Goal: Task Accomplishment & Management: Manage account settings

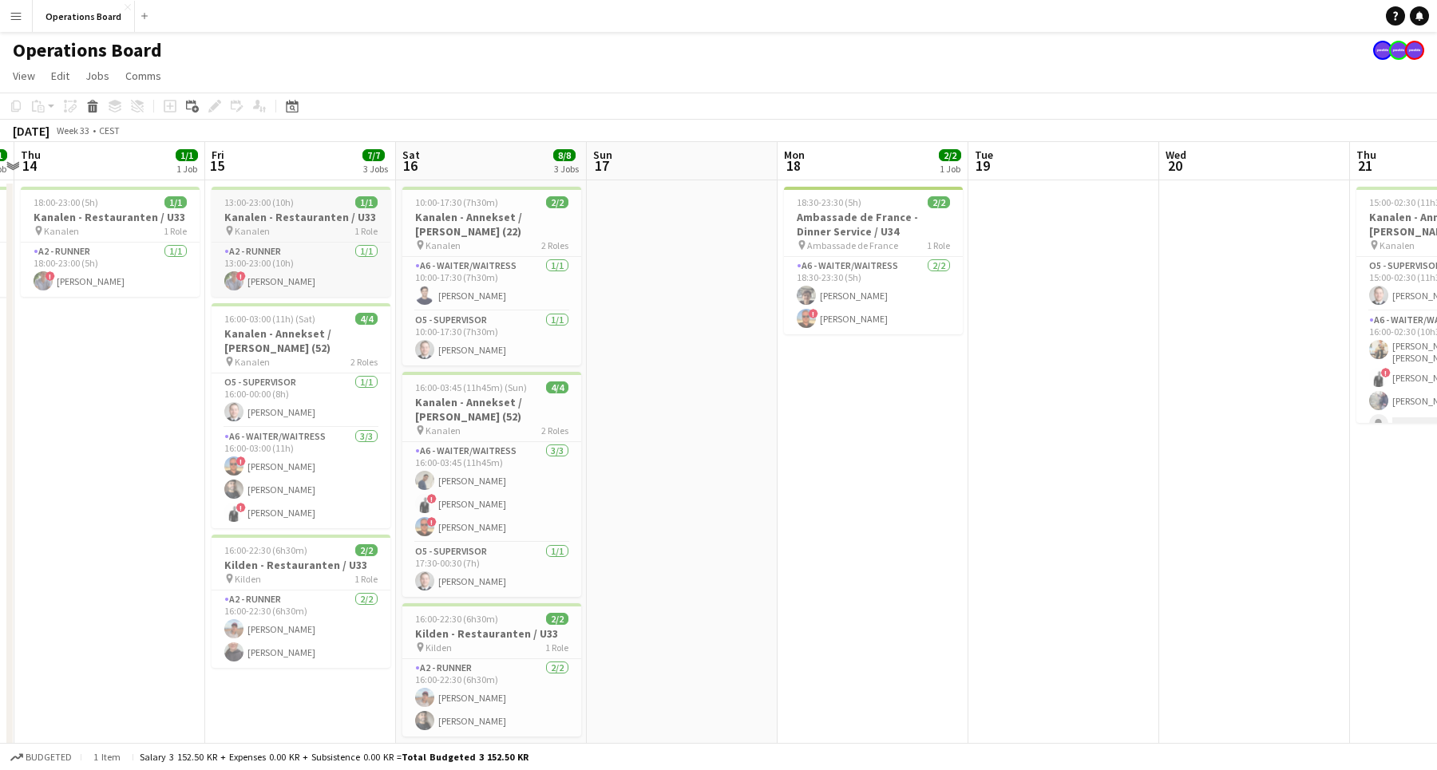
click at [308, 196] on div "13:00-23:00 (10h) 1/1" at bounding box center [300, 202] width 179 height 12
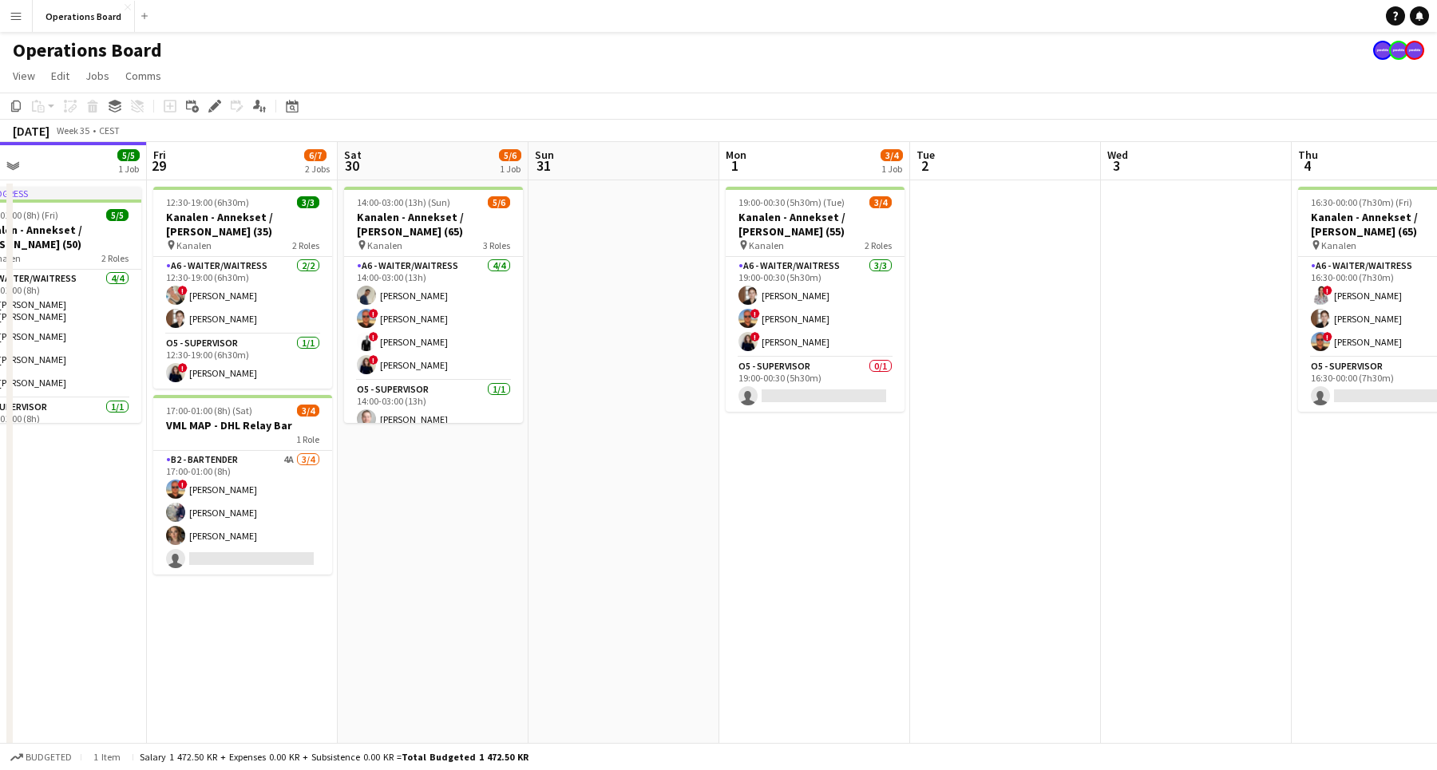
scroll to position [0, 426]
click at [267, 630] on app-date-cell "12:30-19:00 (6h30m) 3/3 Kanalen - Annekset / [PERSON_NAME] (35) pin Kanalen 2 R…" at bounding box center [241, 483] width 191 height 607
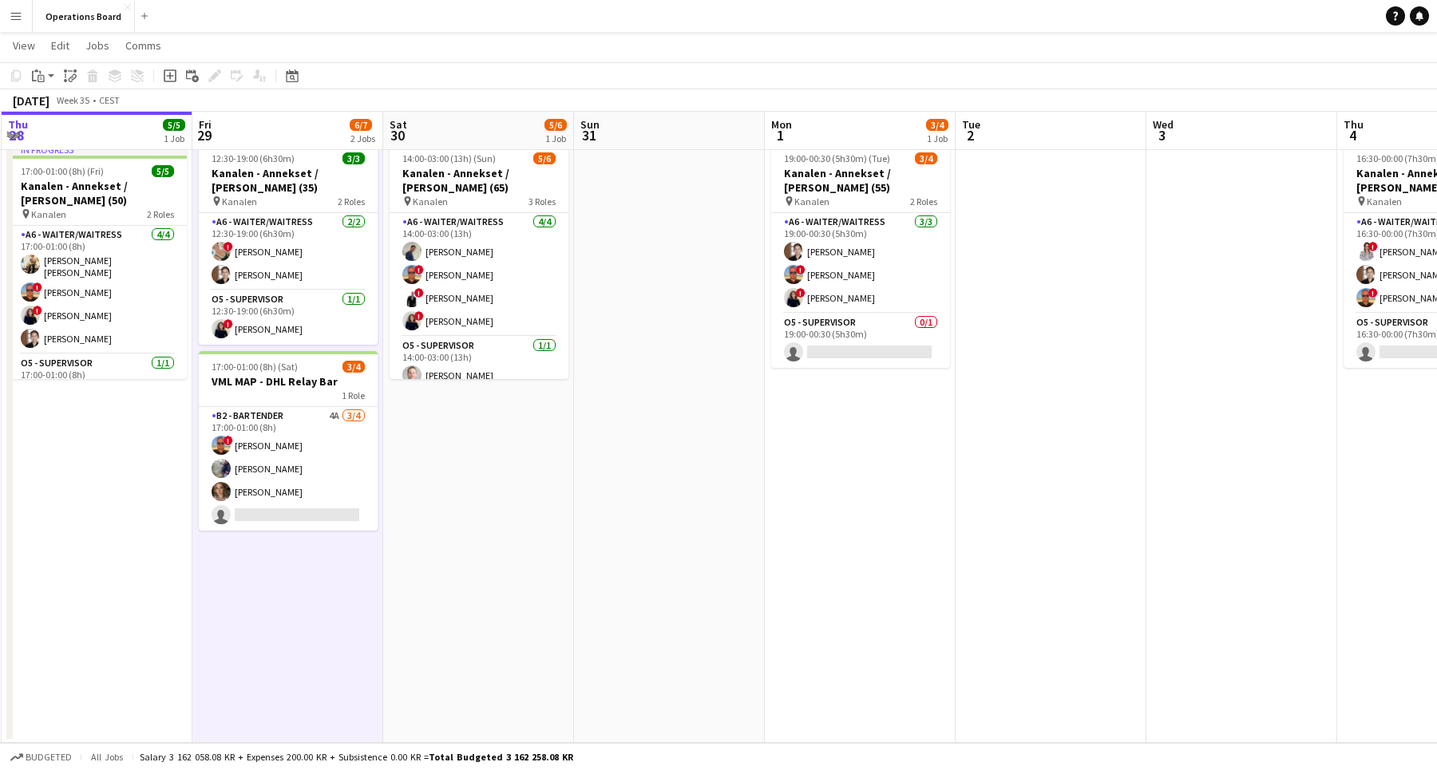
scroll to position [0, 365]
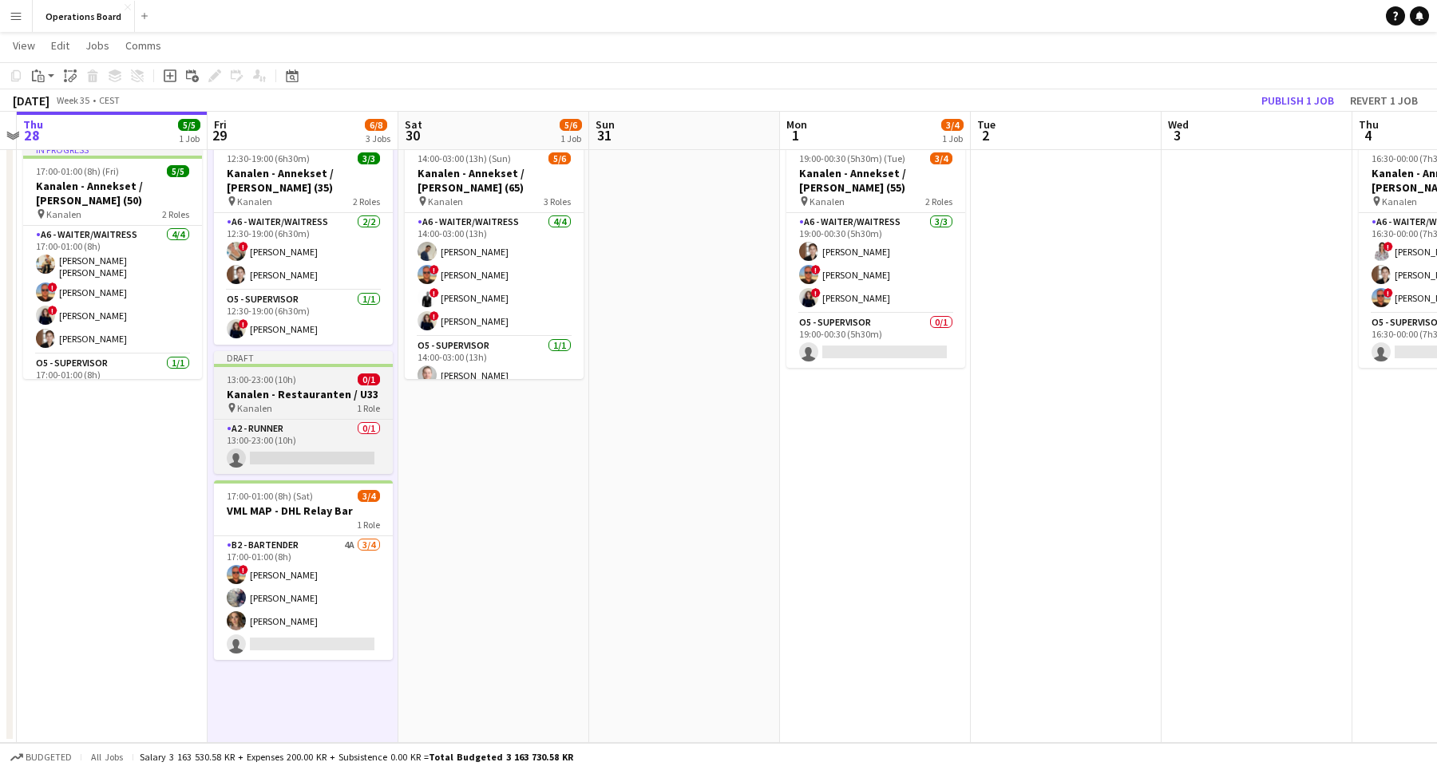
click at [294, 392] on h3 "Kanalen - Restauranten / U33" at bounding box center [303, 394] width 179 height 14
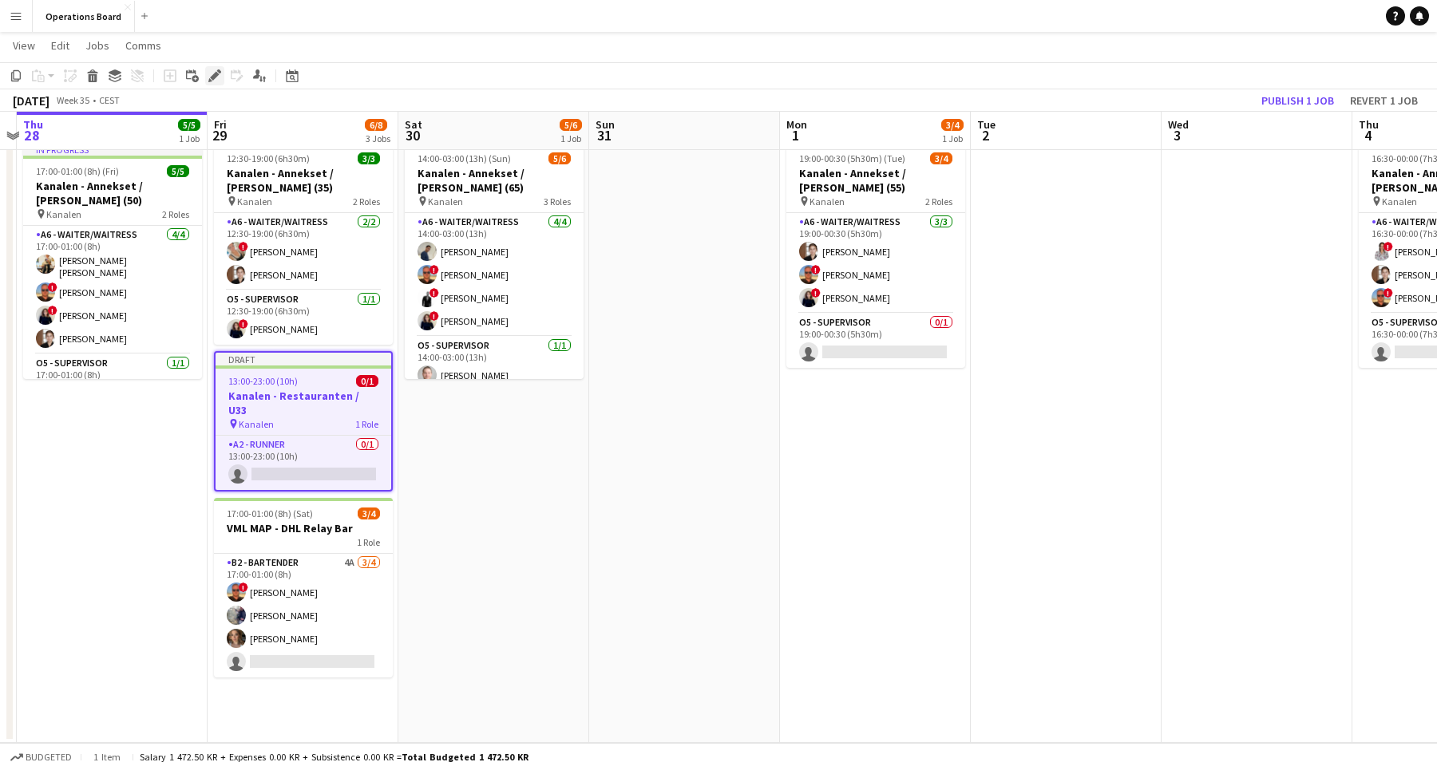
click at [211, 72] on icon "Edit" at bounding box center [214, 75] width 13 height 13
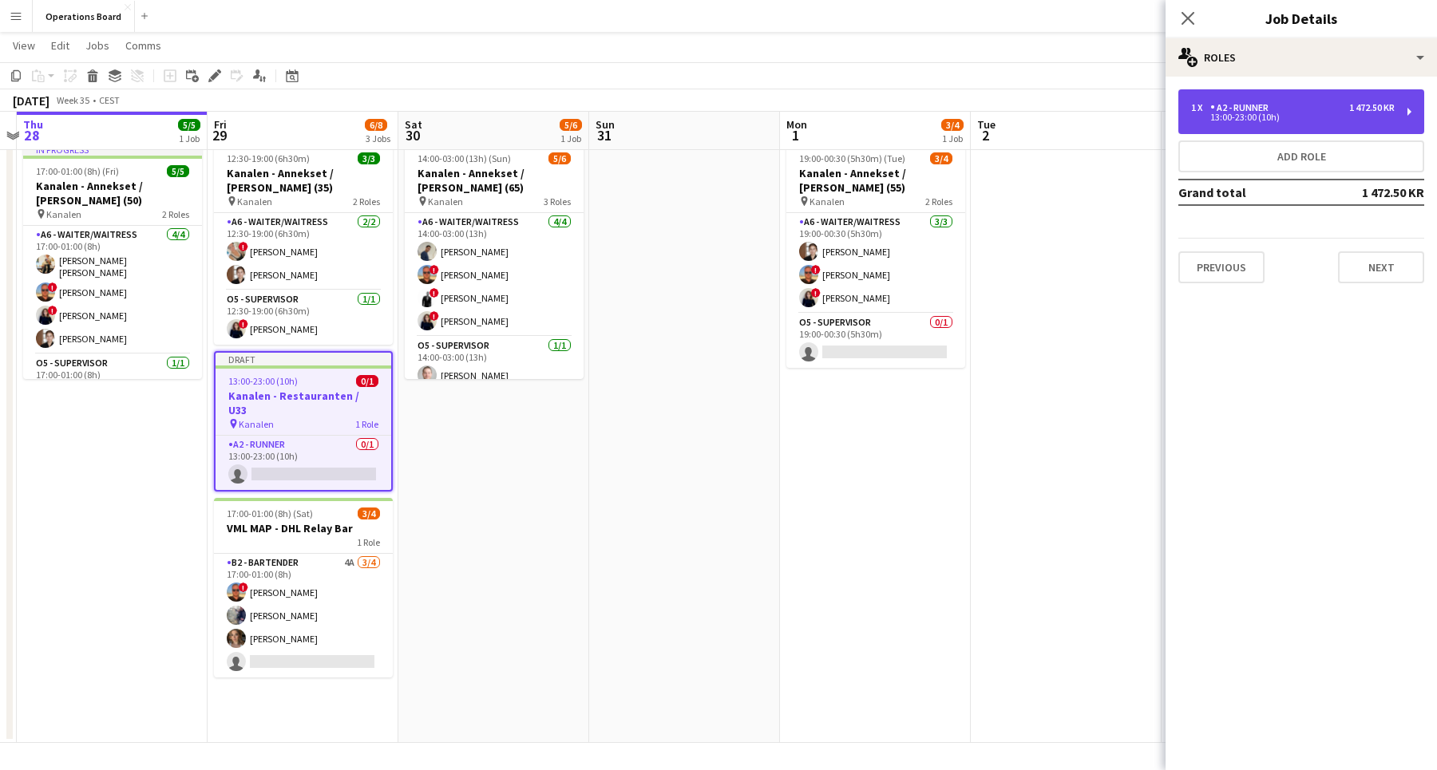
click at [1288, 129] on div "1 x A2 - RUNNER 1 472.50 KR 13:00-23:00 (10h)" at bounding box center [1301, 111] width 246 height 45
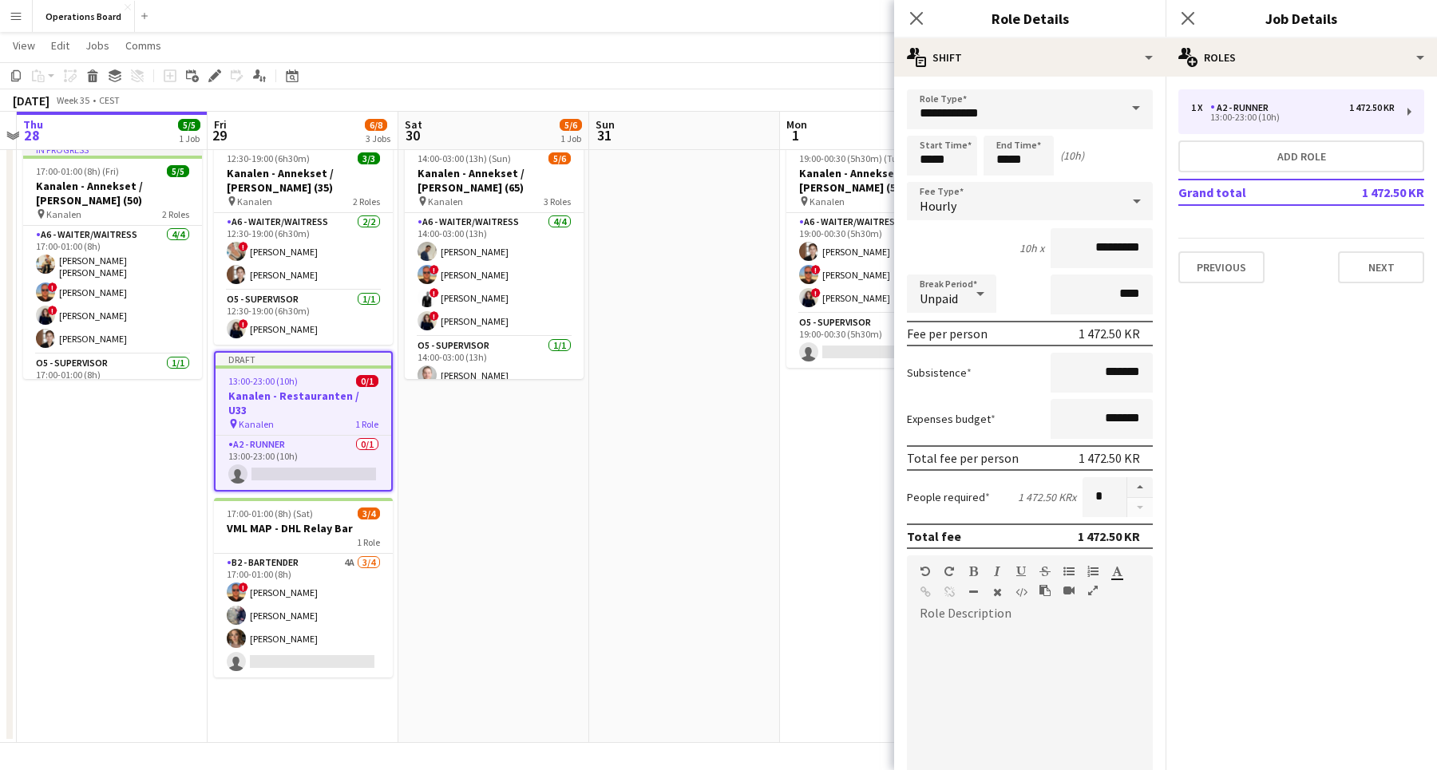
click at [931, 176] on form "**********" at bounding box center [1029, 585] width 271 height 992
click at [931, 160] on input "*****" at bounding box center [942, 156] width 70 height 40
type input "*****"
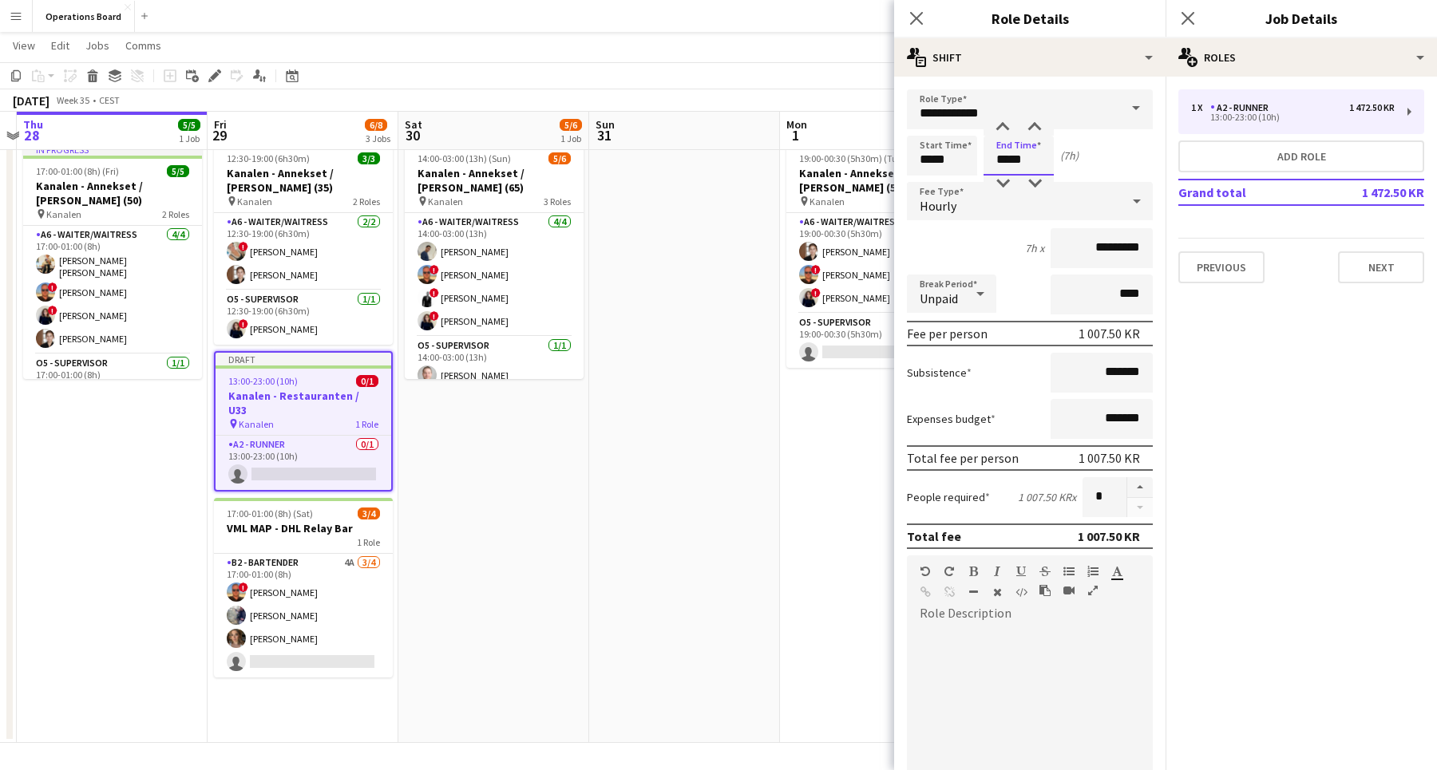
type input "*****"
click at [979, 300] on icon at bounding box center [979, 294] width 19 height 32
click at [1067, 310] on div at bounding box center [718, 385] width 1437 height 770
click at [1067, 286] on input "****" at bounding box center [1101, 295] width 102 height 40
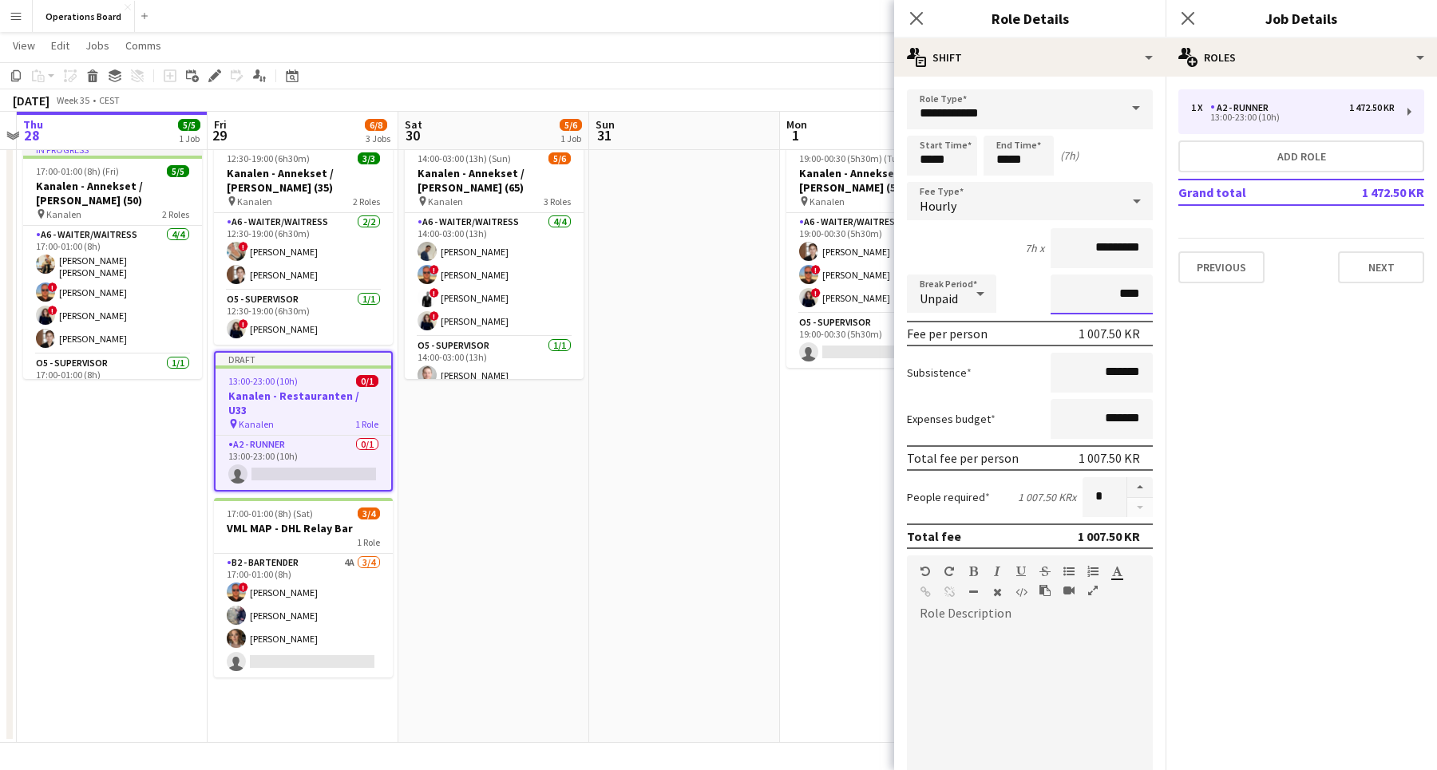
click at [1067, 286] on input "****" at bounding box center [1101, 295] width 102 height 40
type input "***"
click at [1195, 6] on div "Close pop-in" at bounding box center [1187, 18] width 45 height 37
click at [1191, 14] on icon "Close pop-in" at bounding box center [1187, 17] width 15 height 15
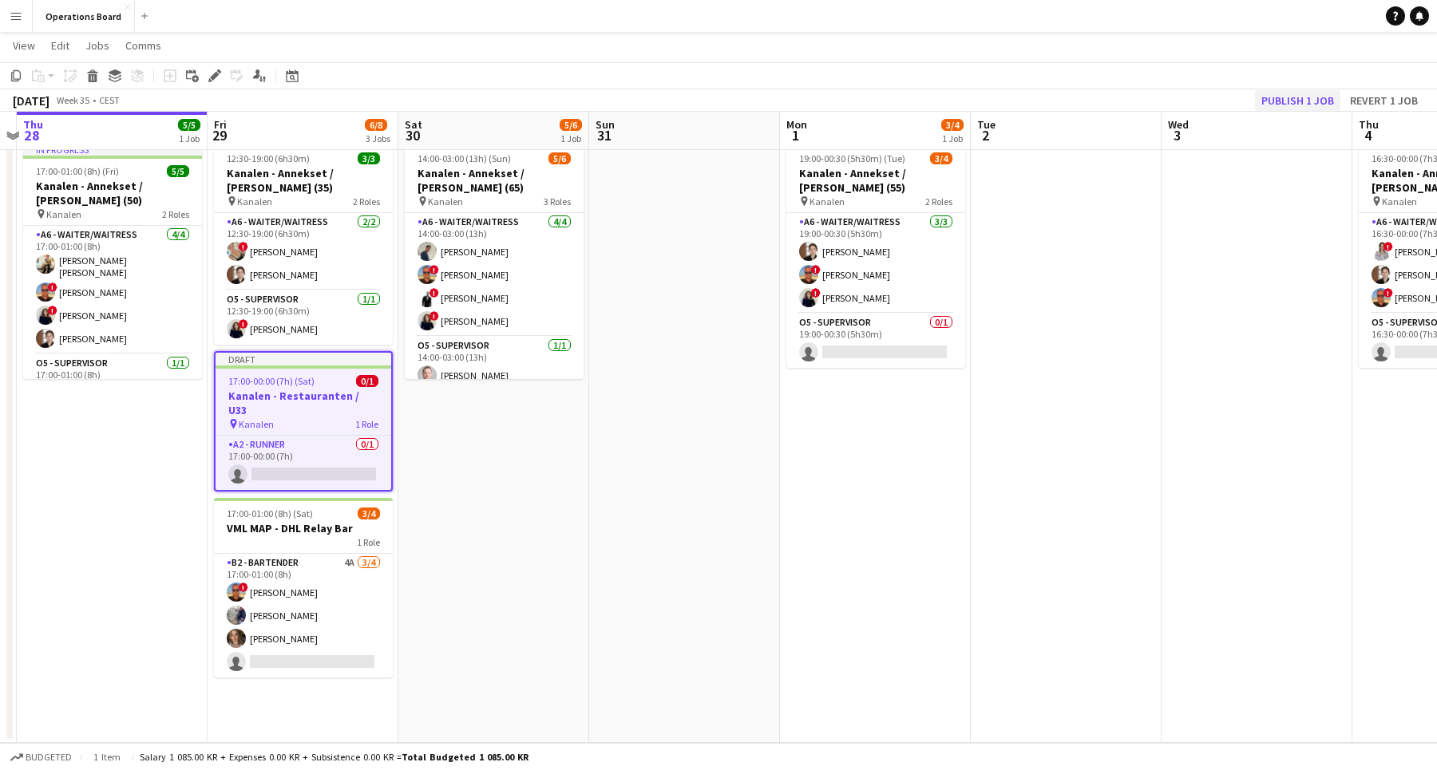
click at [1289, 109] on button "Publish 1 job" at bounding box center [1297, 100] width 85 height 21
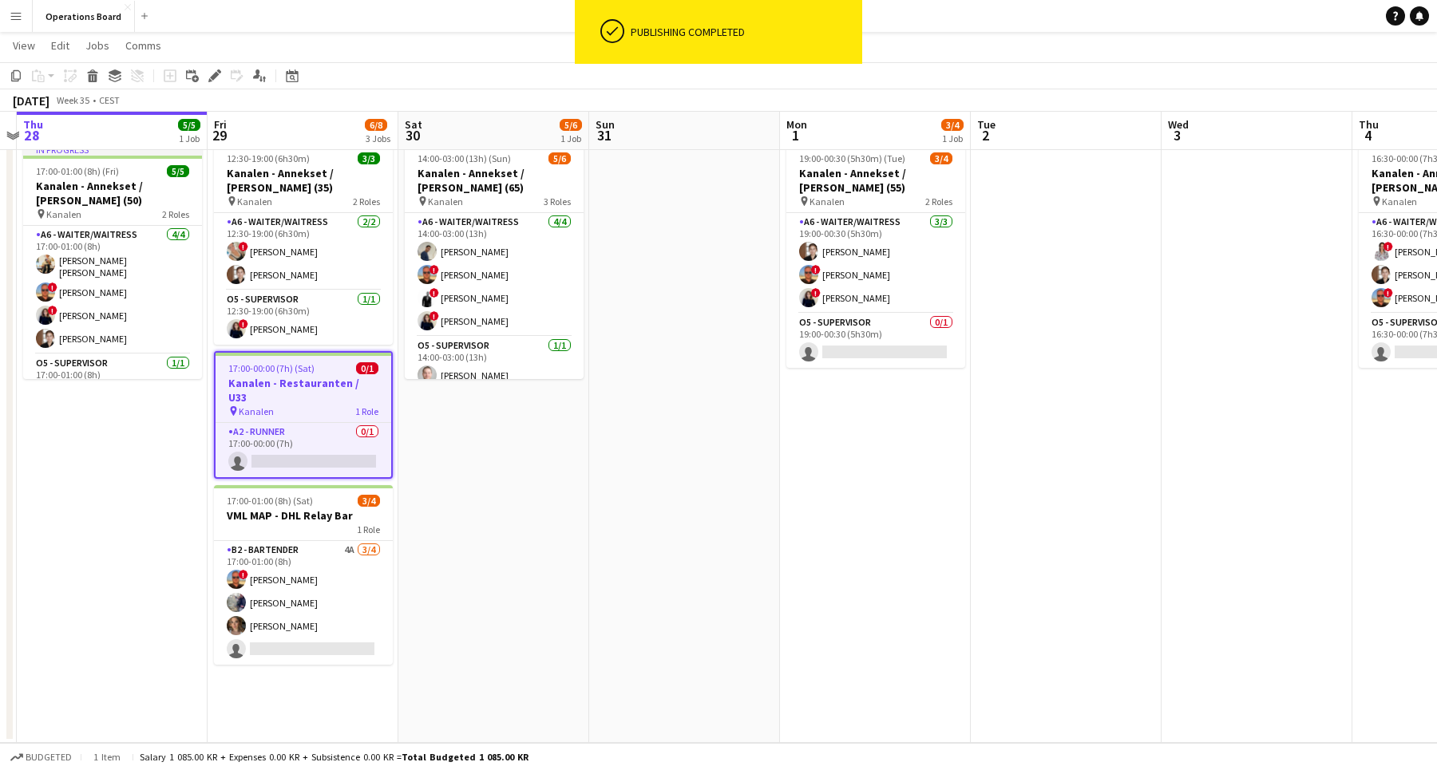
click at [290, 429] on app-card-role "A2 - RUNNER 0/1 17:00-00:00 (7h) single-neutral-actions" at bounding box center [303, 450] width 176 height 54
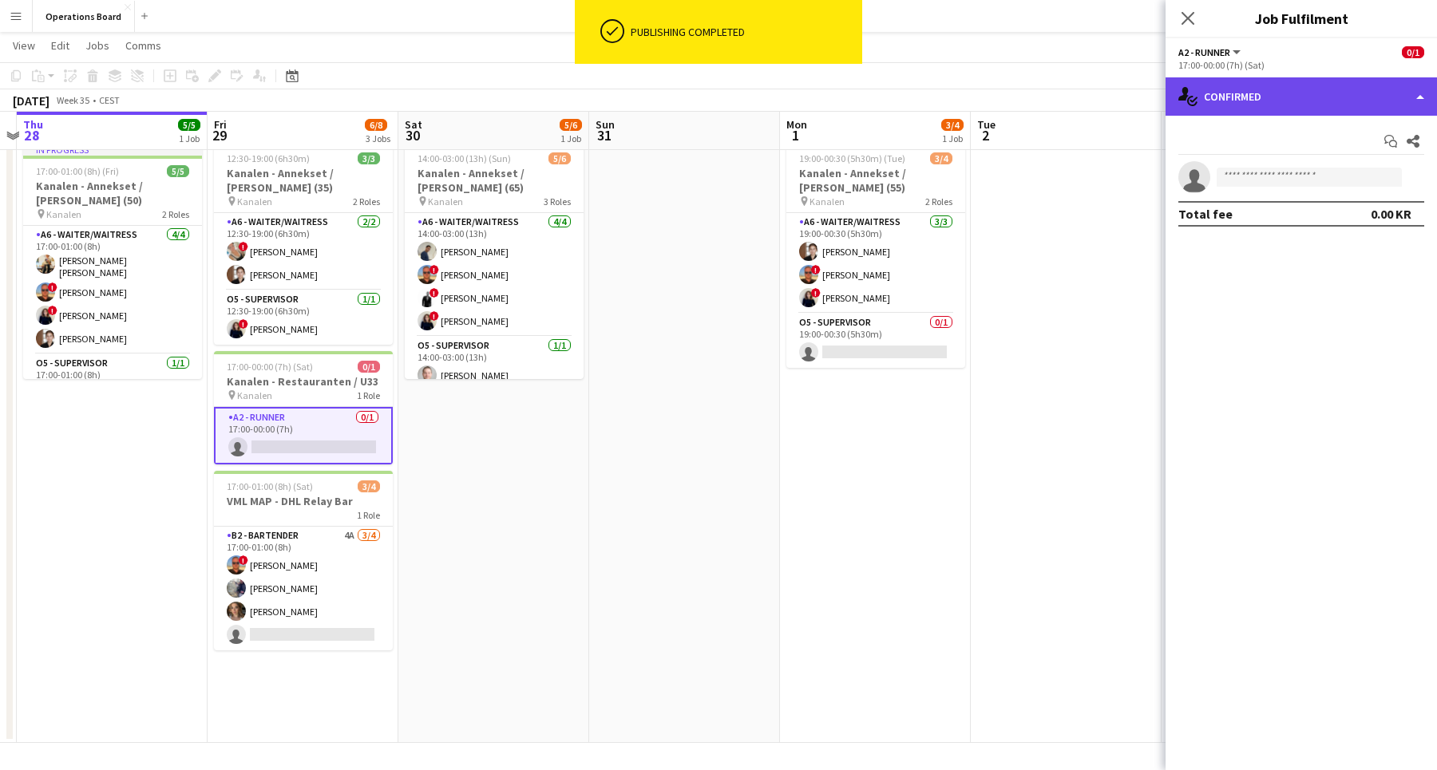
click at [1249, 95] on div "single-neutral-actions-check-2 Confirmed" at bounding box center [1300, 96] width 271 height 38
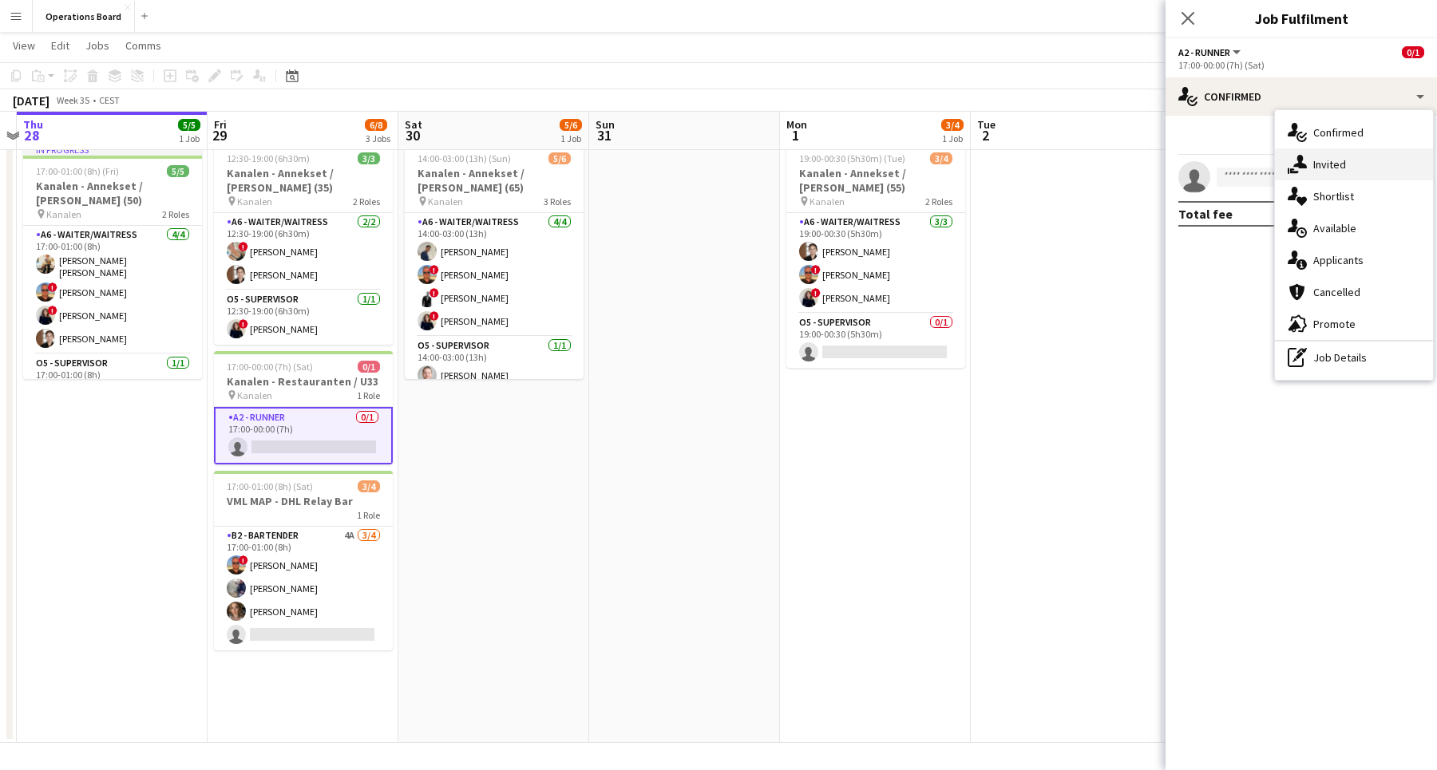
click at [1310, 164] on div "single-neutral-actions-share-1 Invited" at bounding box center [1354, 164] width 158 height 32
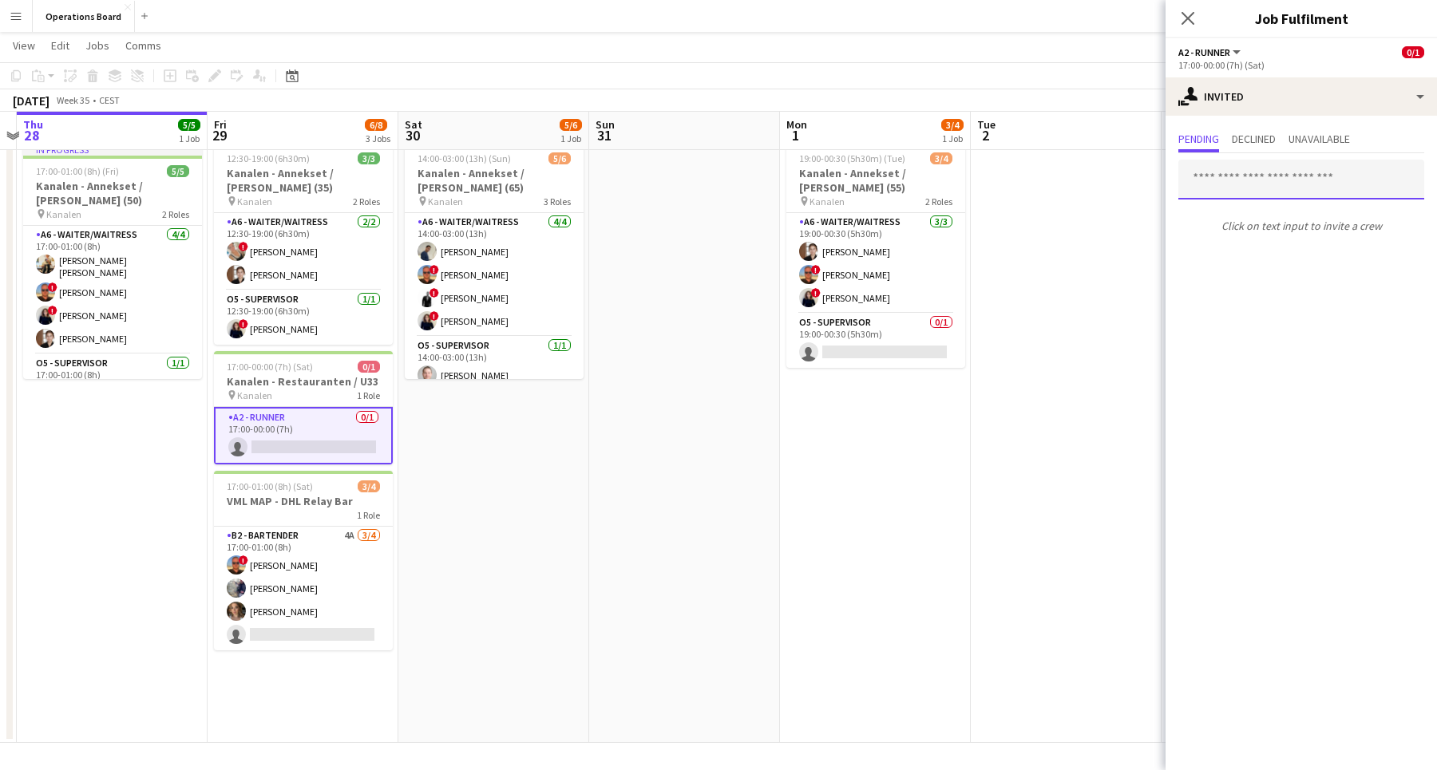
click at [1260, 176] on input "text" at bounding box center [1301, 180] width 246 height 40
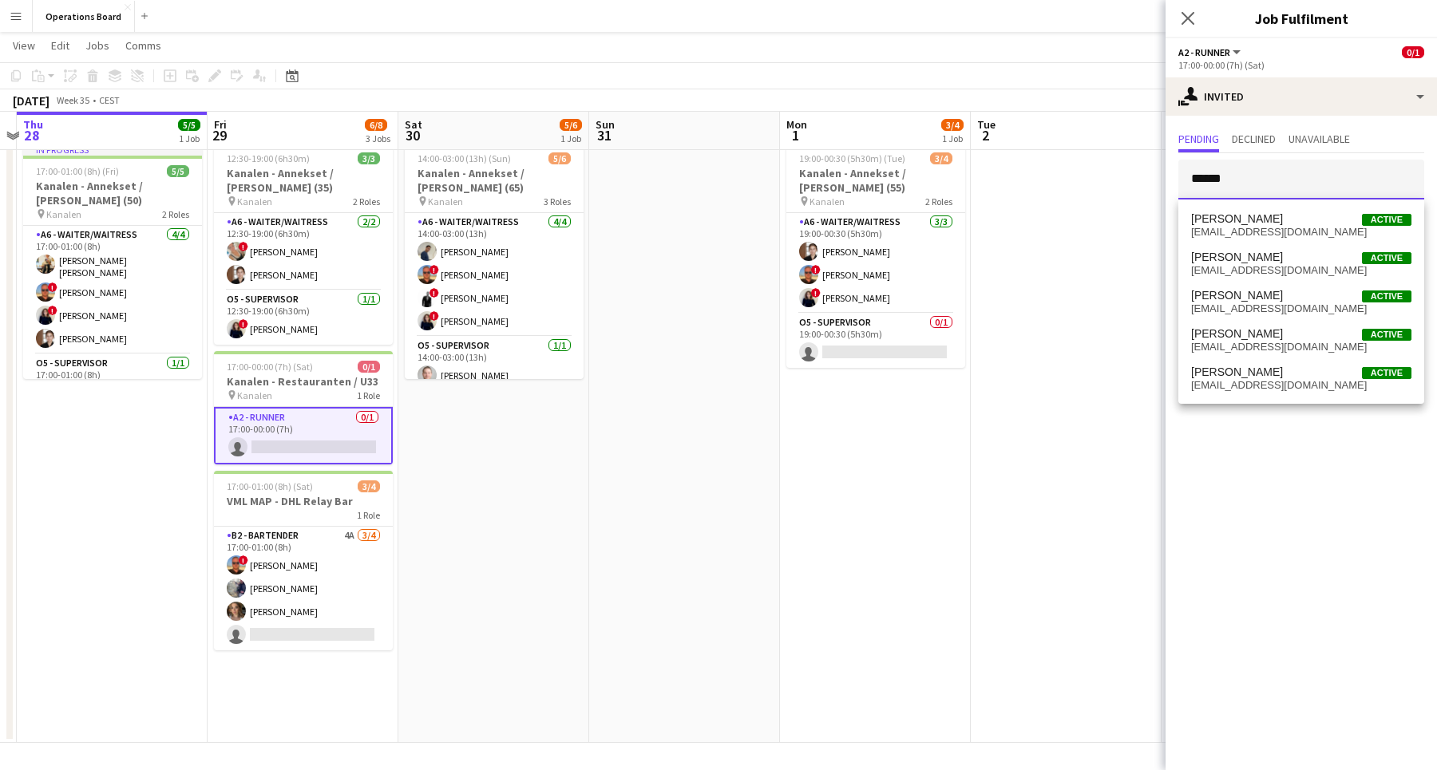
type input "******"
drag, startPoint x: 1263, startPoint y: 176, endPoint x: 1259, endPoint y: 388, distance: 212.3
click at [1259, 388] on span "[EMAIL_ADDRESS][DOMAIN_NAME]" at bounding box center [1301, 385] width 220 height 13
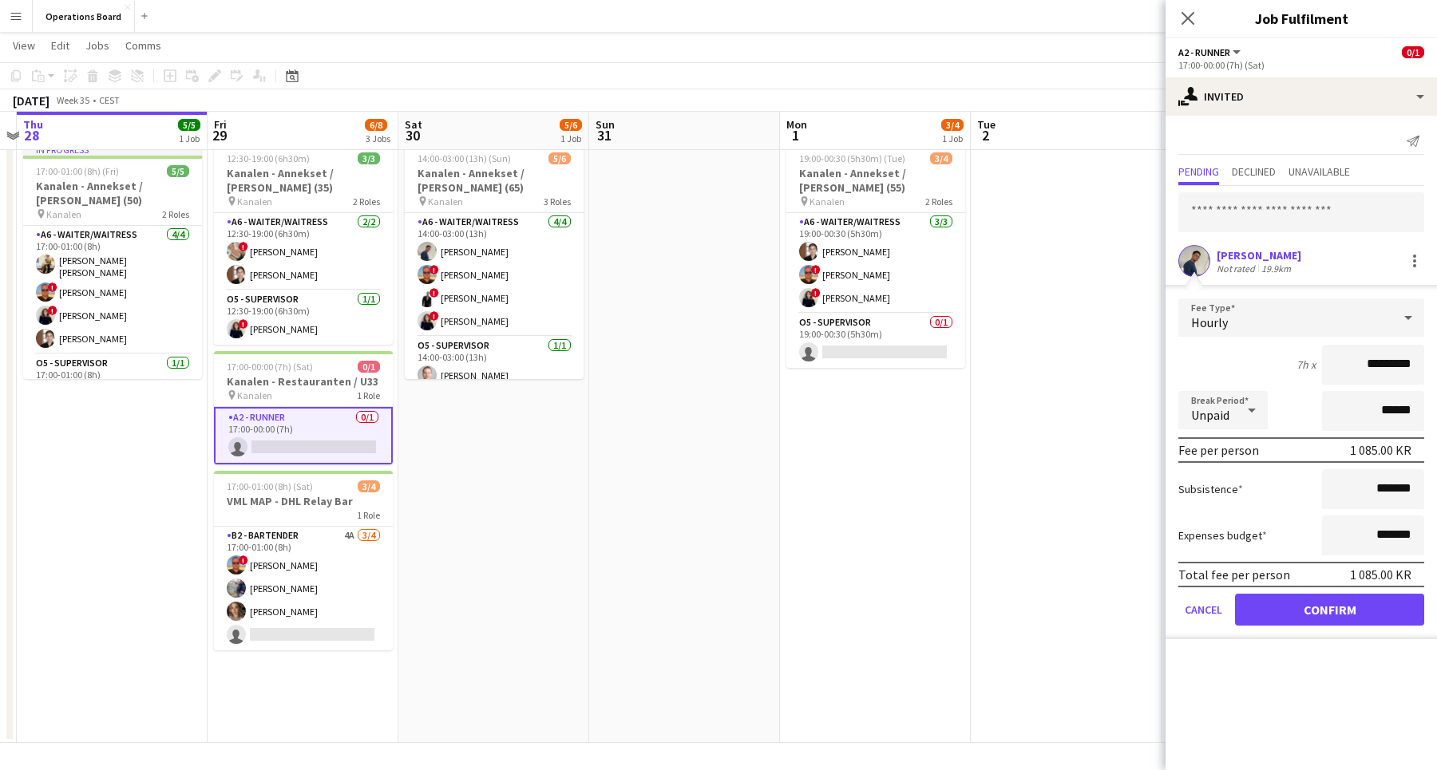
click at [1289, 618] on button "Confirm" at bounding box center [1329, 610] width 189 height 32
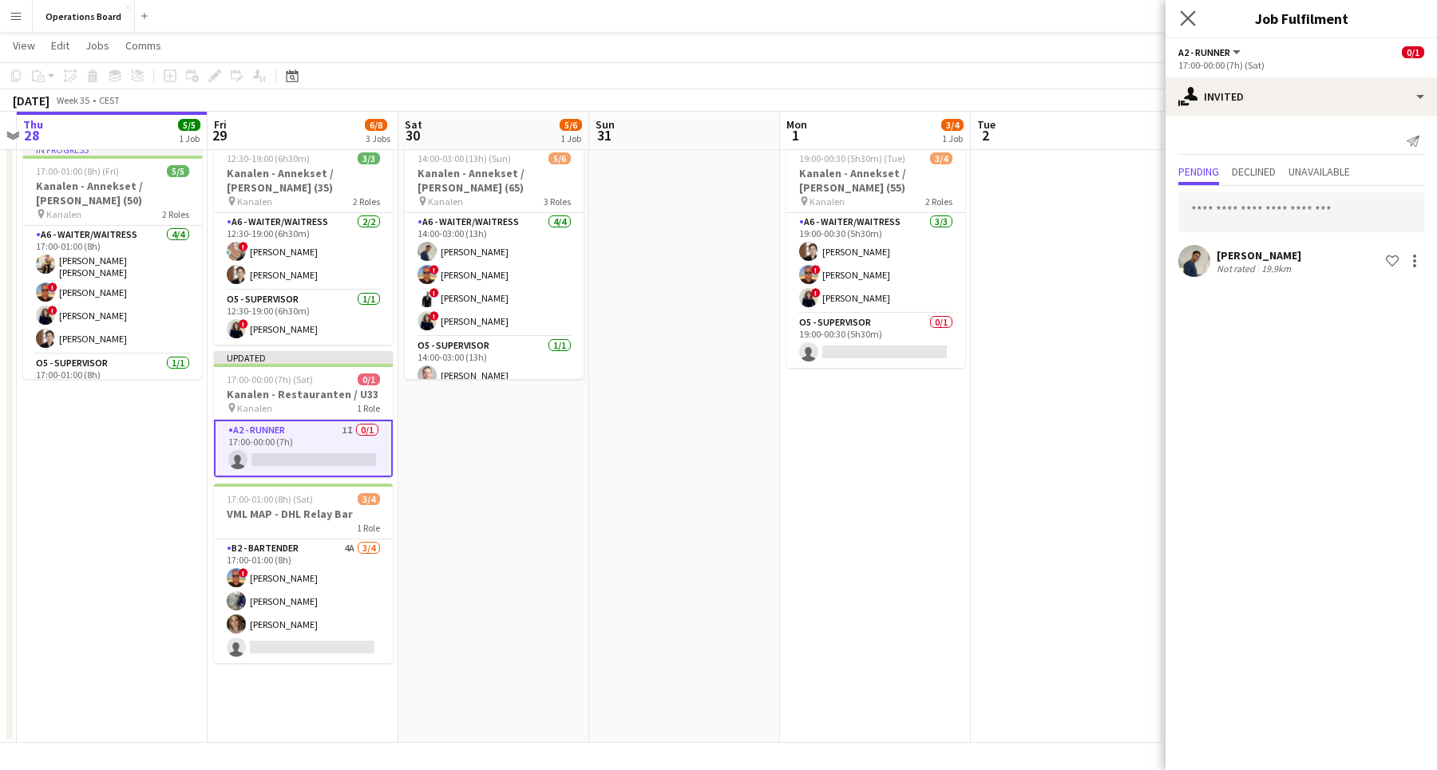
click at [1184, 29] on app-icon "Close pop-in" at bounding box center [1187, 18] width 23 height 23
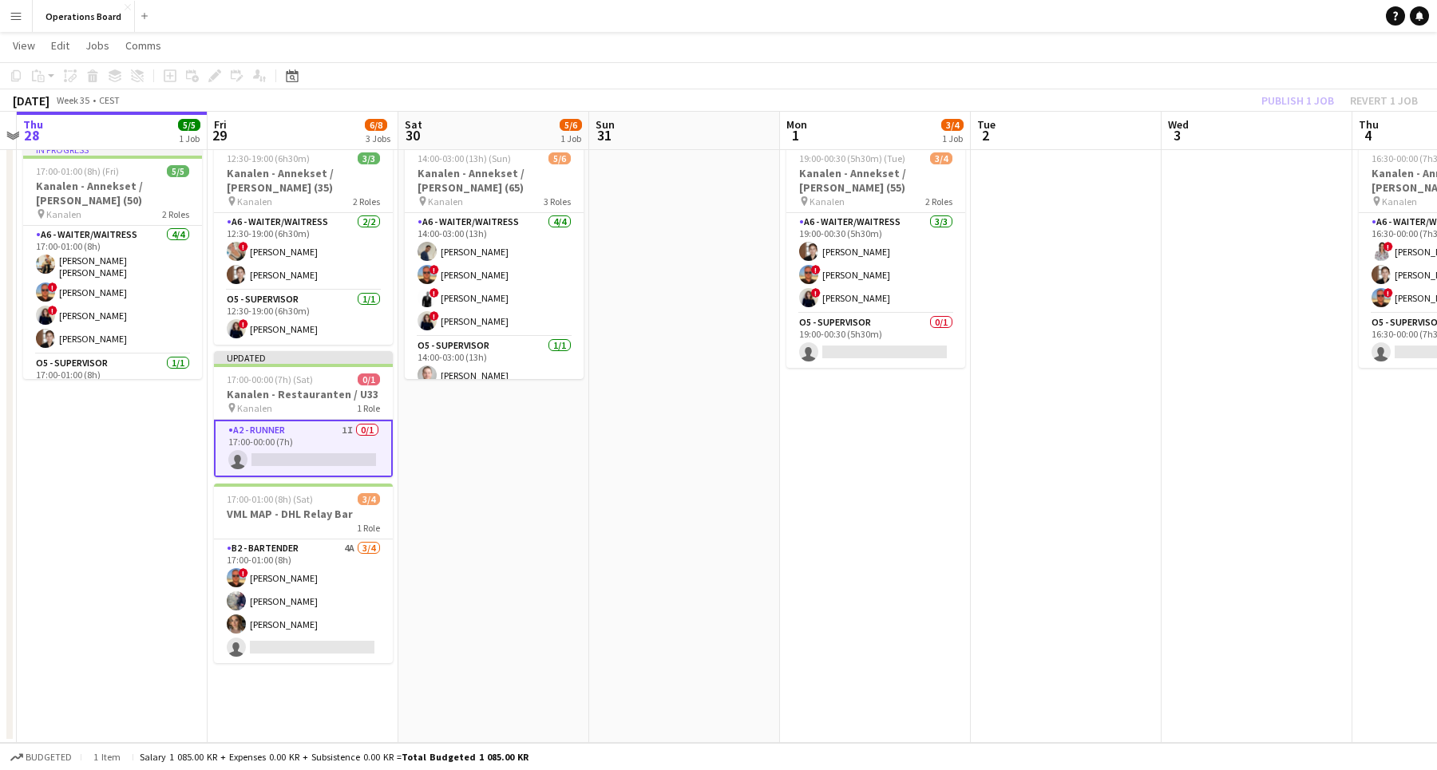
click at [1309, 127] on app-board-header-date "Wed 3" at bounding box center [1256, 131] width 191 height 38
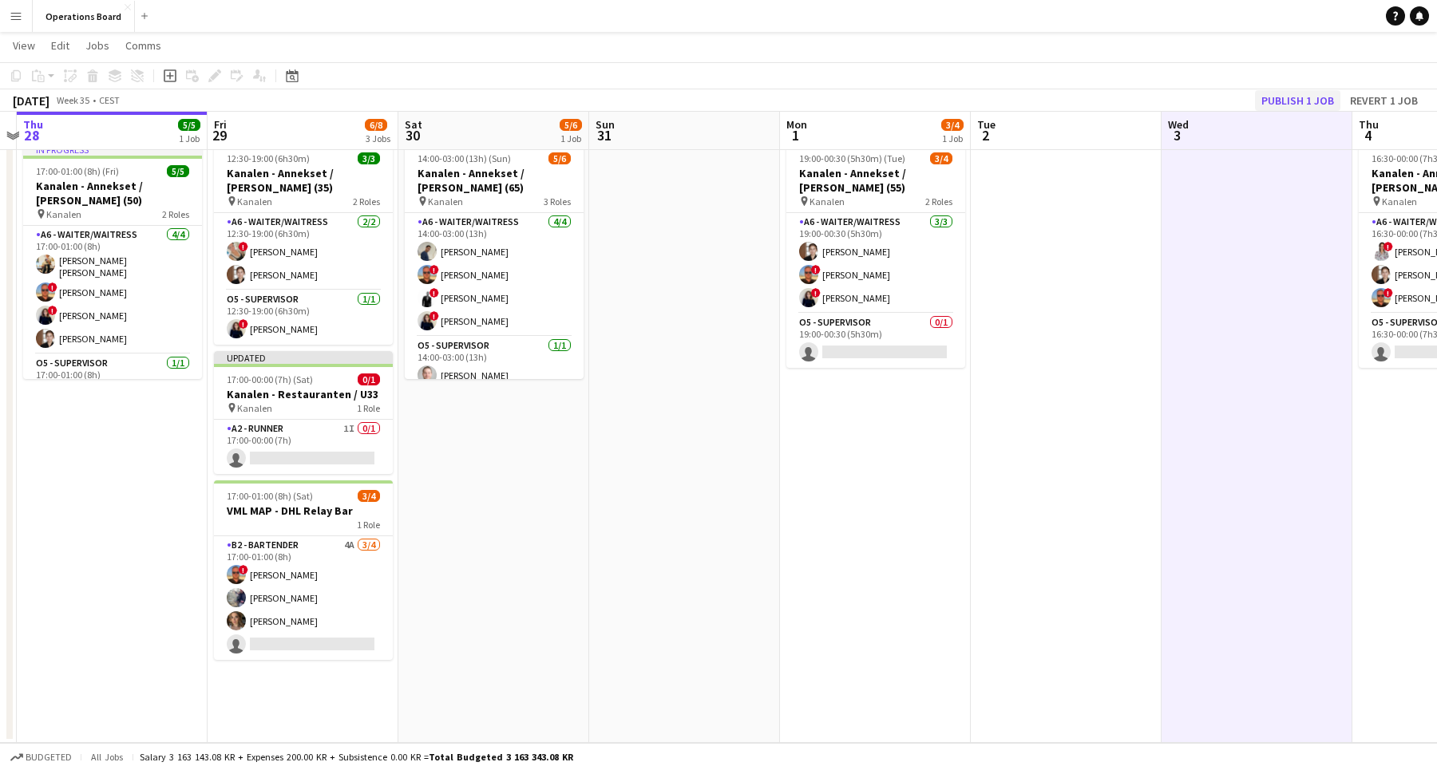
click at [1301, 101] on button "Publish 1 job" at bounding box center [1297, 100] width 85 height 21
click at [1227, 49] on app-page-menu "View Day view expanded Day view collapsed Month view Date picker Jump to [DATE]…" at bounding box center [718, 47] width 1437 height 30
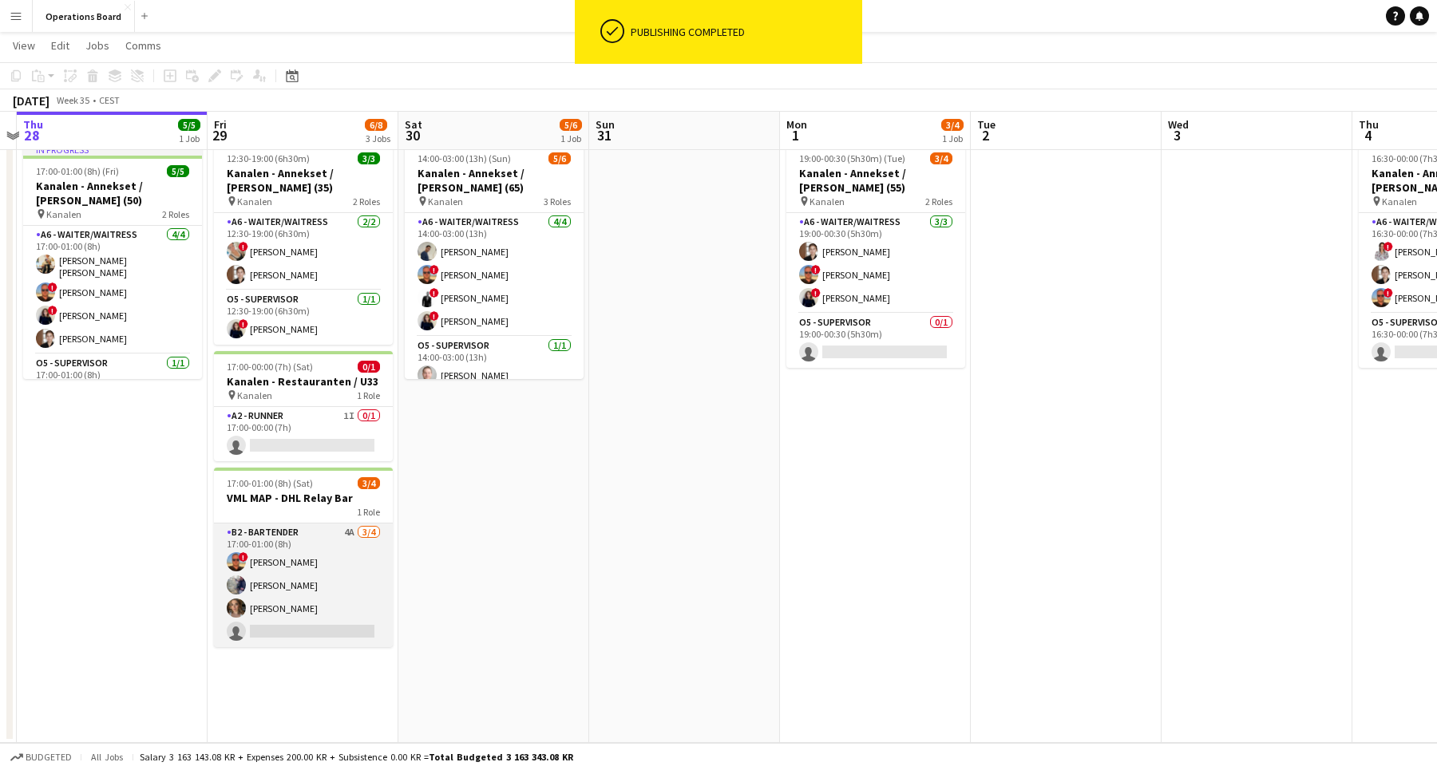
click at [309, 555] on app-card-role "B2 - BARTENDER 4A [DATE] 17:00-01:00 (8h) ! [PERSON_NAME] [PERSON_NAME] [PERSON…" at bounding box center [303, 586] width 179 height 124
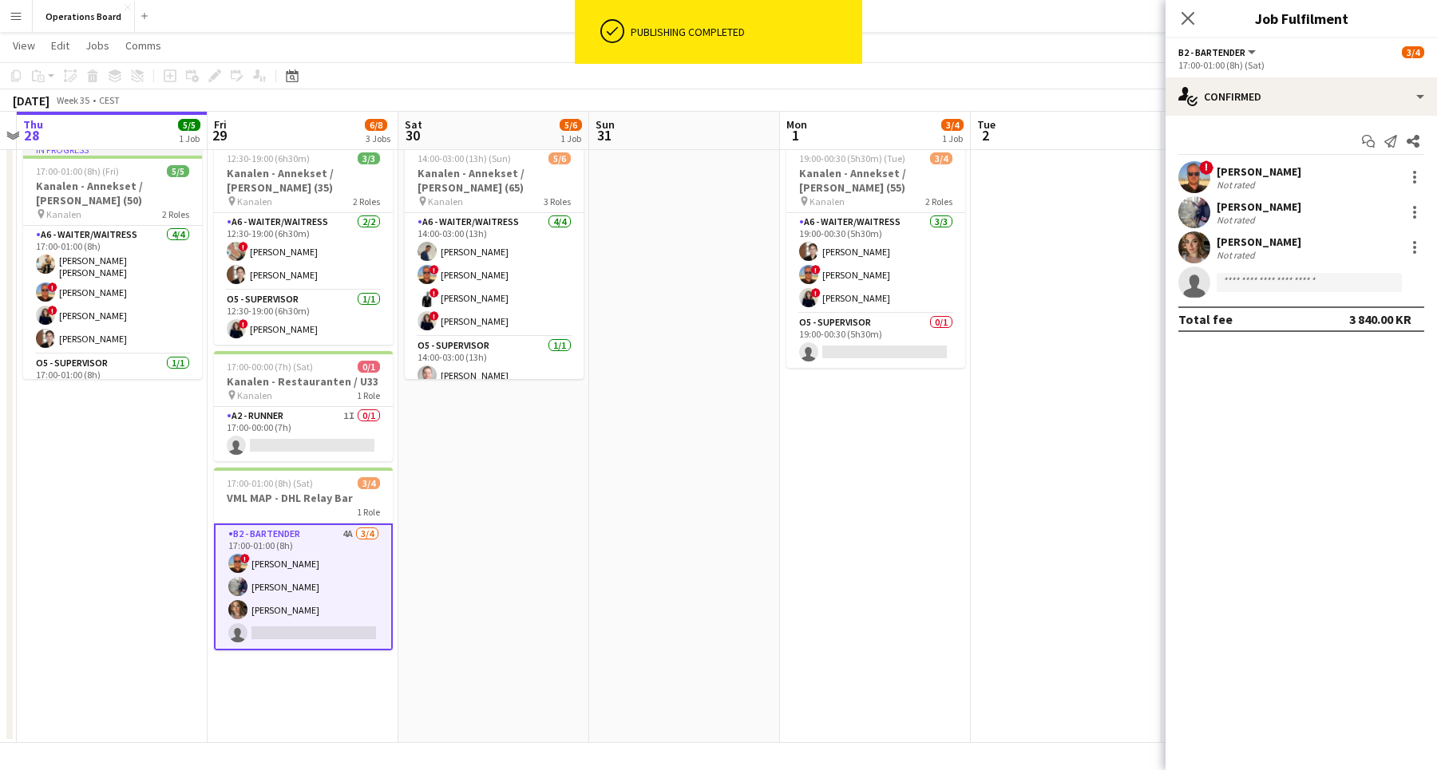
click at [1276, 76] on app-options-switcher "B2 - BARTENDER All roles B2 - BARTENDER [DATE] 17:00-01:00 (8h) (Sat)" at bounding box center [1300, 57] width 271 height 39
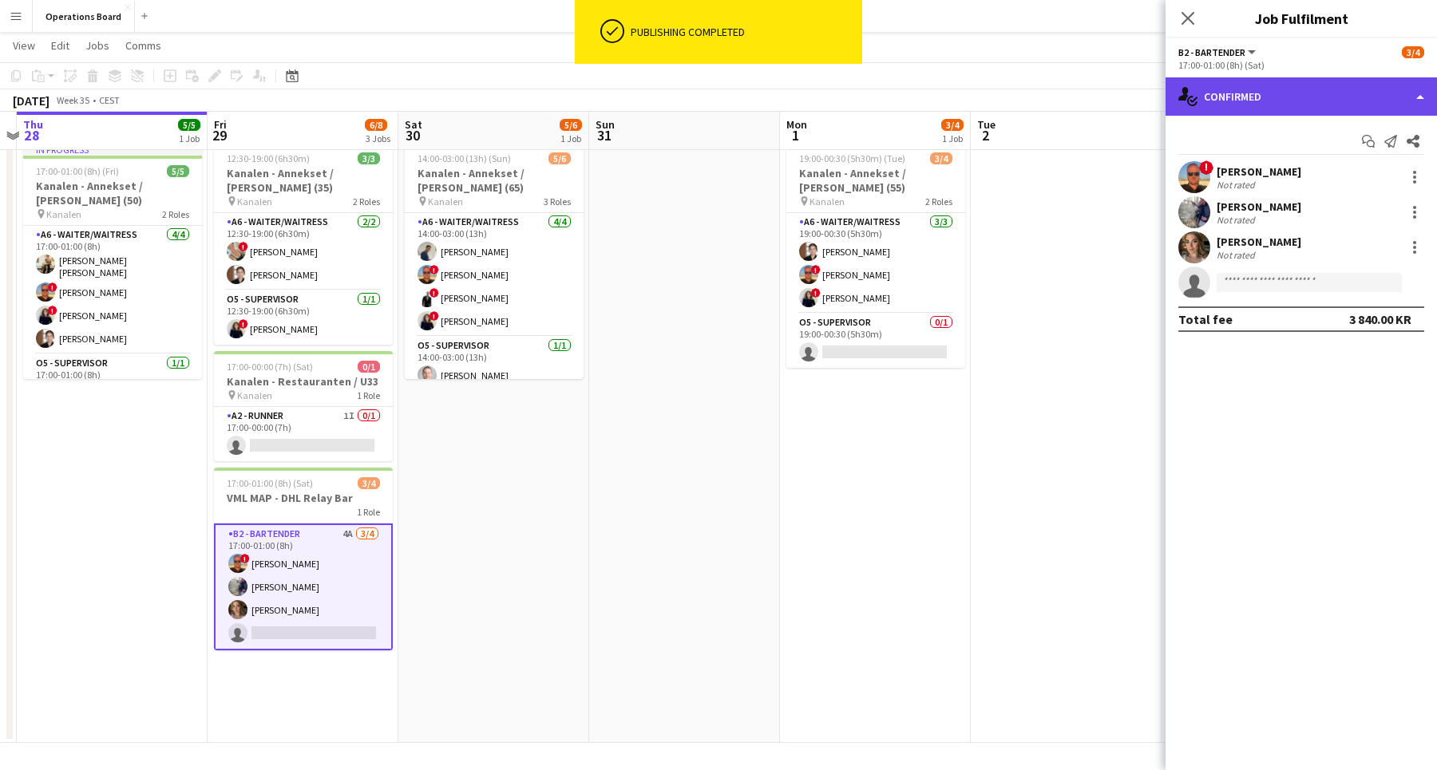
click at [1282, 101] on div "single-neutral-actions-check-2 Confirmed" at bounding box center [1300, 96] width 271 height 38
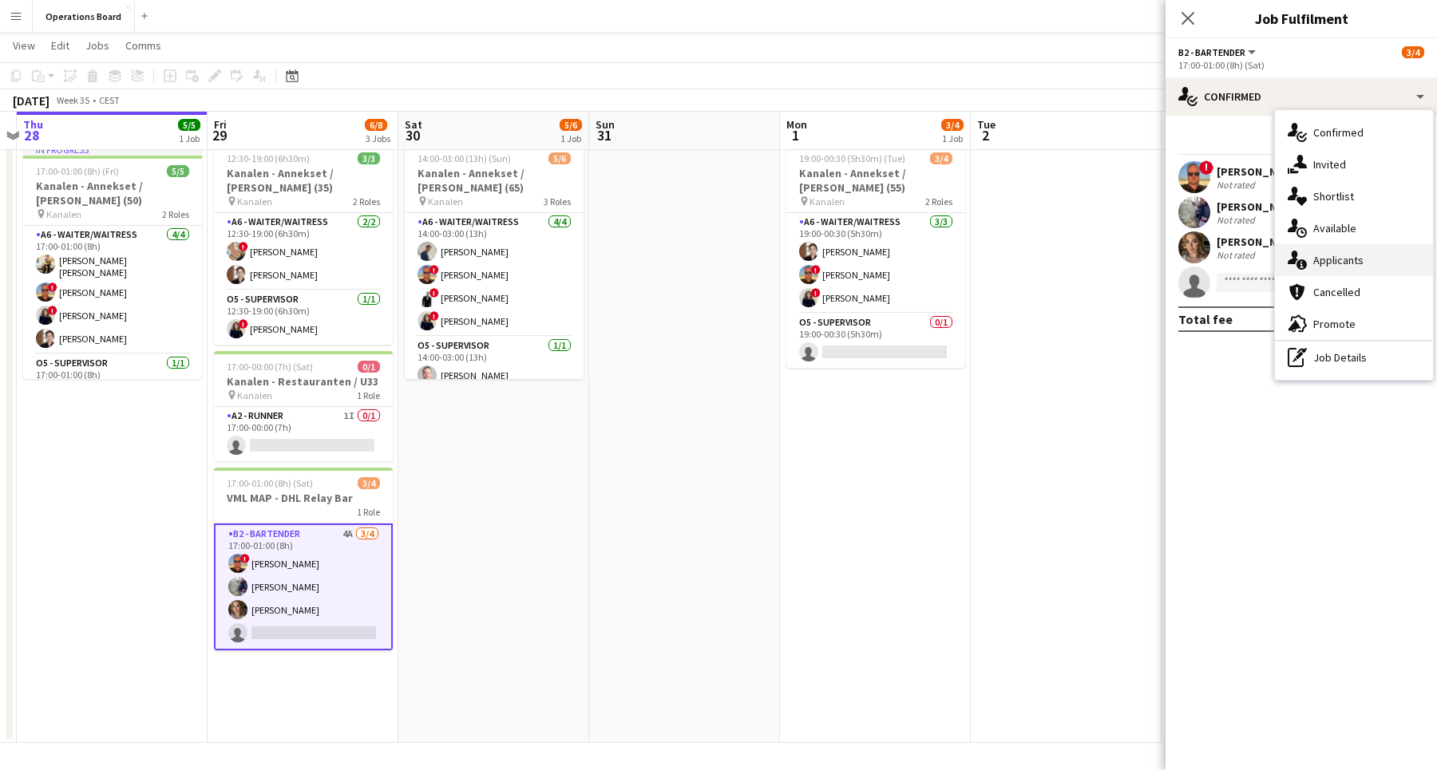
click at [1351, 261] on div "single-neutral-actions-information Applicants" at bounding box center [1354, 260] width 158 height 32
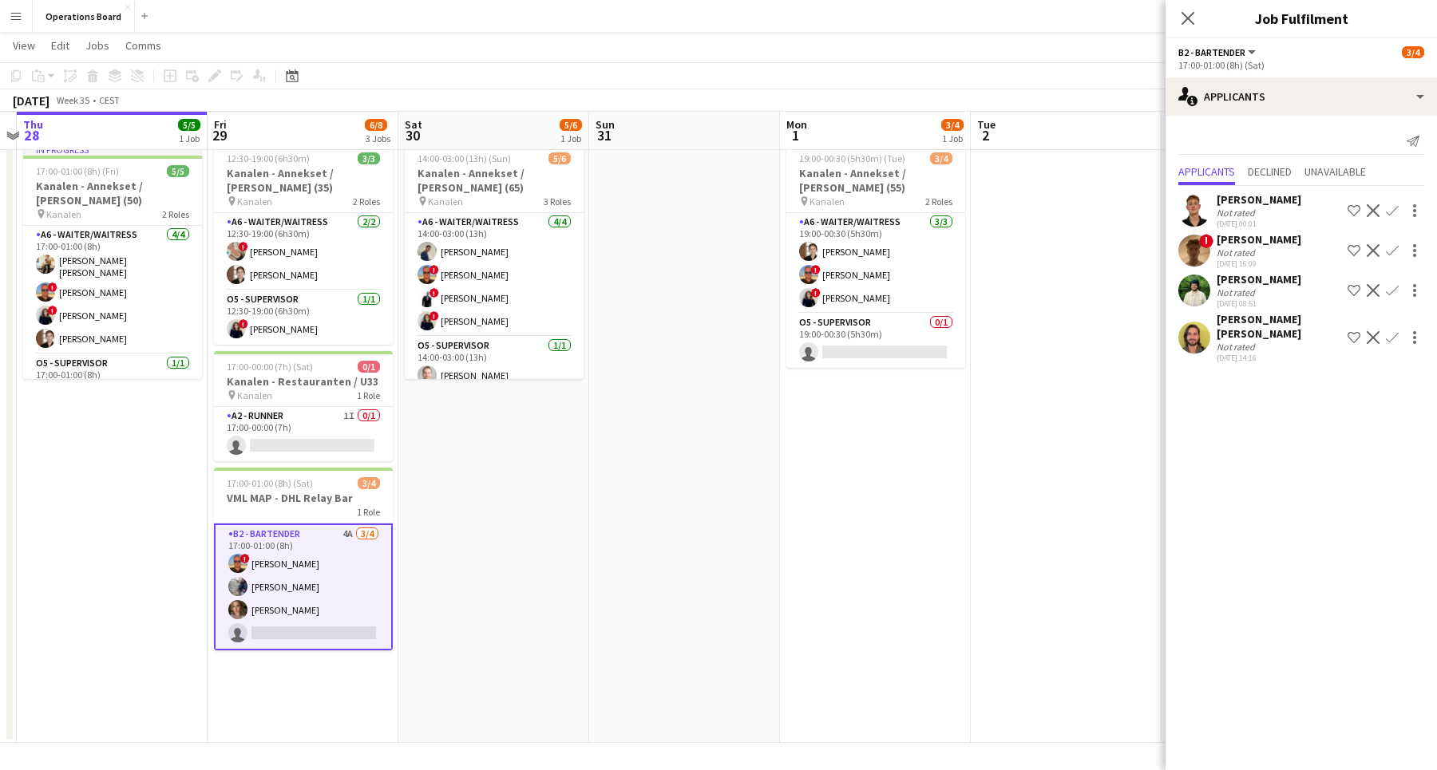
click at [315, 618] on app-card-role "B2 - BARTENDER 4A [DATE] 17:00-01:00 (8h) ! [PERSON_NAME] [PERSON_NAME] [PERSON…" at bounding box center [303, 587] width 179 height 127
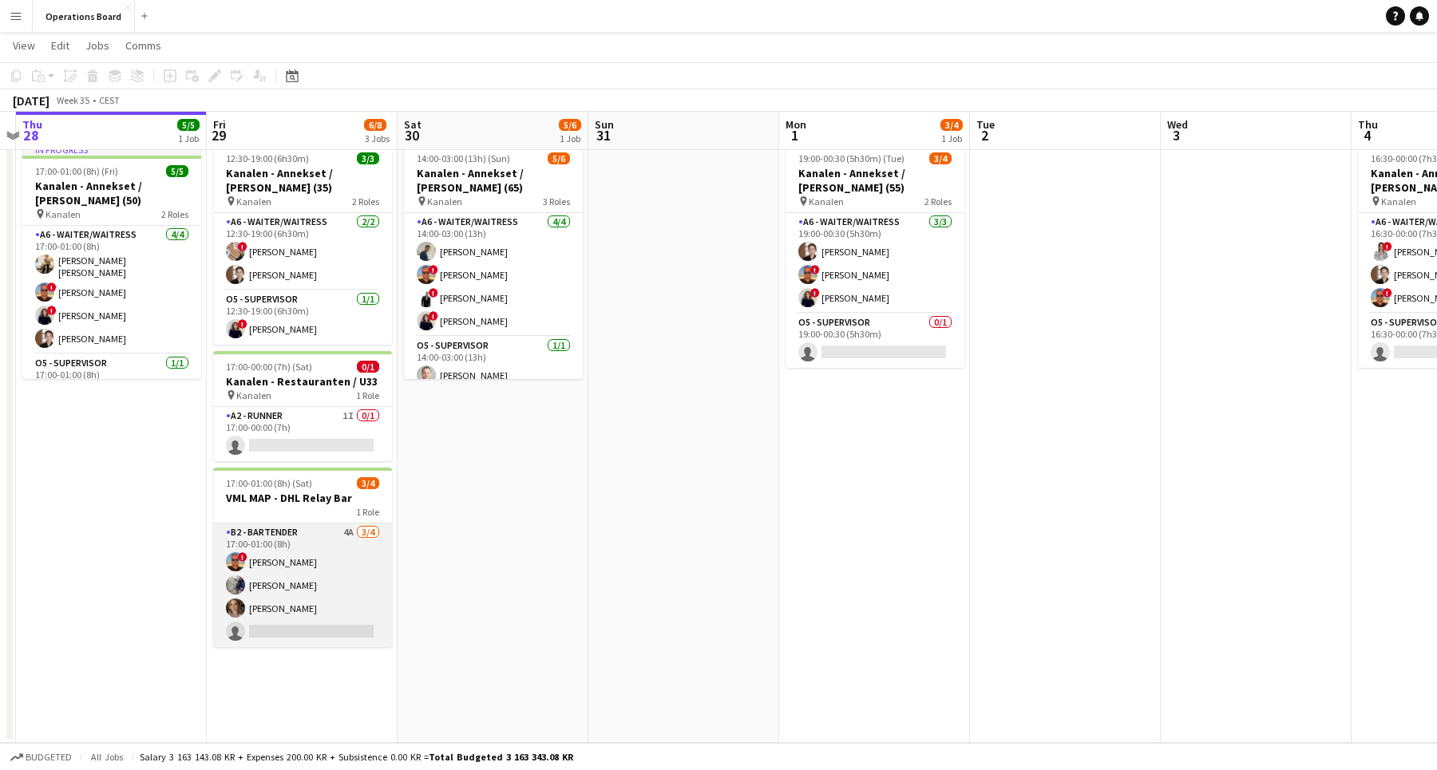
click at [315, 618] on app-card-role "B2 - BARTENDER 4A [DATE] 17:00-01:00 (8h) ! [PERSON_NAME] [PERSON_NAME] [PERSON…" at bounding box center [302, 586] width 179 height 124
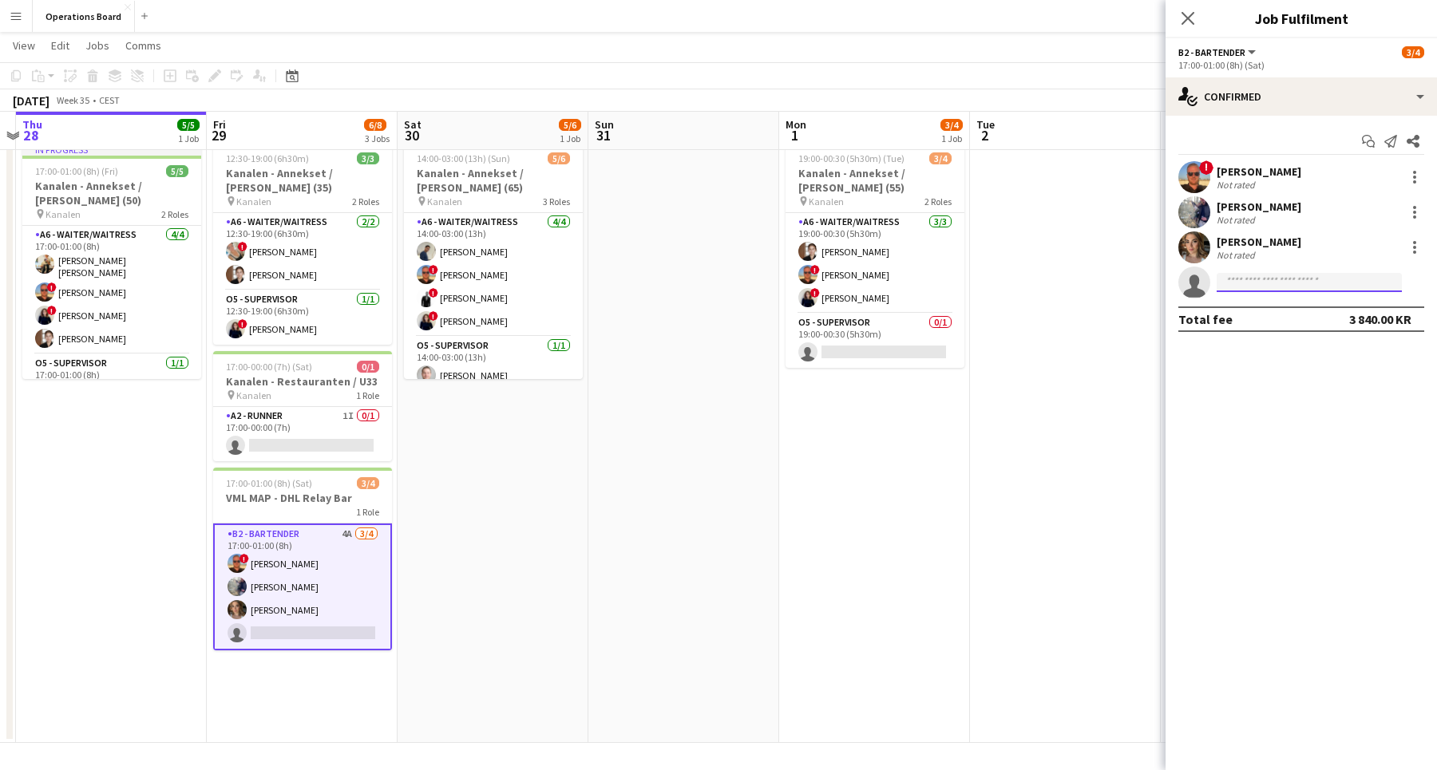
click at [1259, 275] on input at bounding box center [1308, 282] width 185 height 19
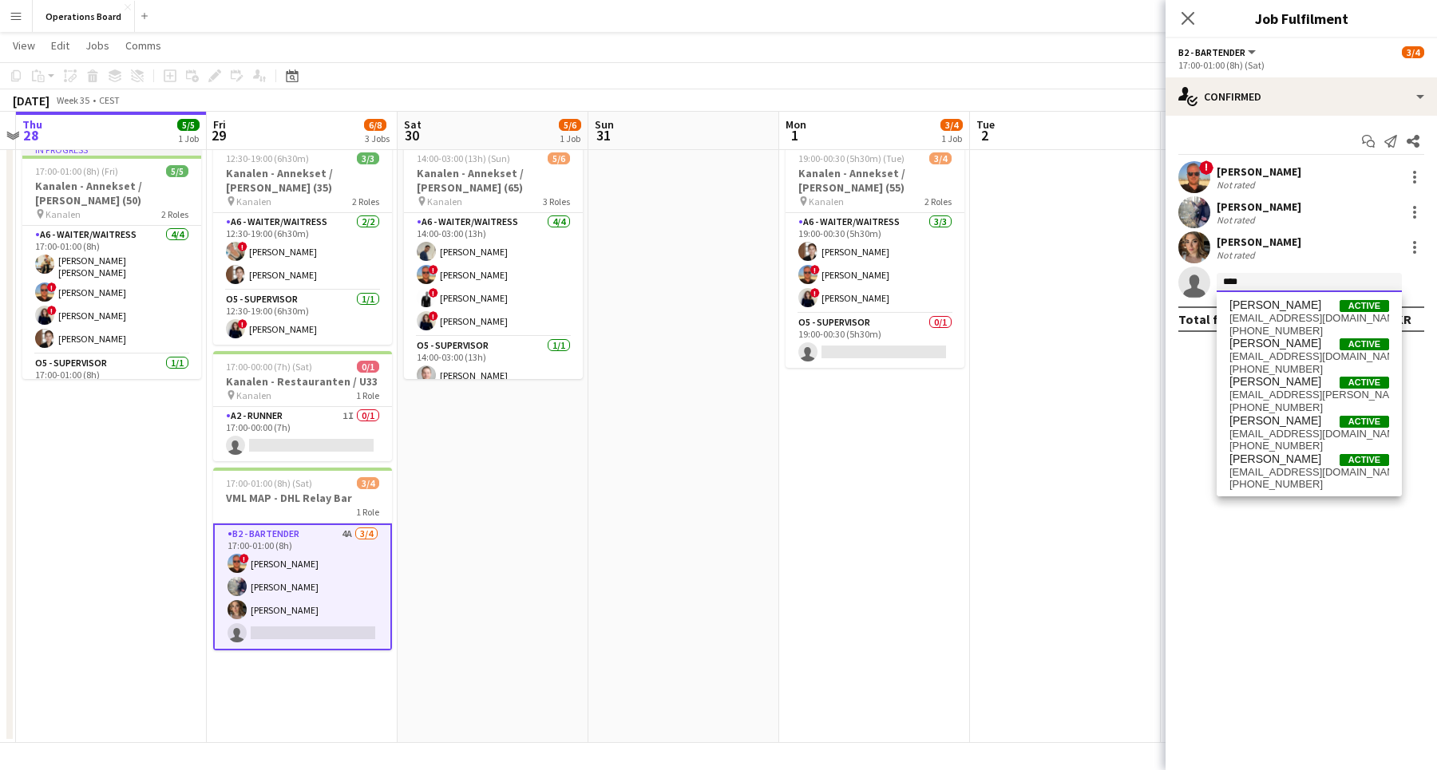
type input "****"
click at [1191, 352] on mat-expansion-panel "check Confirmed Start chat Send notification Share ! [PERSON_NAME] Not rated [P…" at bounding box center [1300, 443] width 271 height 654
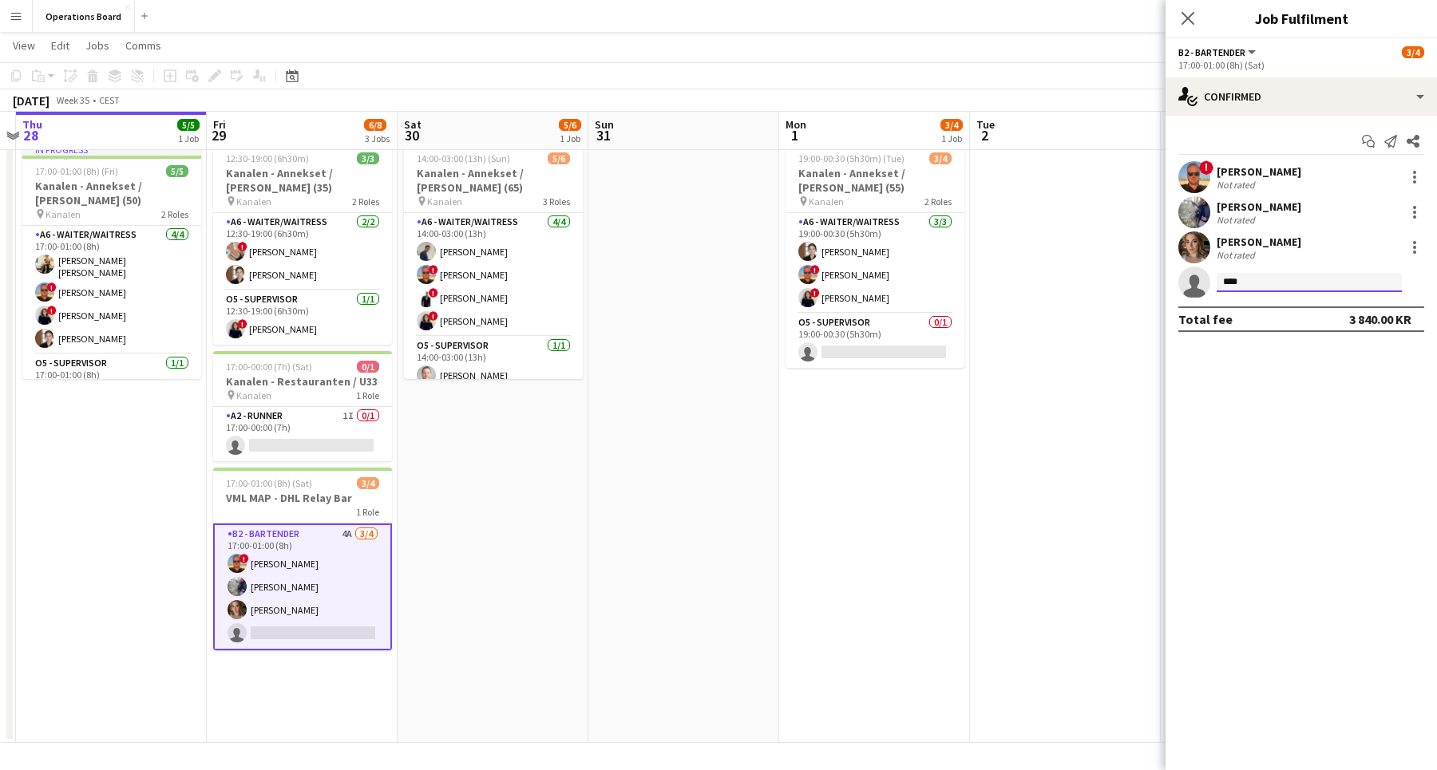
click at [1252, 279] on input "****" at bounding box center [1308, 282] width 185 height 19
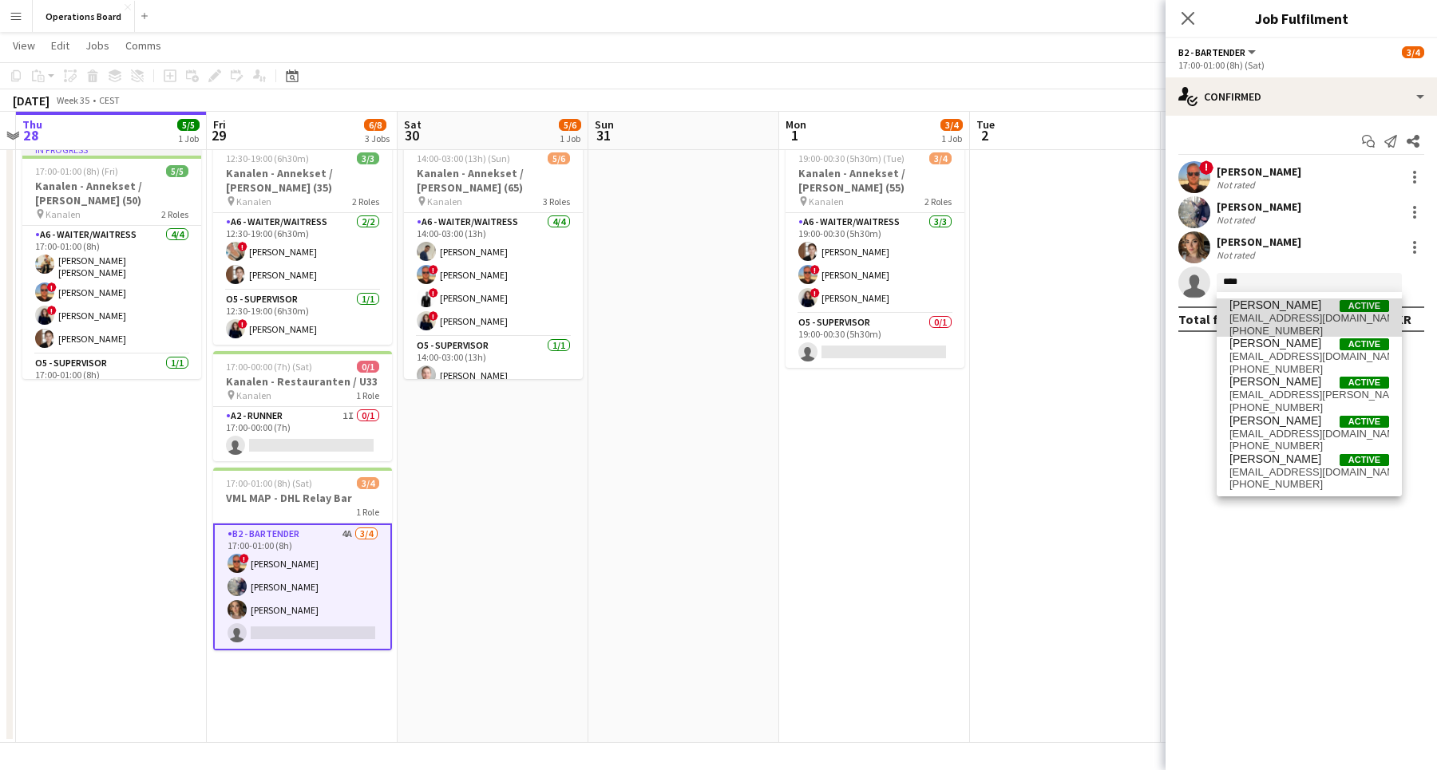
click at [1251, 299] on span "[PERSON_NAME]" at bounding box center [1275, 305] width 92 height 14
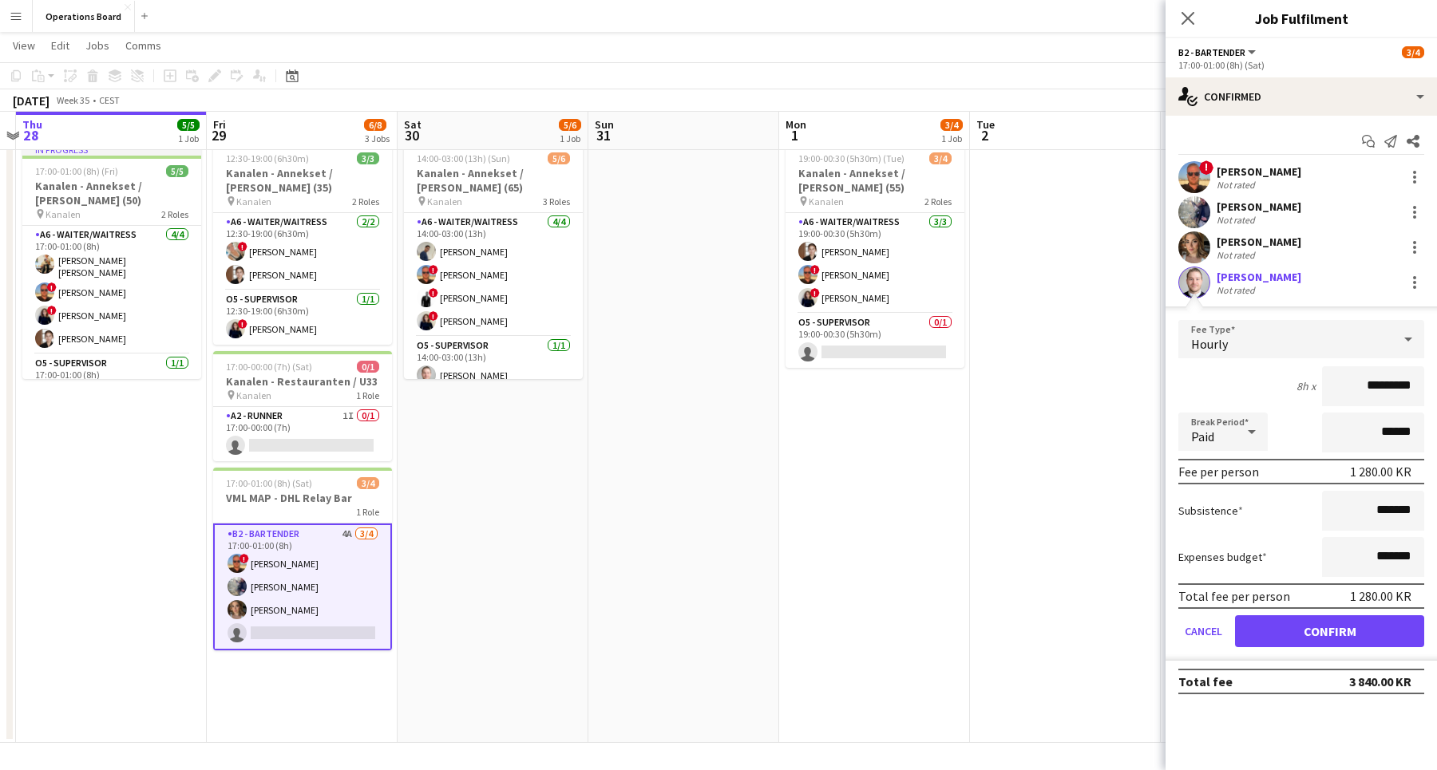
click at [1246, 625] on button "Confirm" at bounding box center [1329, 631] width 189 height 32
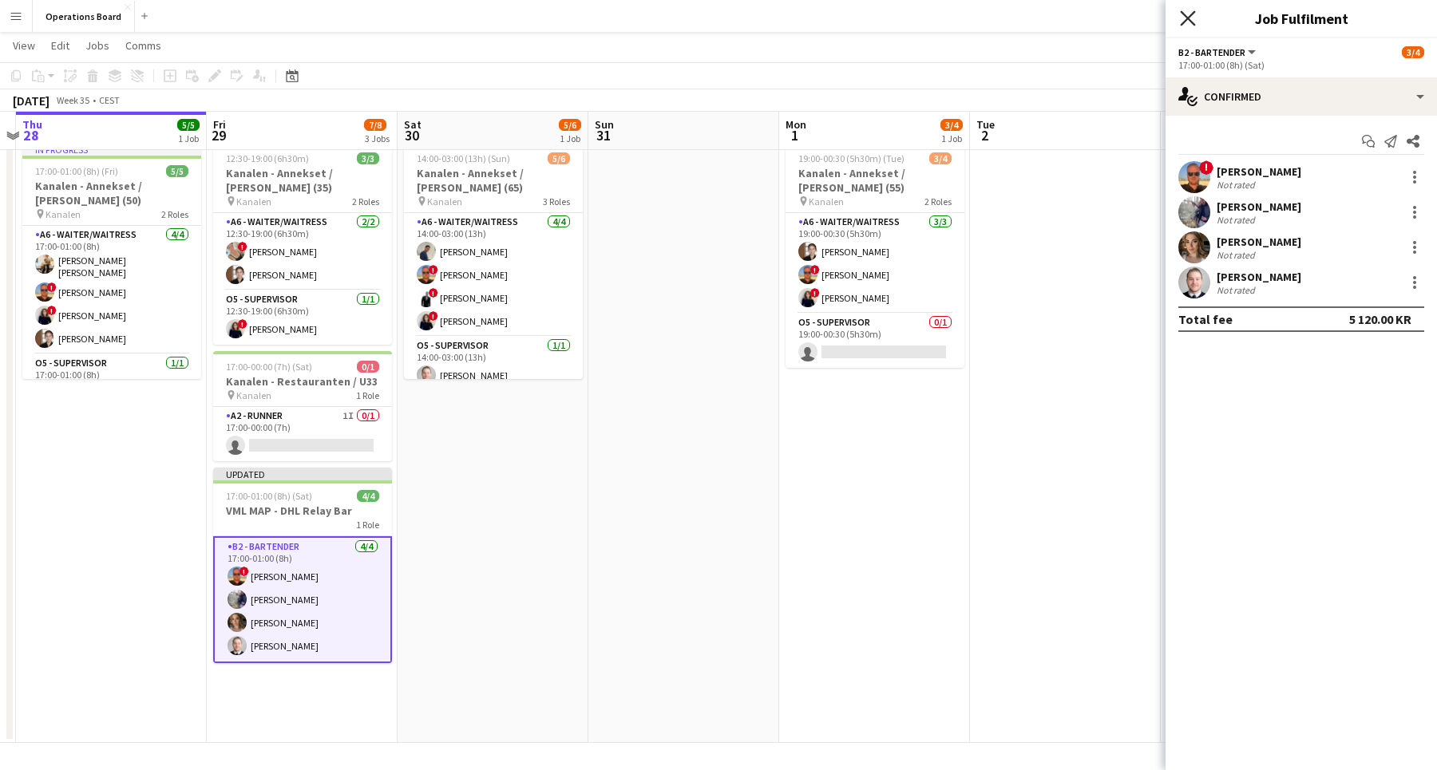
click at [1185, 21] on icon at bounding box center [1187, 17] width 15 height 15
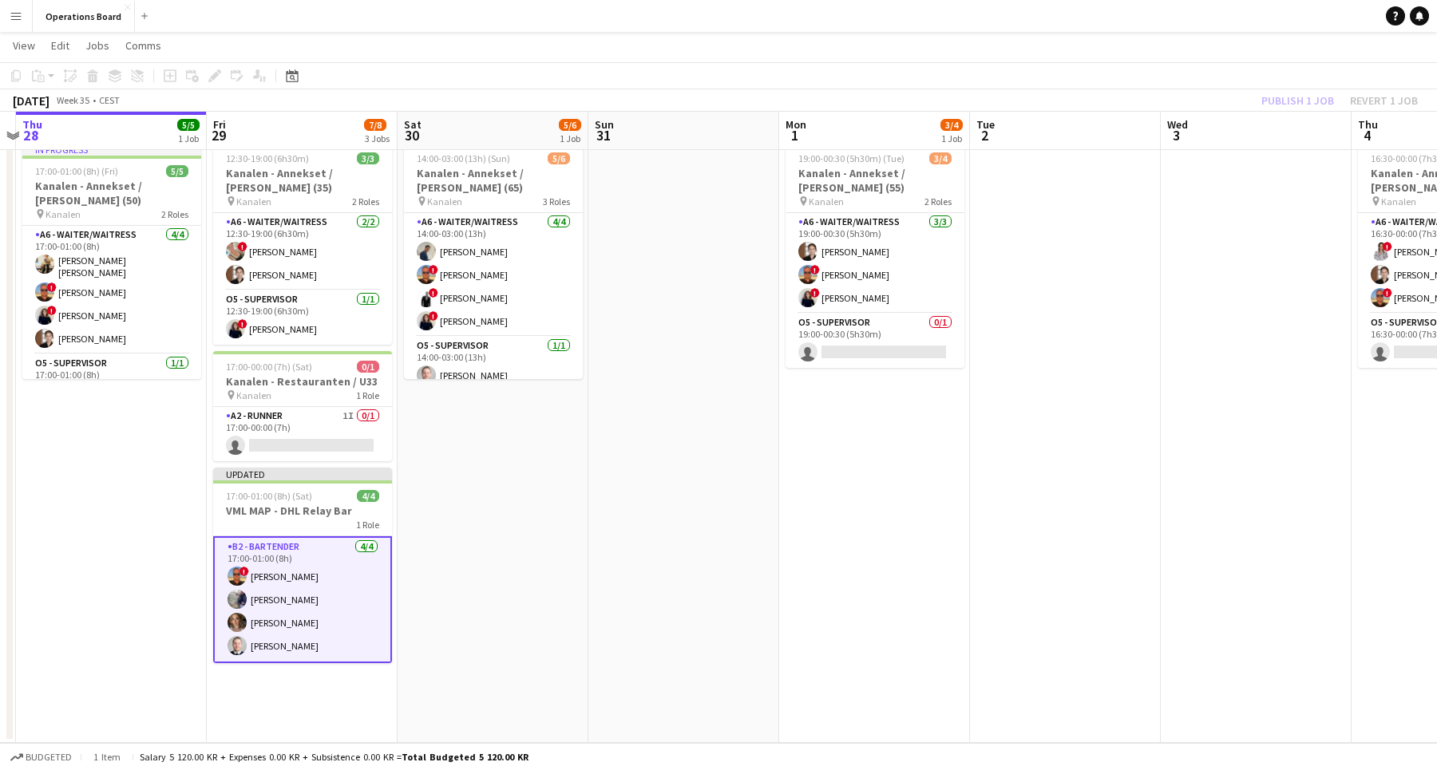
click at [1288, 106] on div "Publish 1 job Revert 1 job" at bounding box center [1339, 100] width 195 height 21
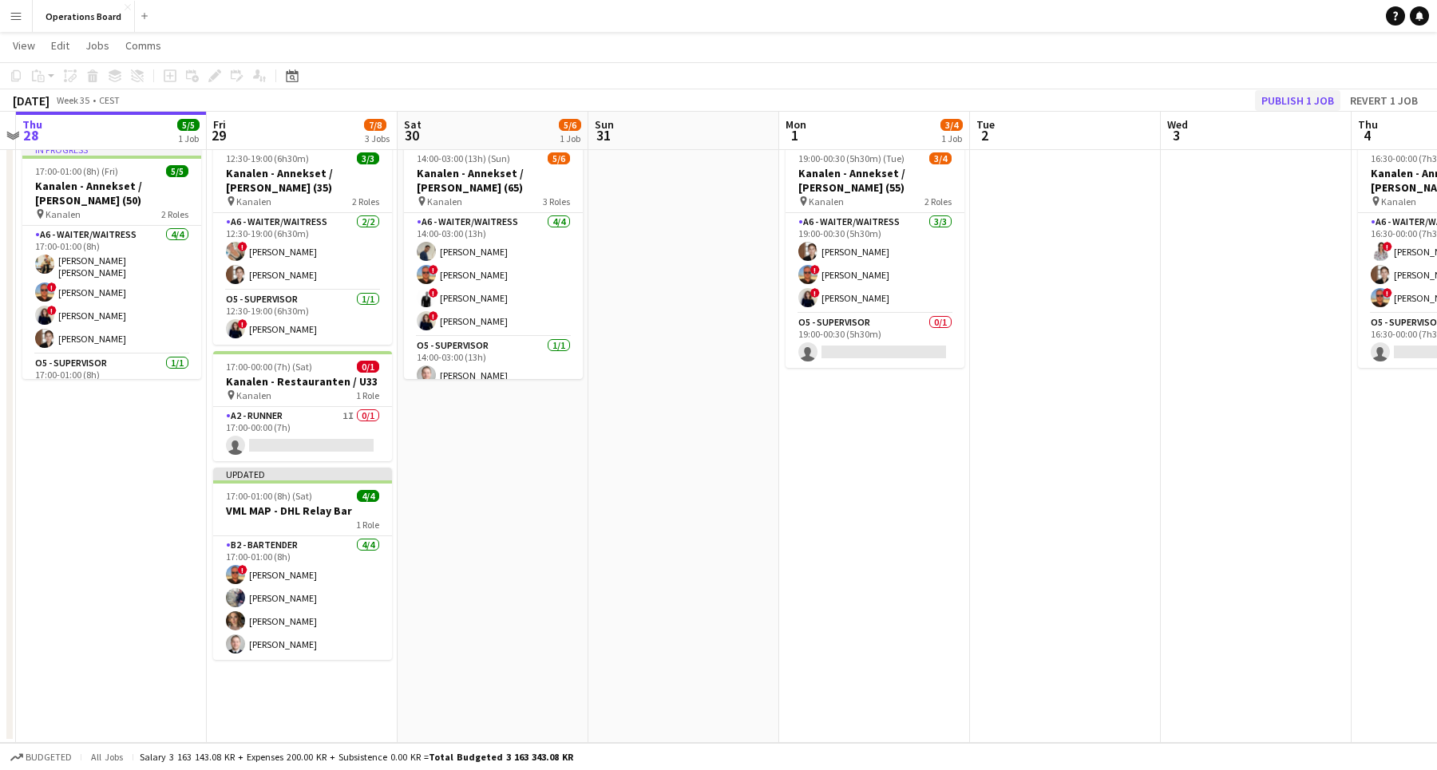
click at [1287, 100] on button "Publish 1 job" at bounding box center [1297, 100] width 85 height 21
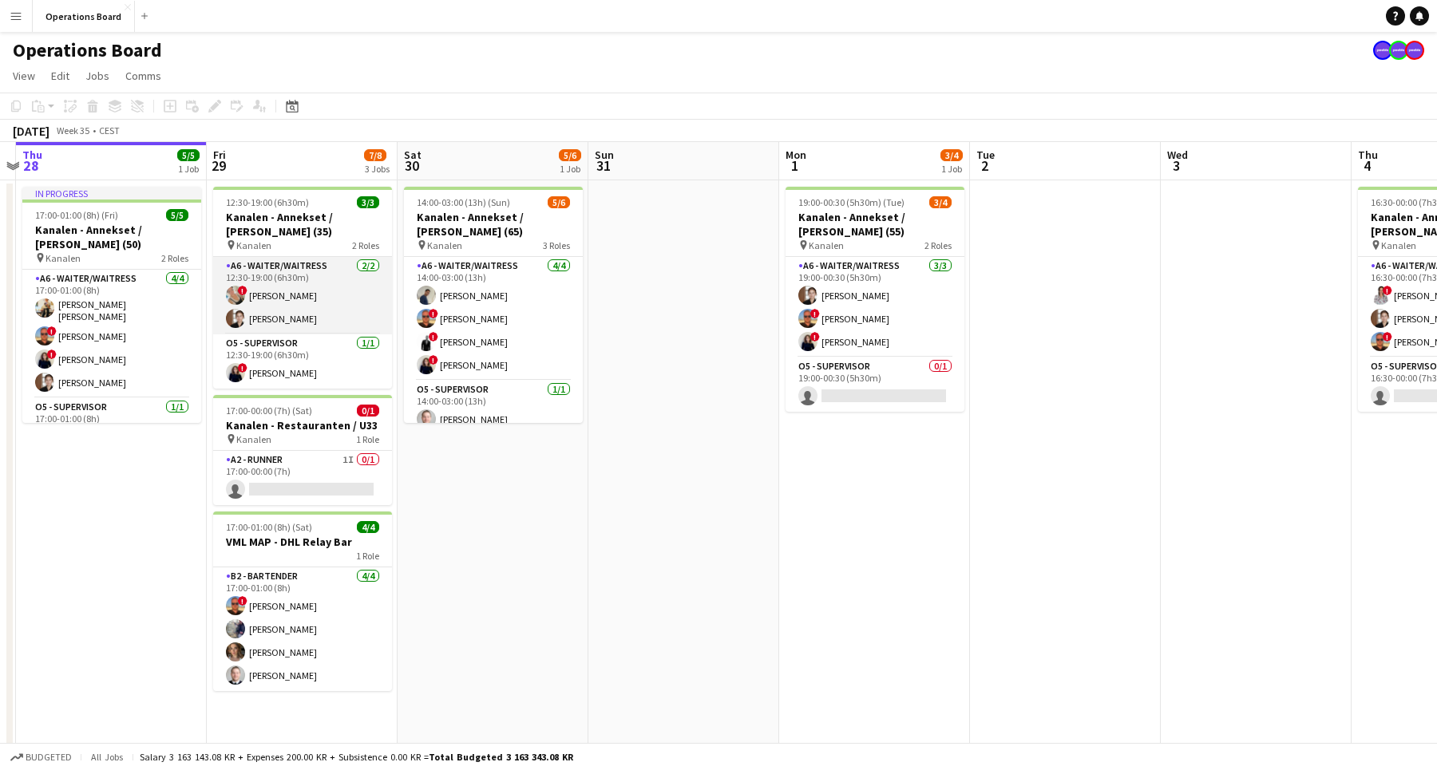
scroll to position [0, 0]
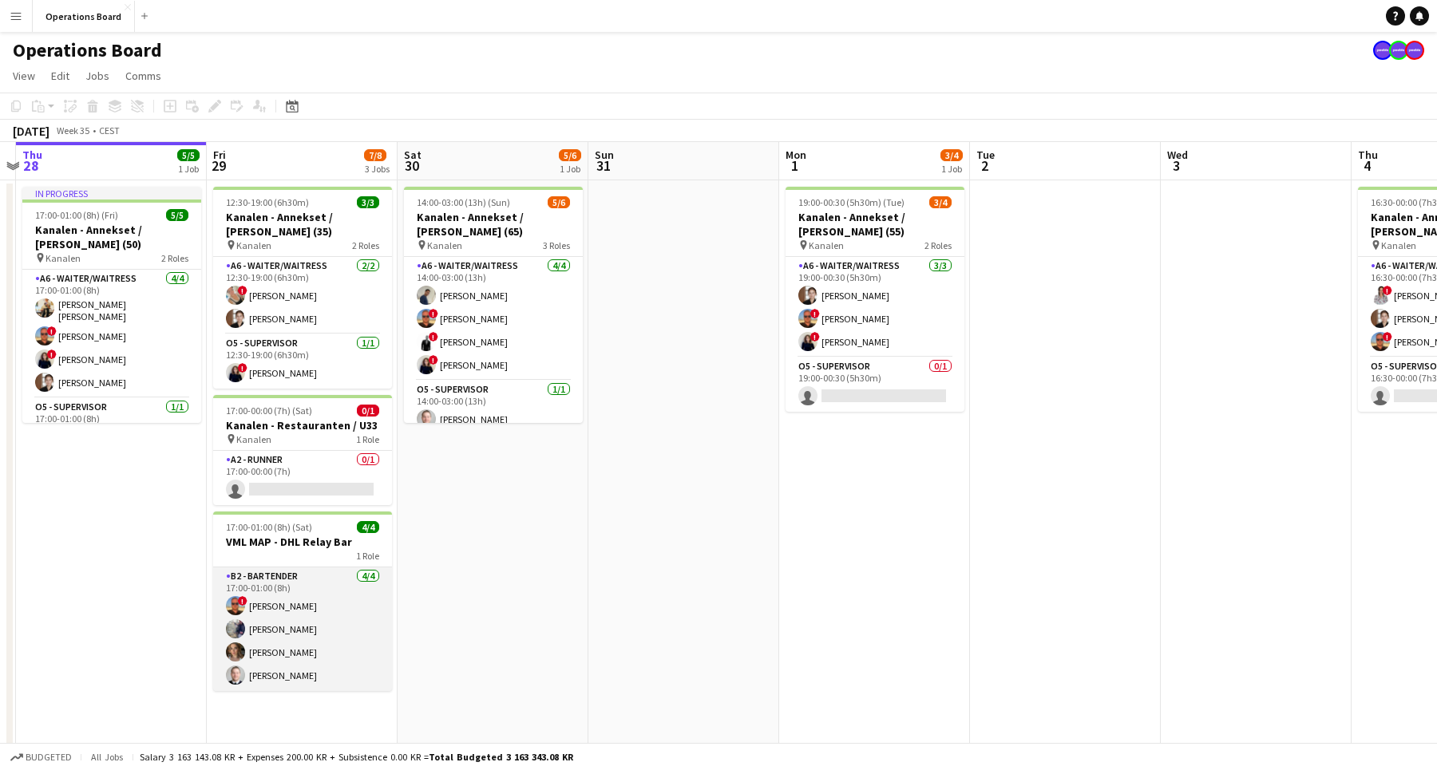
click at [345, 627] on app-card-role "B2 - BARTENDER [DATE] 17:00-01:00 (8h) ! [PERSON_NAME] [PERSON_NAME] [PERSON_NA…" at bounding box center [302, 629] width 179 height 124
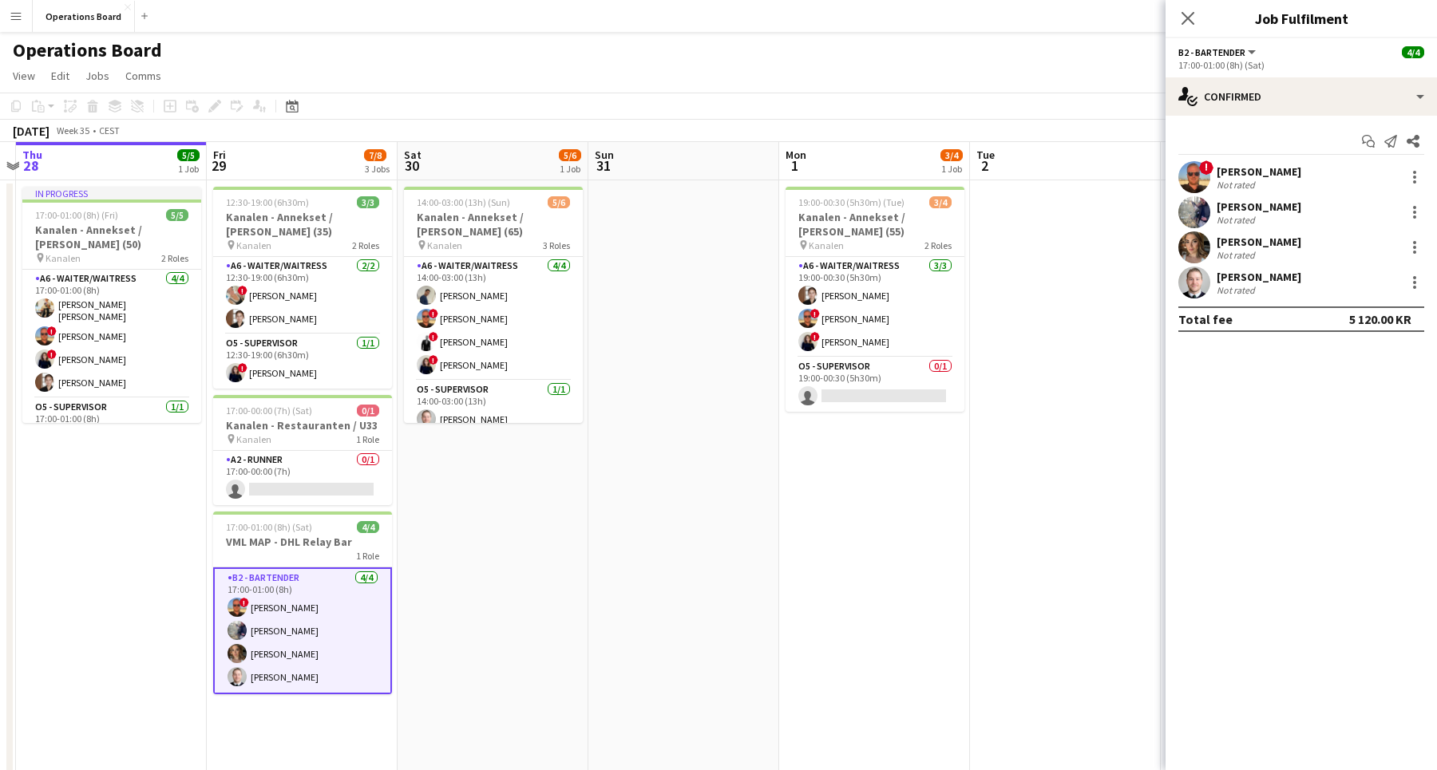
click at [255, 654] on app-card-role "B2 - BARTENDER [DATE] 17:00-01:00 (8h) ! [PERSON_NAME] [PERSON_NAME] [PERSON_NA…" at bounding box center [302, 630] width 179 height 127
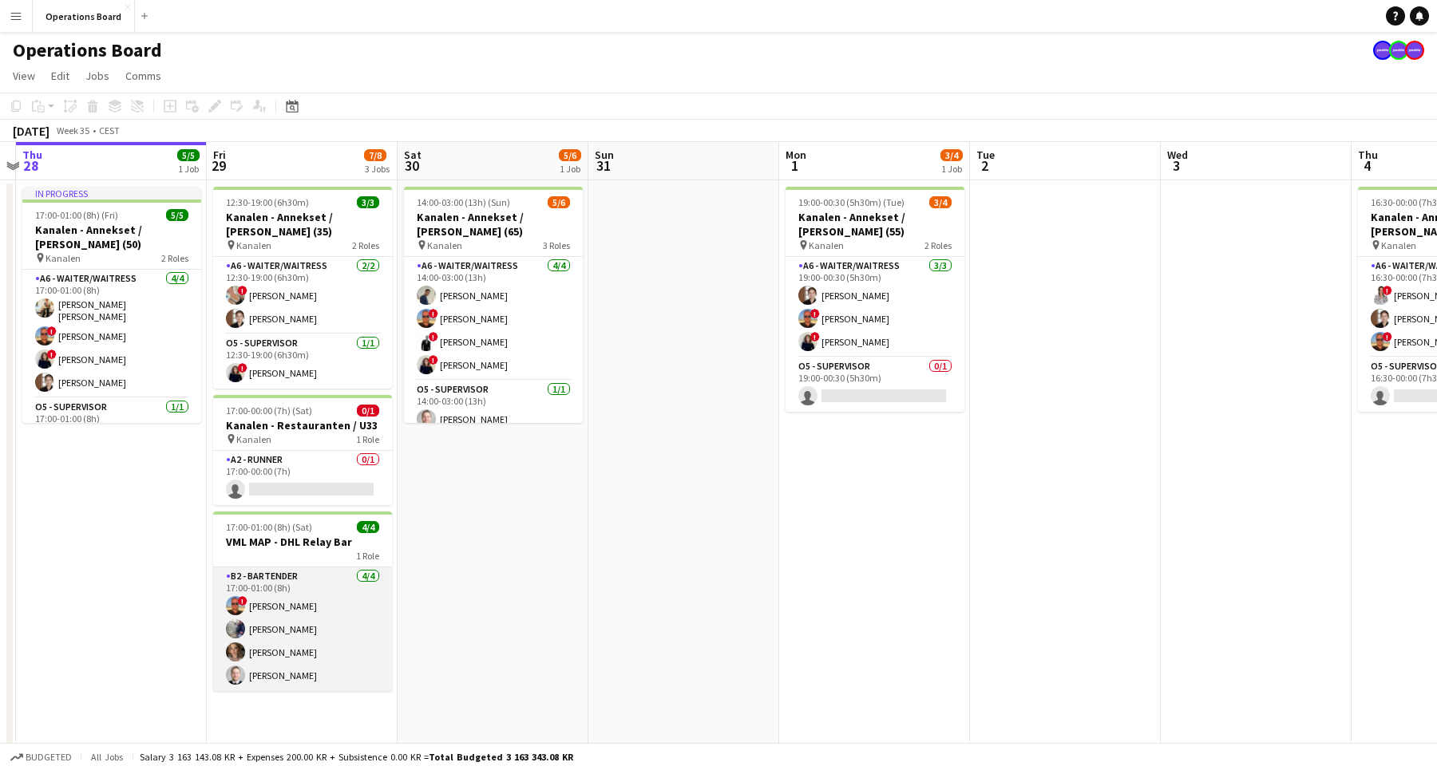
click at [258, 654] on app-card-role "B2 - BARTENDER [DATE] 17:00-01:00 (8h) ! [PERSON_NAME] [PERSON_NAME] [PERSON_NA…" at bounding box center [302, 629] width 179 height 124
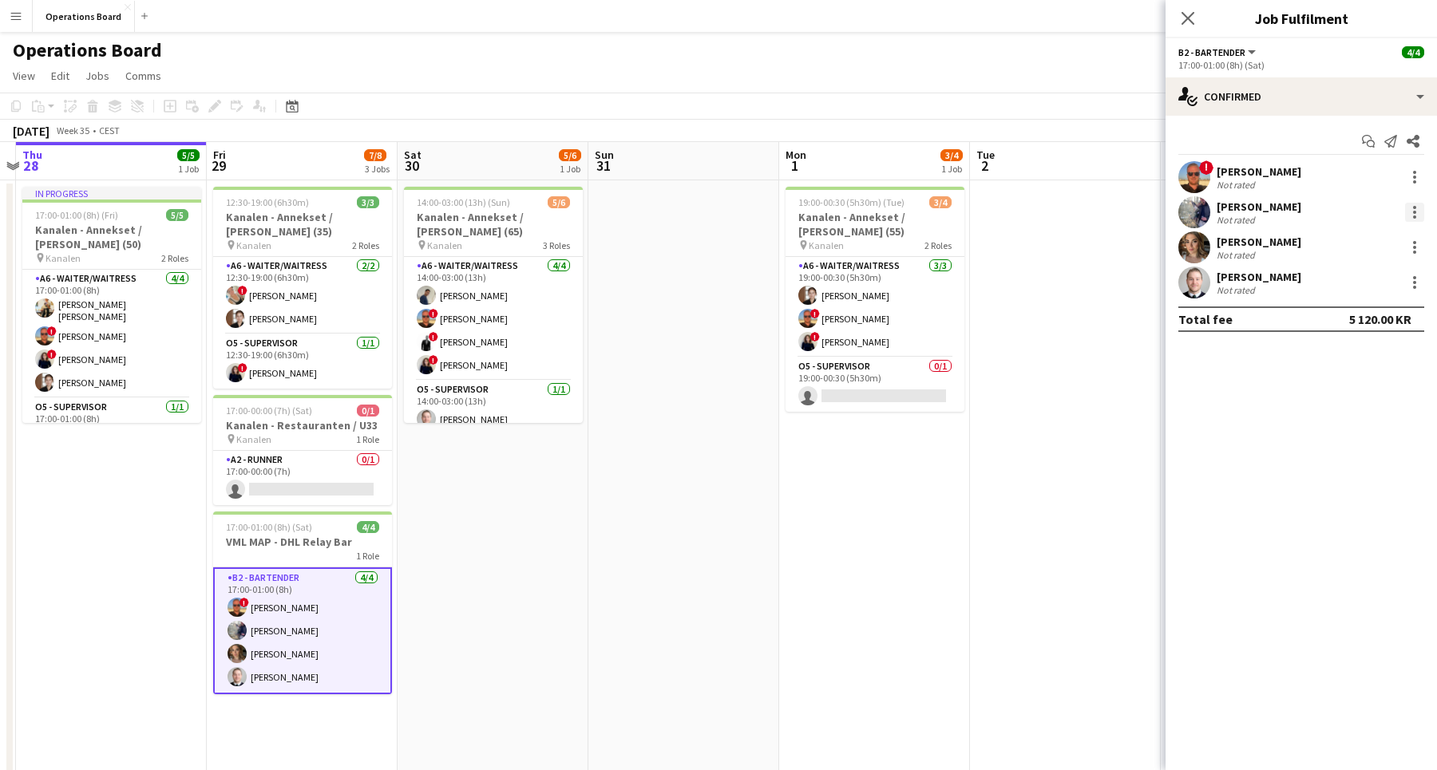
click at [1415, 215] on div at bounding box center [1414, 216] width 3 height 3
click at [1369, 387] on button "Remove" at bounding box center [1361, 395] width 124 height 38
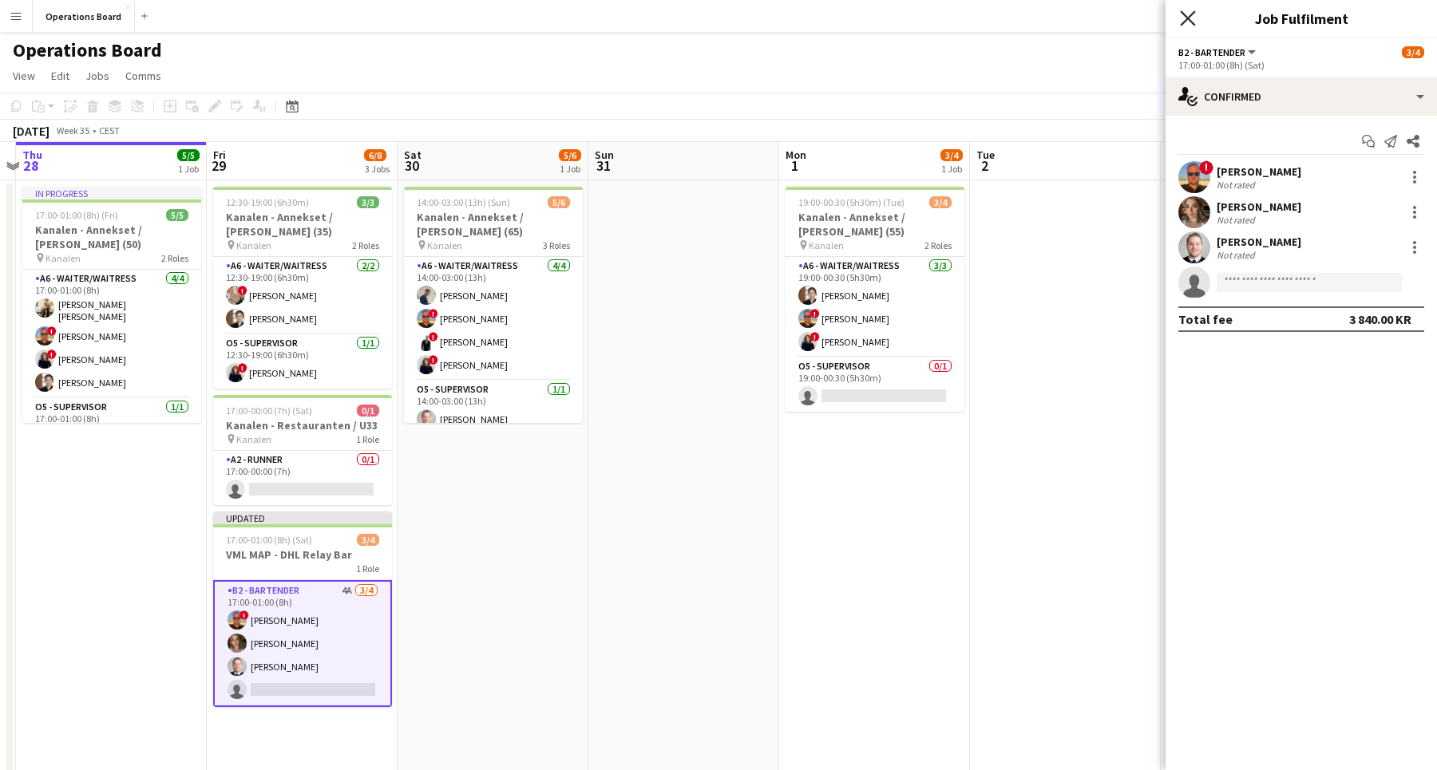
click at [1189, 23] on icon "Close pop-in" at bounding box center [1187, 17] width 15 height 15
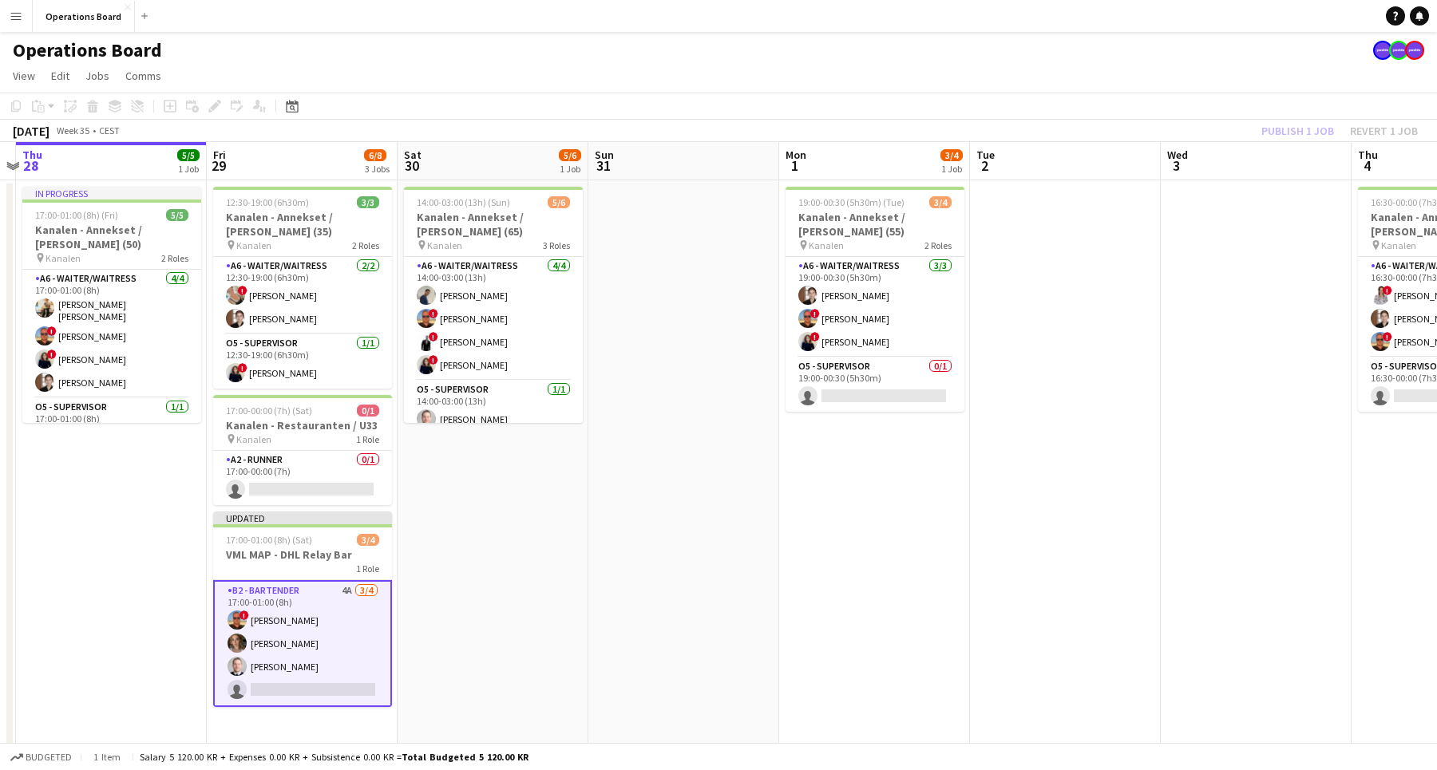
click at [1290, 130] on div "Publish 1 job Revert 1 job" at bounding box center [1339, 131] width 195 height 21
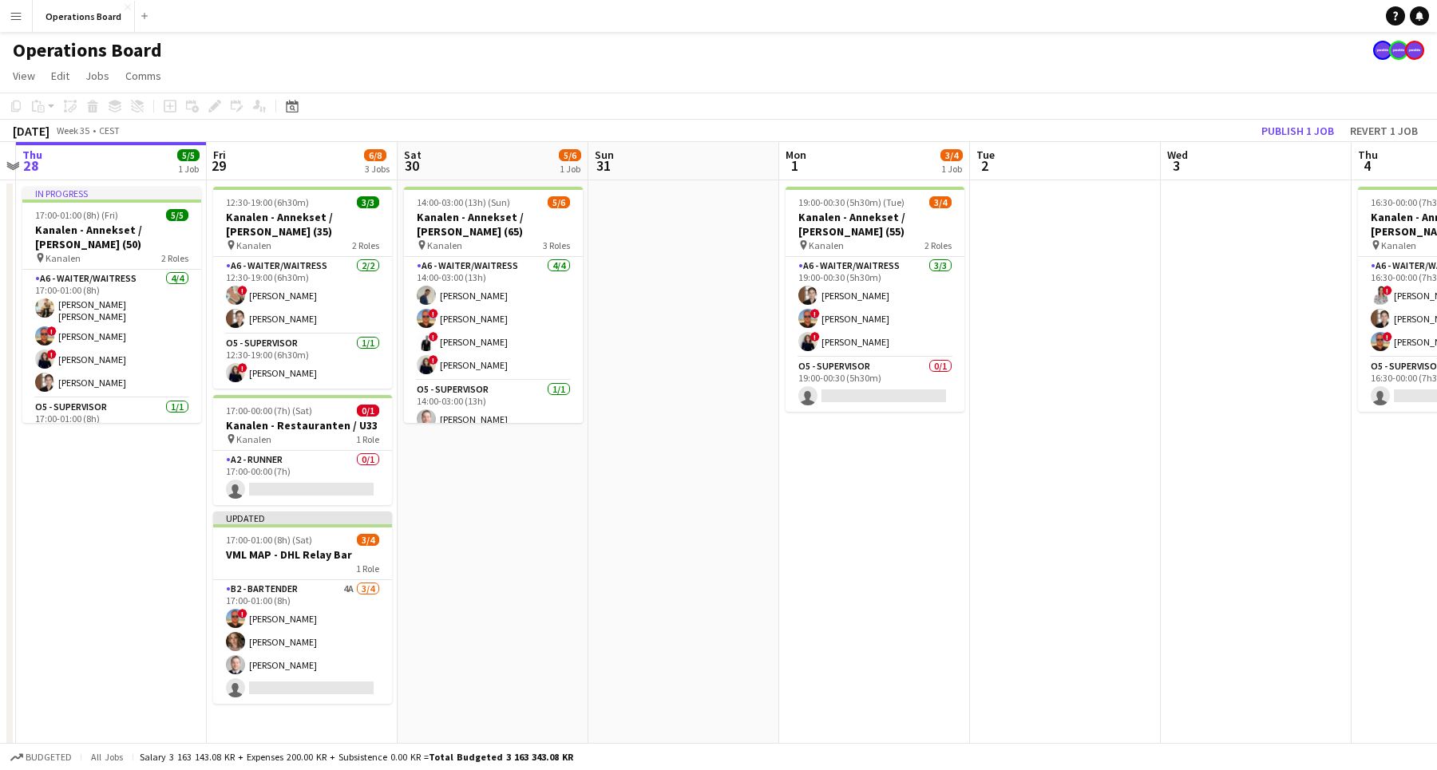
click at [1290, 130] on button "Publish 1 job" at bounding box center [1297, 131] width 85 height 21
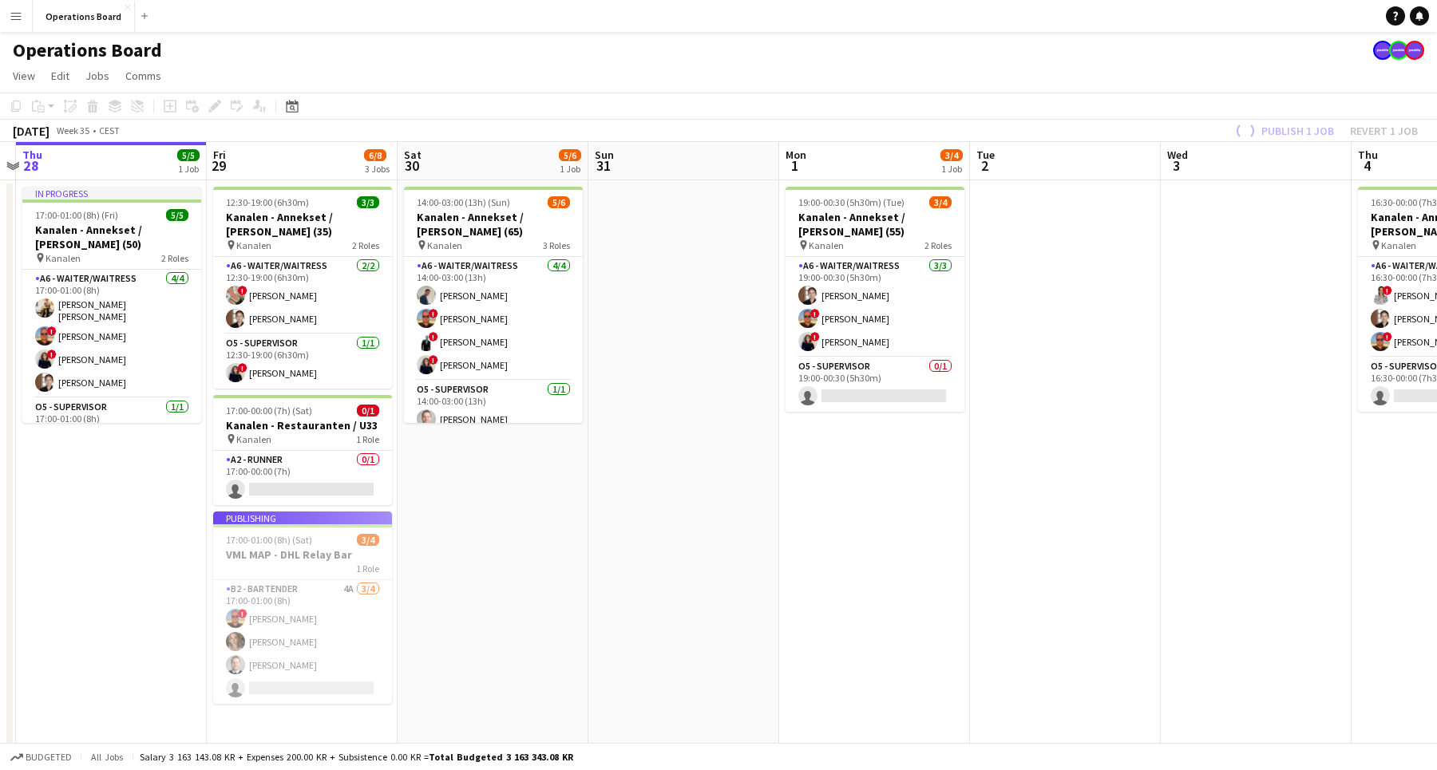
click at [1233, 81] on app-page-menu "View Day view expanded Day view collapsed Month view Date picker Jump to [DATE]…" at bounding box center [718, 77] width 1437 height 30
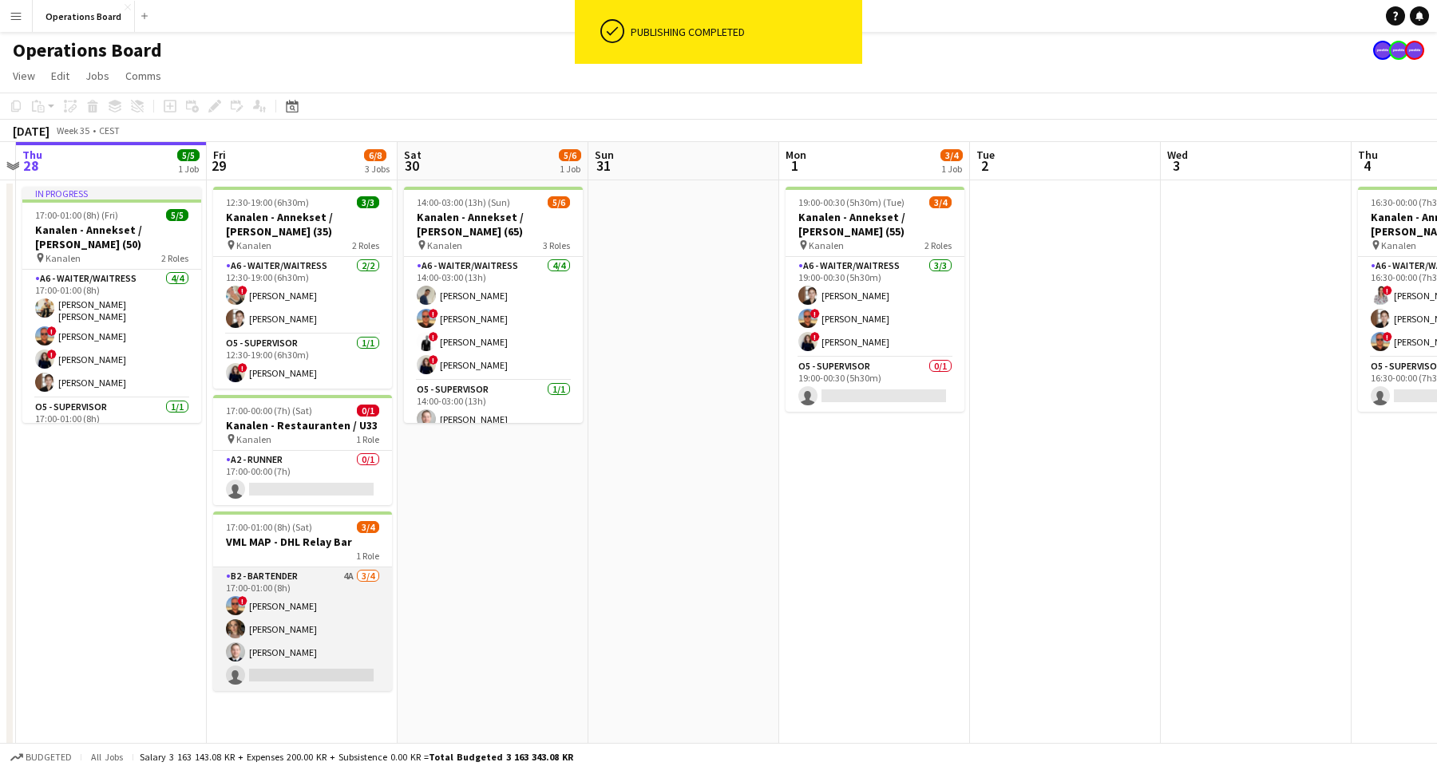
click at [322, 619] on app-card-role "B2 - BARTENDER 4A [DATE] 17:00-01:00 (8h) ! [PERSON_NAME] [PERSON_NAME] [PERSON…" at bounding box center [302, 629] width 179 height 124
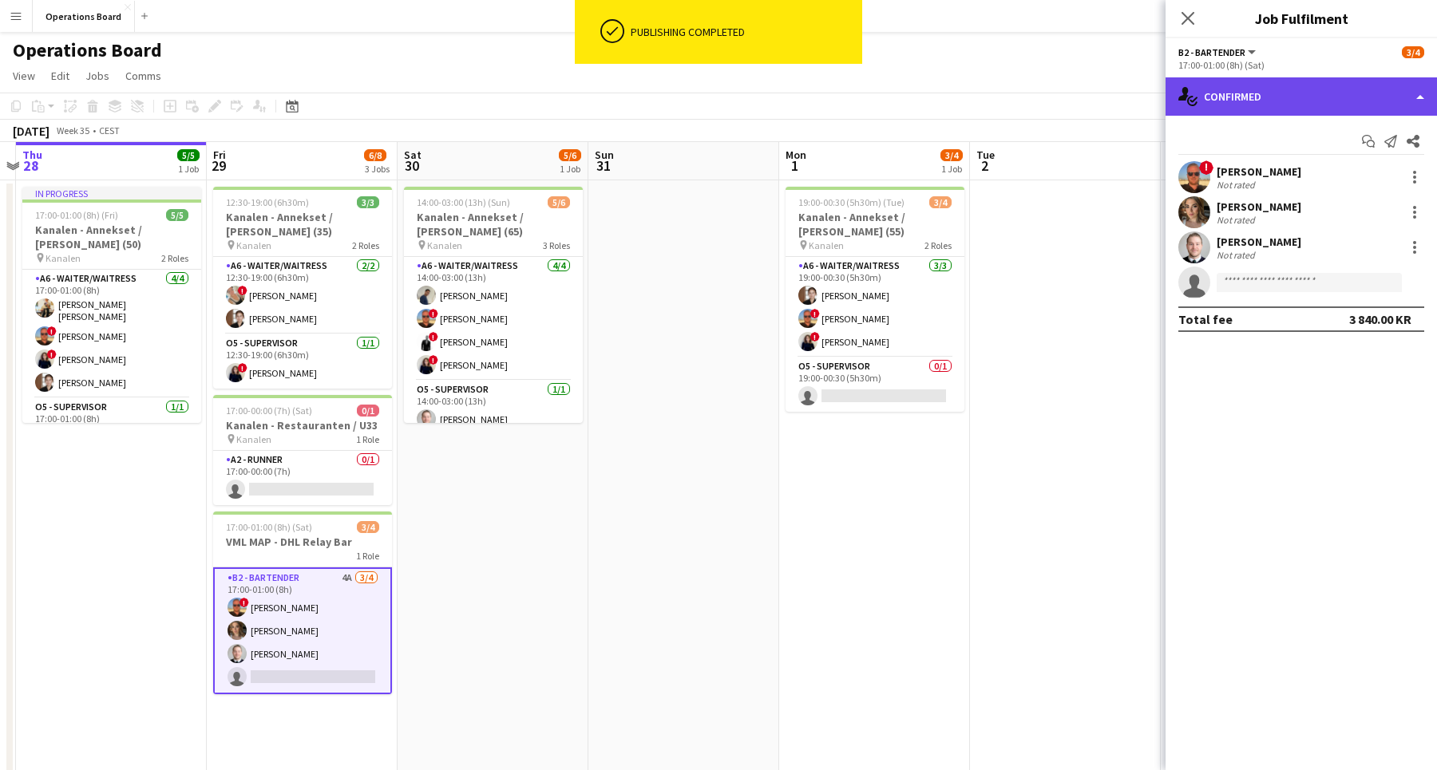
click at [1305, 94] on div "single-neutral-actions-check-2 Confirmed" at bounding box center [1300, 96] width 271 height 38
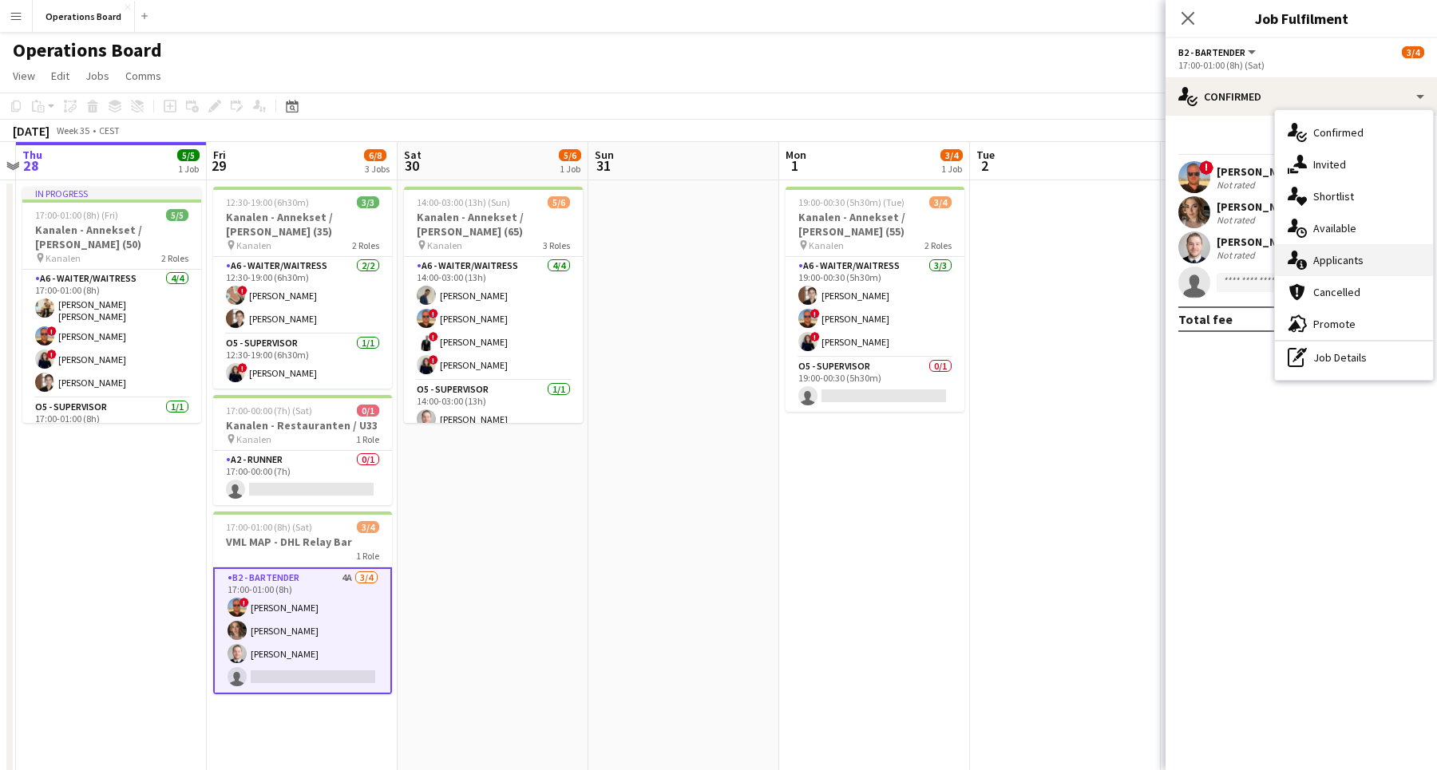
click at [1326, 262] on div "single-neutral-actions-information Applicants" at bounding box center [1354, 260] width 158 height 32
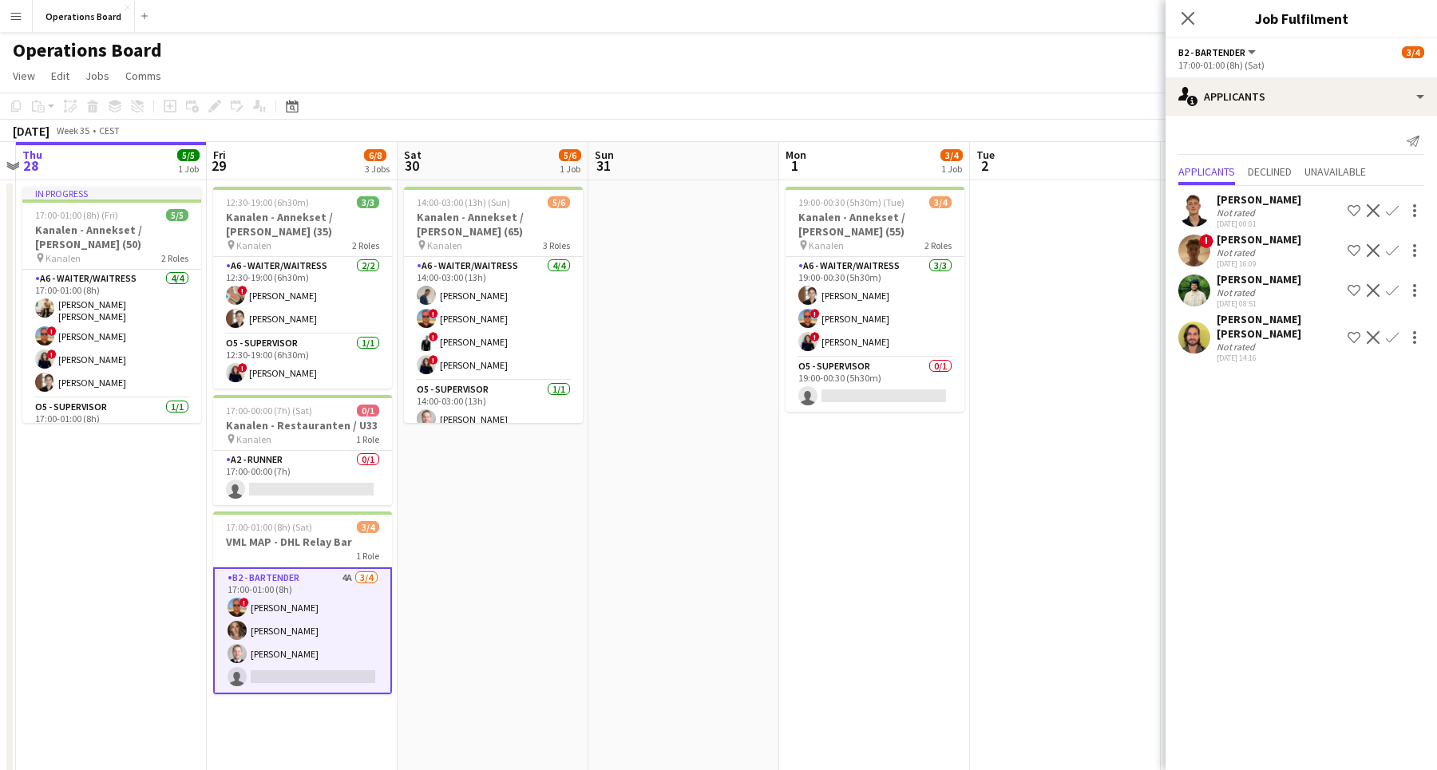
click at [1264, 234] on div "[PERSON_NAME]" at bounding box center [1258, 239] width 85 height 14
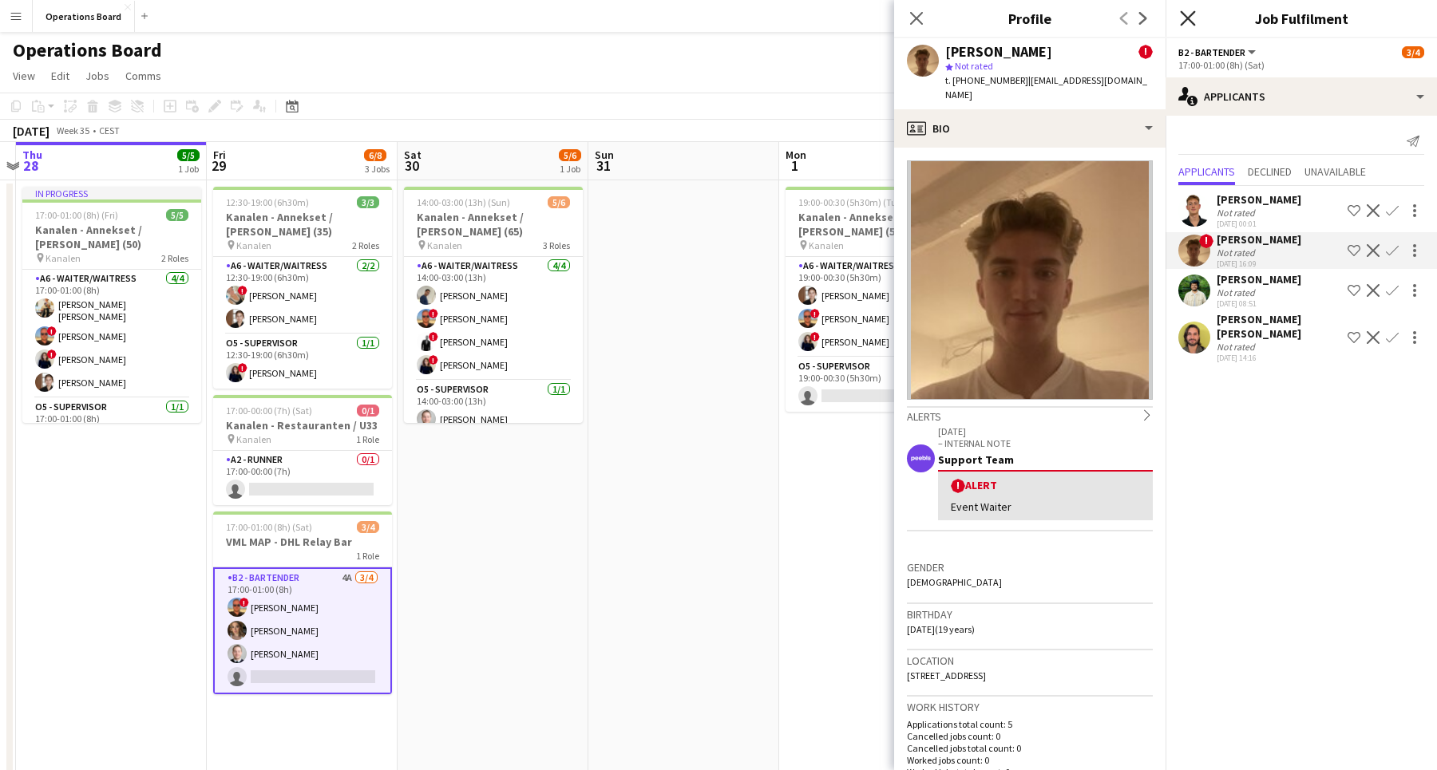
click at [1182, 20] on icon "Close pop-in" at bounding box center [1187, 17] width 15 height 15
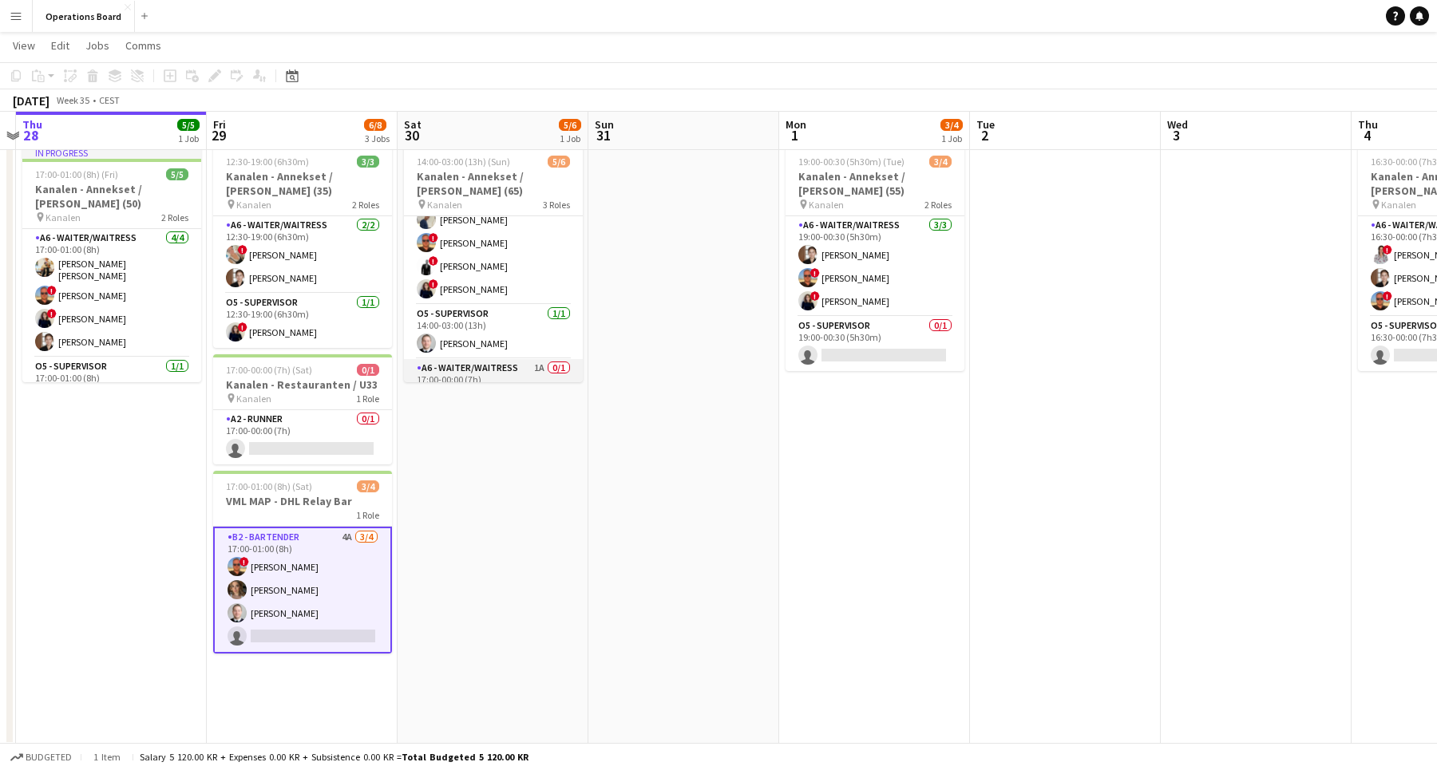
scroll to position [59, 0]
click at [510, 361] on app-card-role "A6 - WAITER/WAITRESS 1A 0/1 17:00-00:00 (7h) single-neutral-actions" at bounding box center [493, 362] width 179 height 54
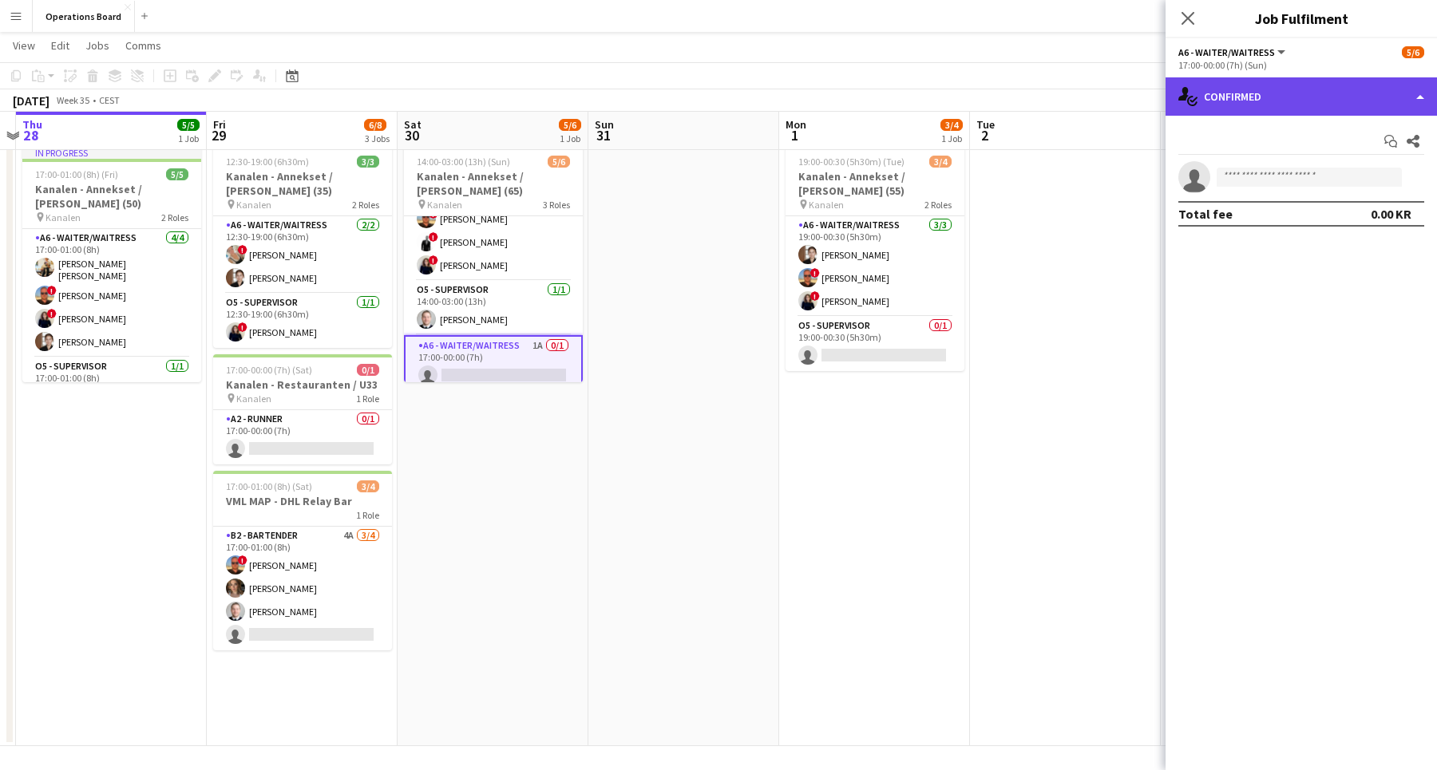
click at [1256, 104] on div "single-neutral-actions-check-2 Confirmed" at bounding box center [1300, 96] width 271 height 38
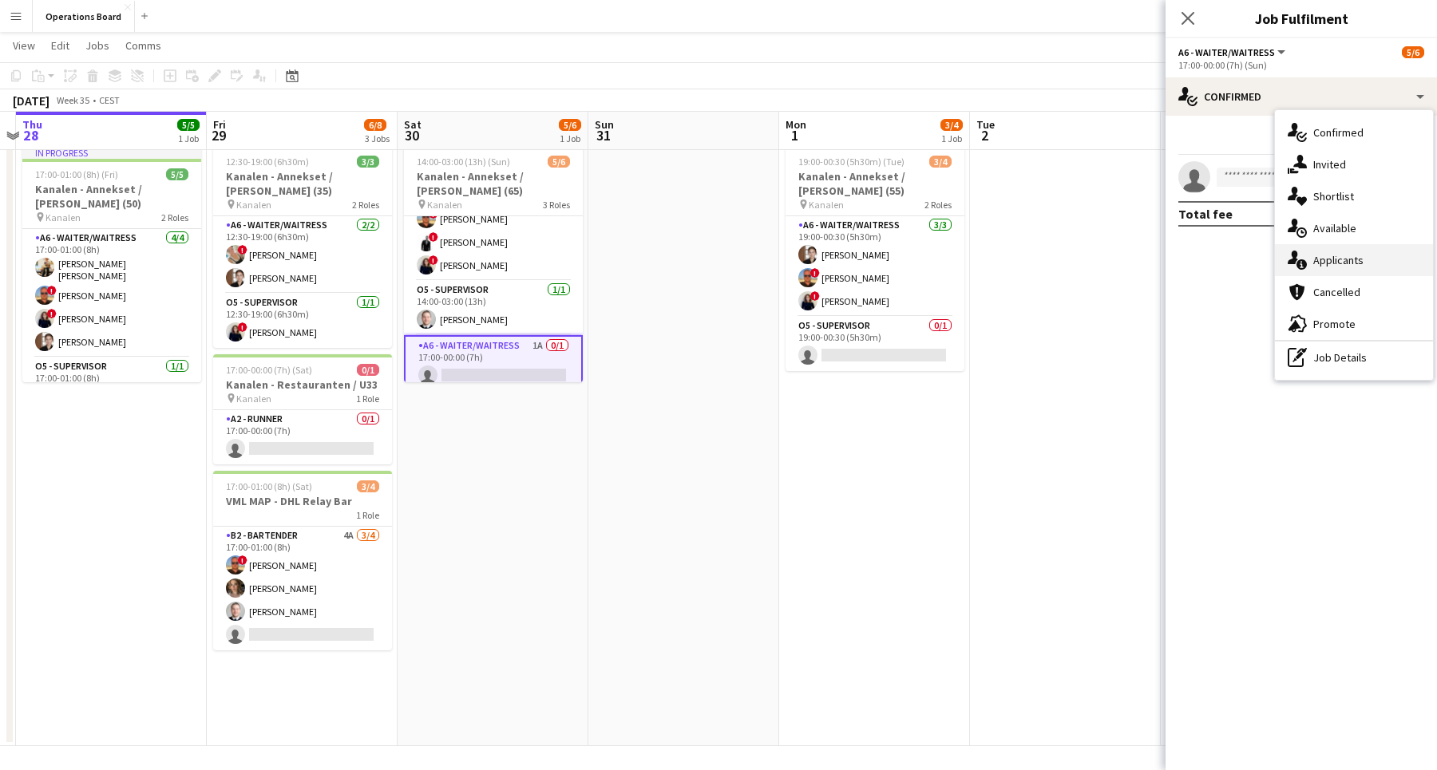
click at [1319, 263] on div "single-neutral-actions-information Applicants" at bounding box center [1354, 260] width 158 height 32
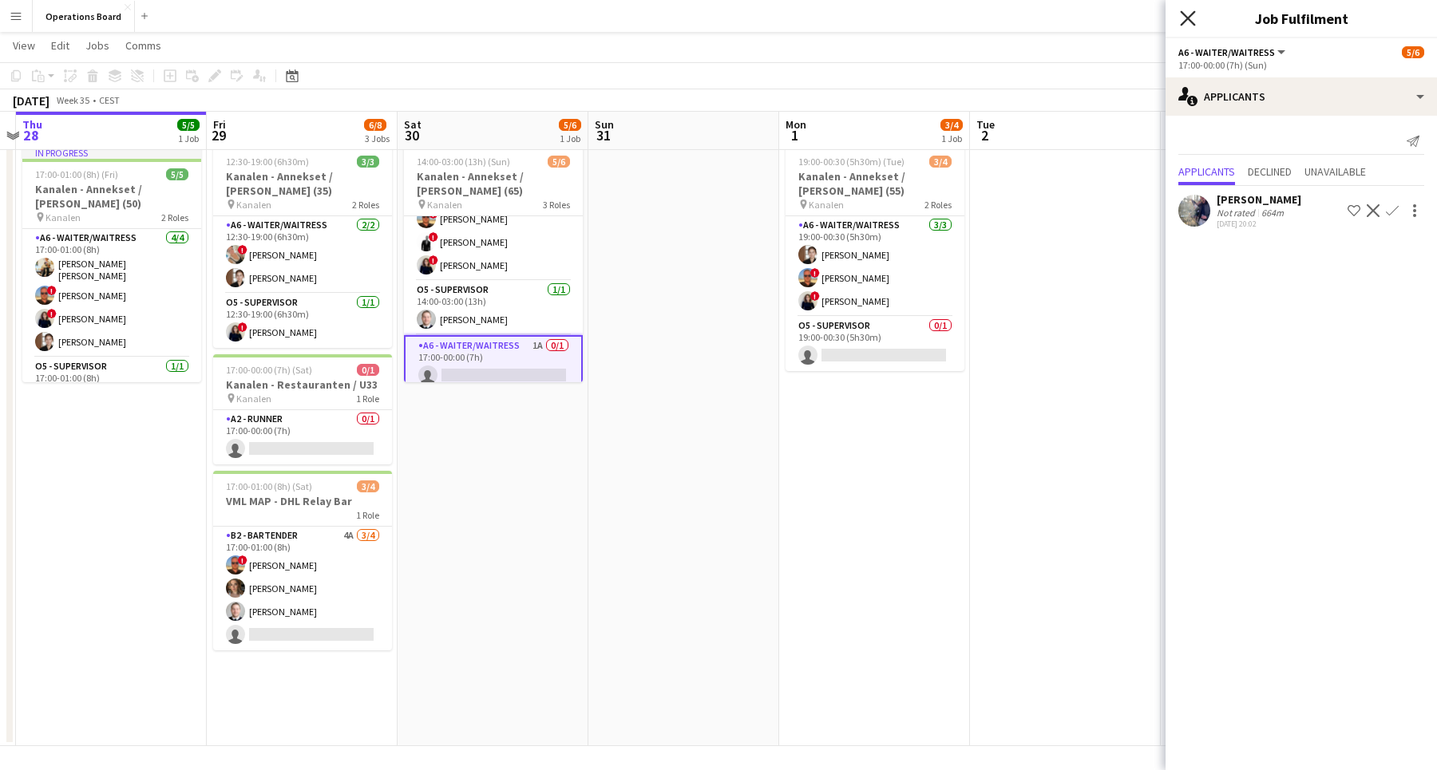
click at [1187, 13] on icon "Close pop-in" at bounding box center [1187, 17] width 15 height 15
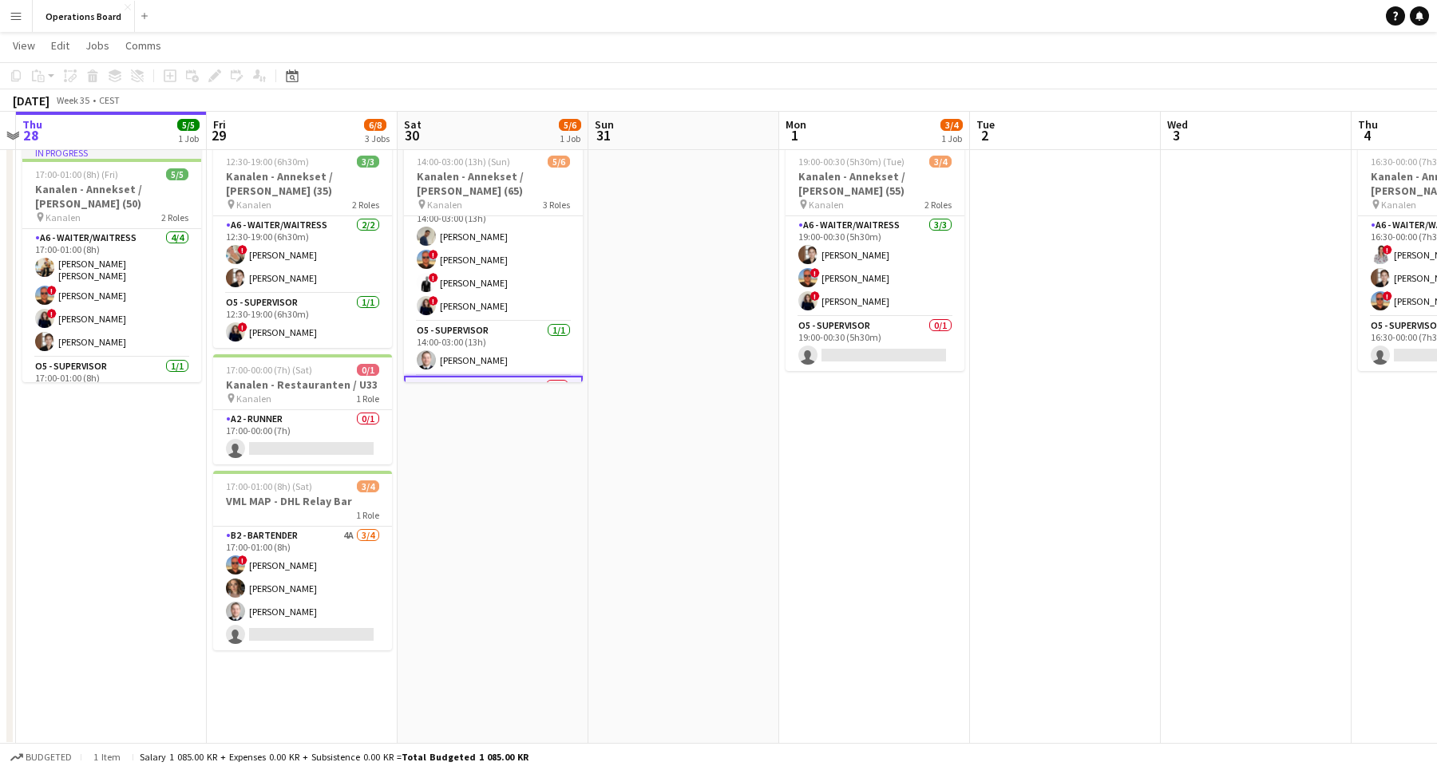
scroll to position [0, 0]
click at [480, 188] on h3 "Kanalen - Annekset / [PERSON_NAME] (65)" at bounding box center [493, 183] width 179 height 29
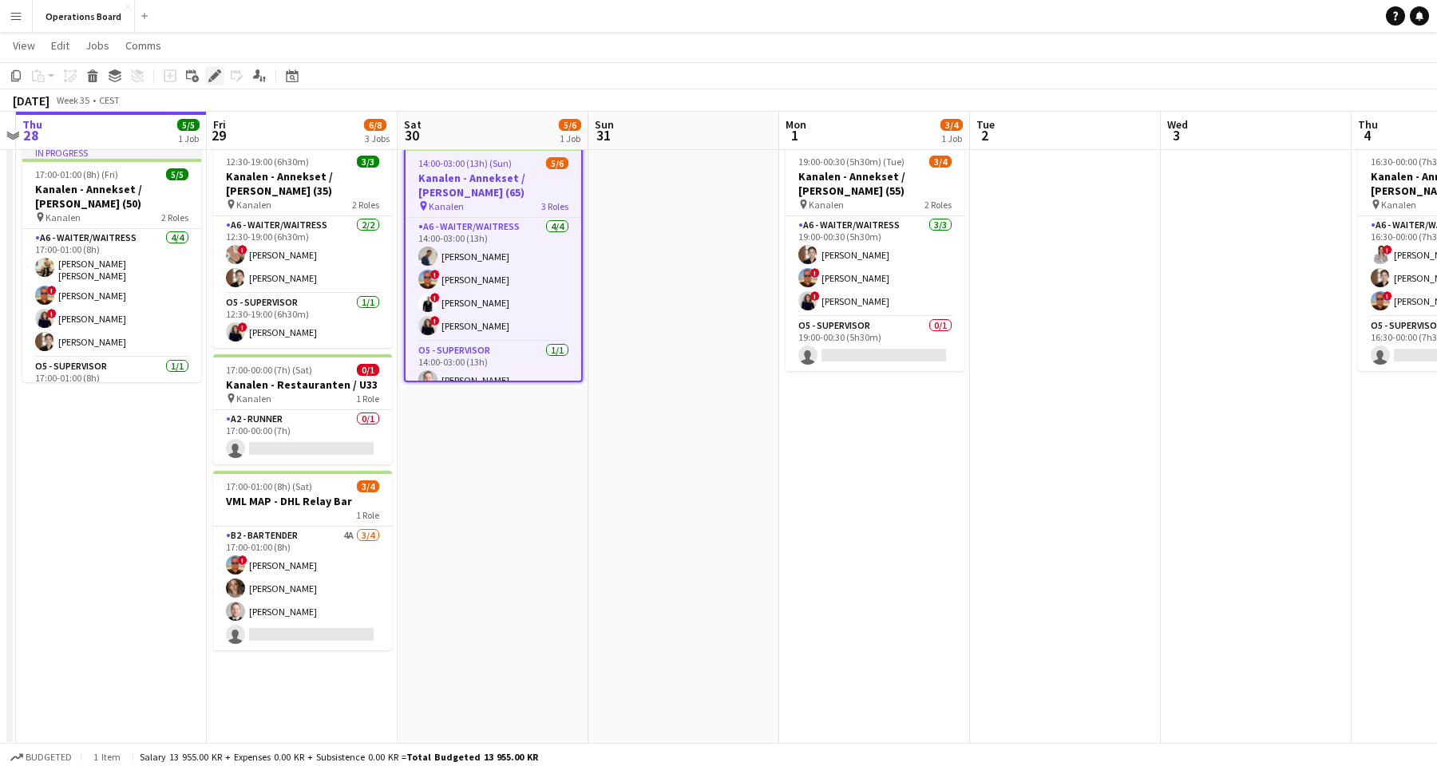
click at [219, 74] on icon at bounding box center [214, 76] width 9 height 9
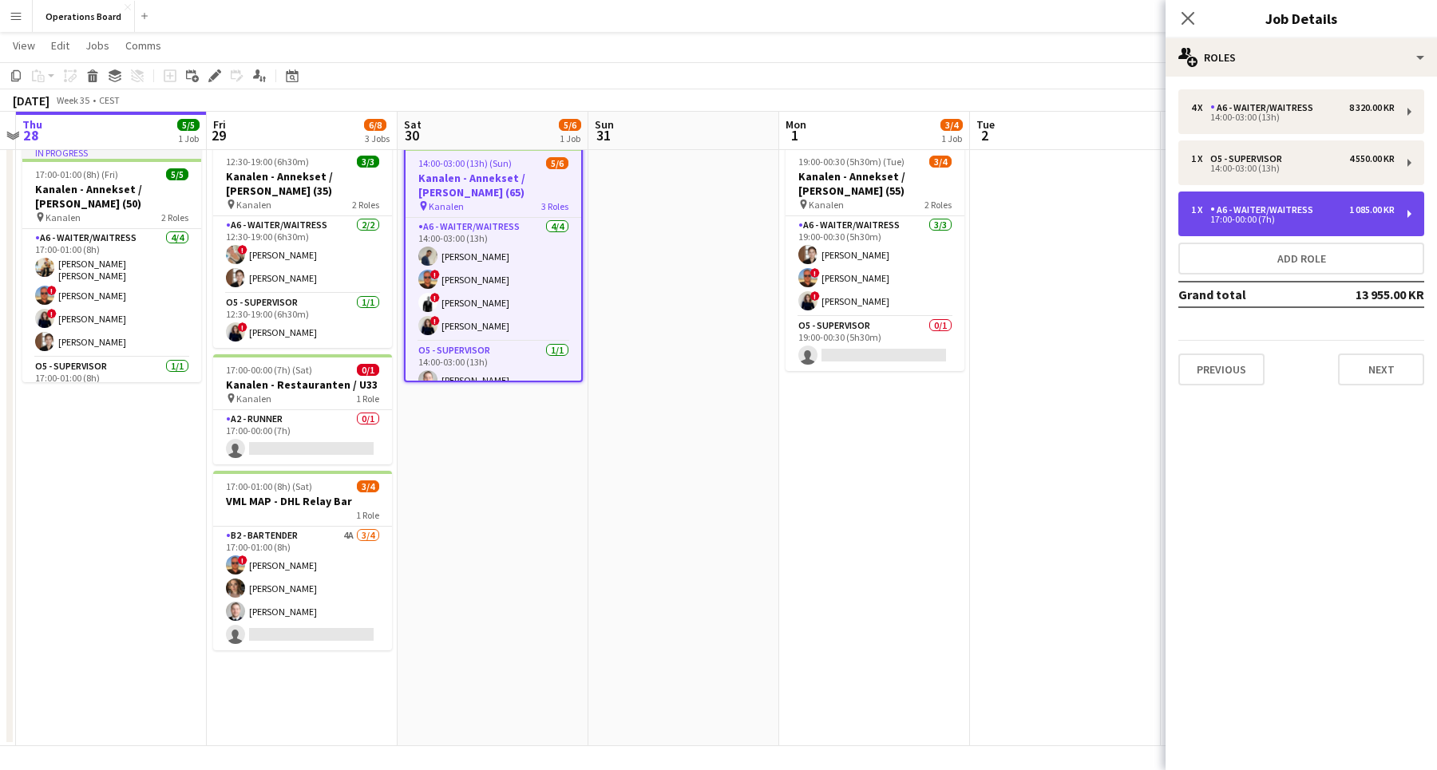
click at [1308, 208] on div "A6 - WAITER/WAITRESS" at bounding box center [1264, 209] width 109 height 11
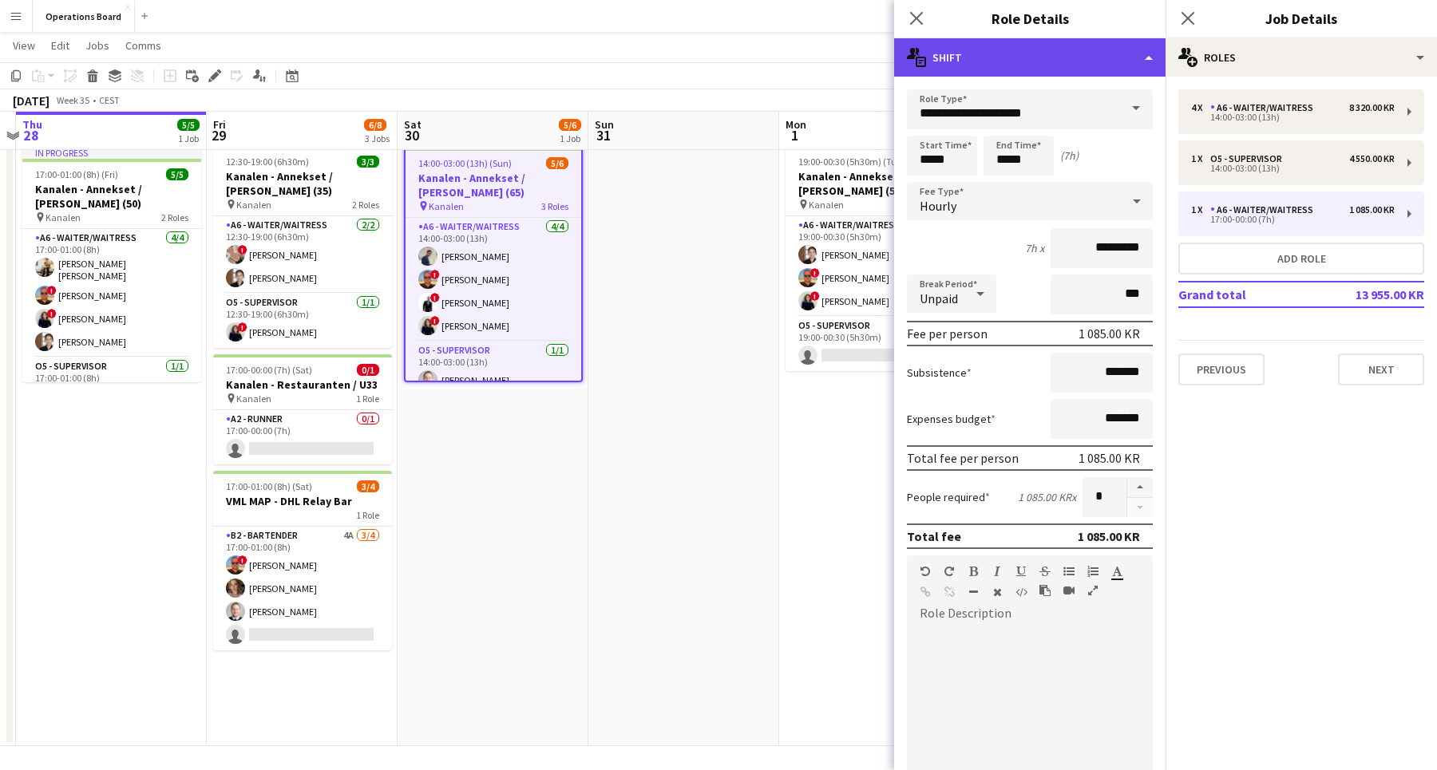
click at [1020, 52] on div "multiple-actions-text Shift" at bounding box center [1029, 57] width 271 height 38
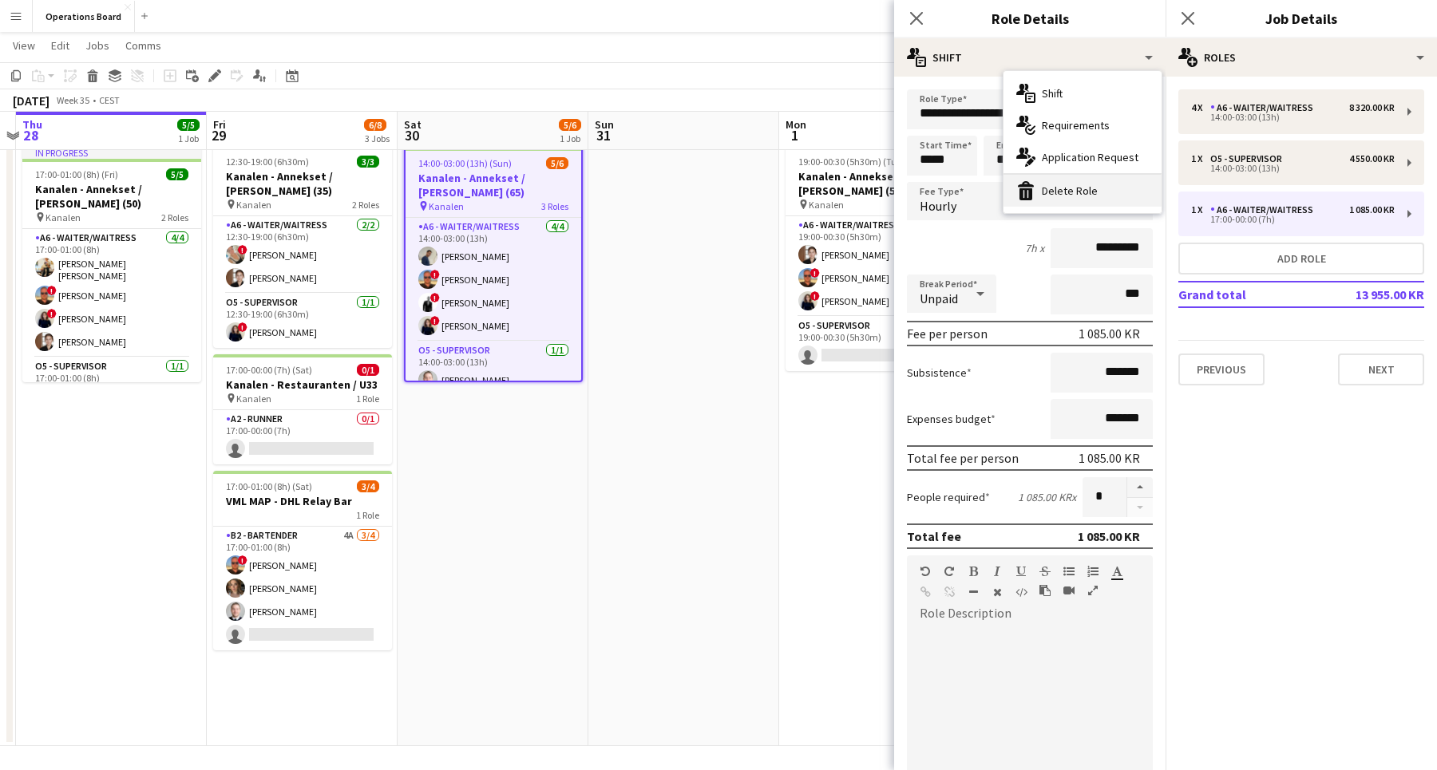
click at [1030, 205] on div "bin-2 Delete Role" at bounding box center [1082, 191] width 158 height 32
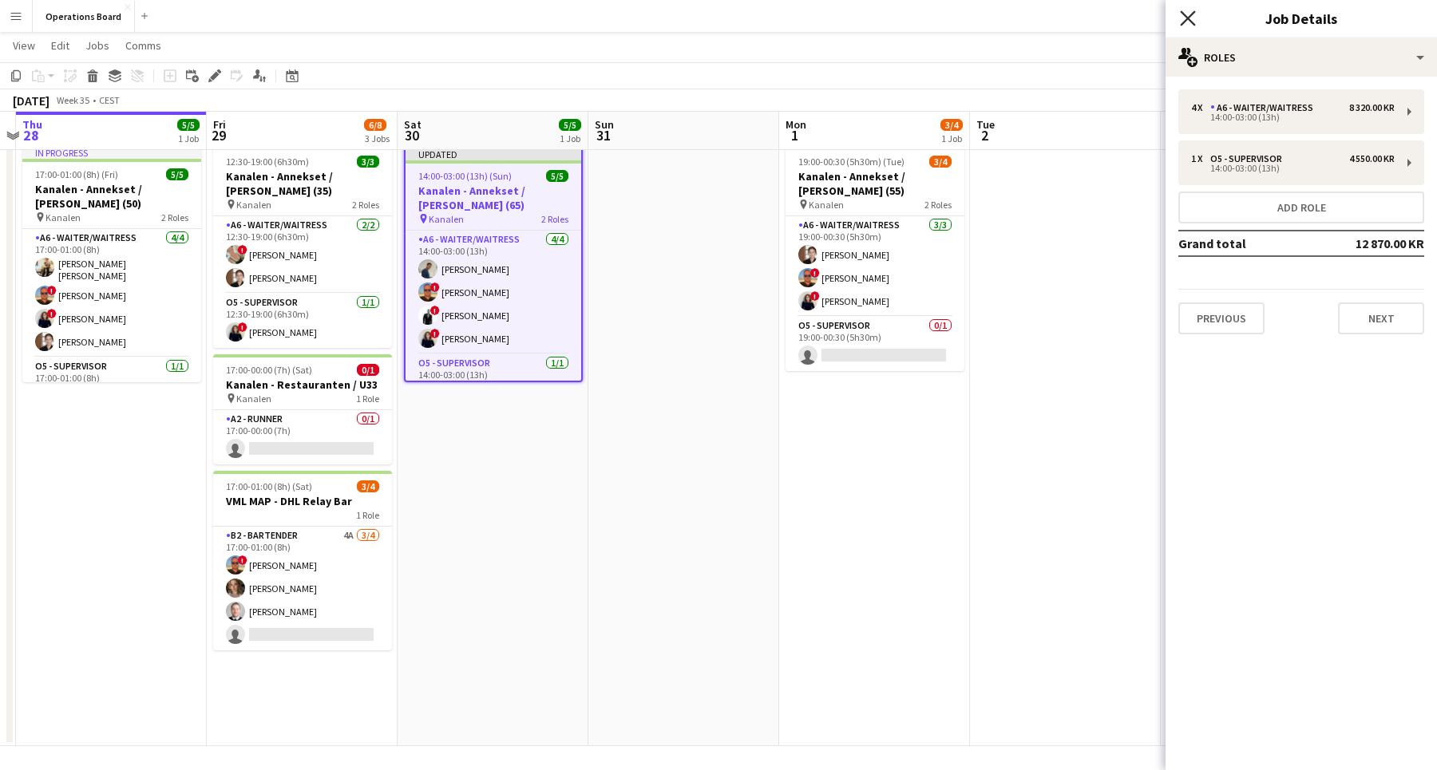
click at [1184, 26] on icon "Close pop-in" at bounding box center [1187, 17] width 15 height 15
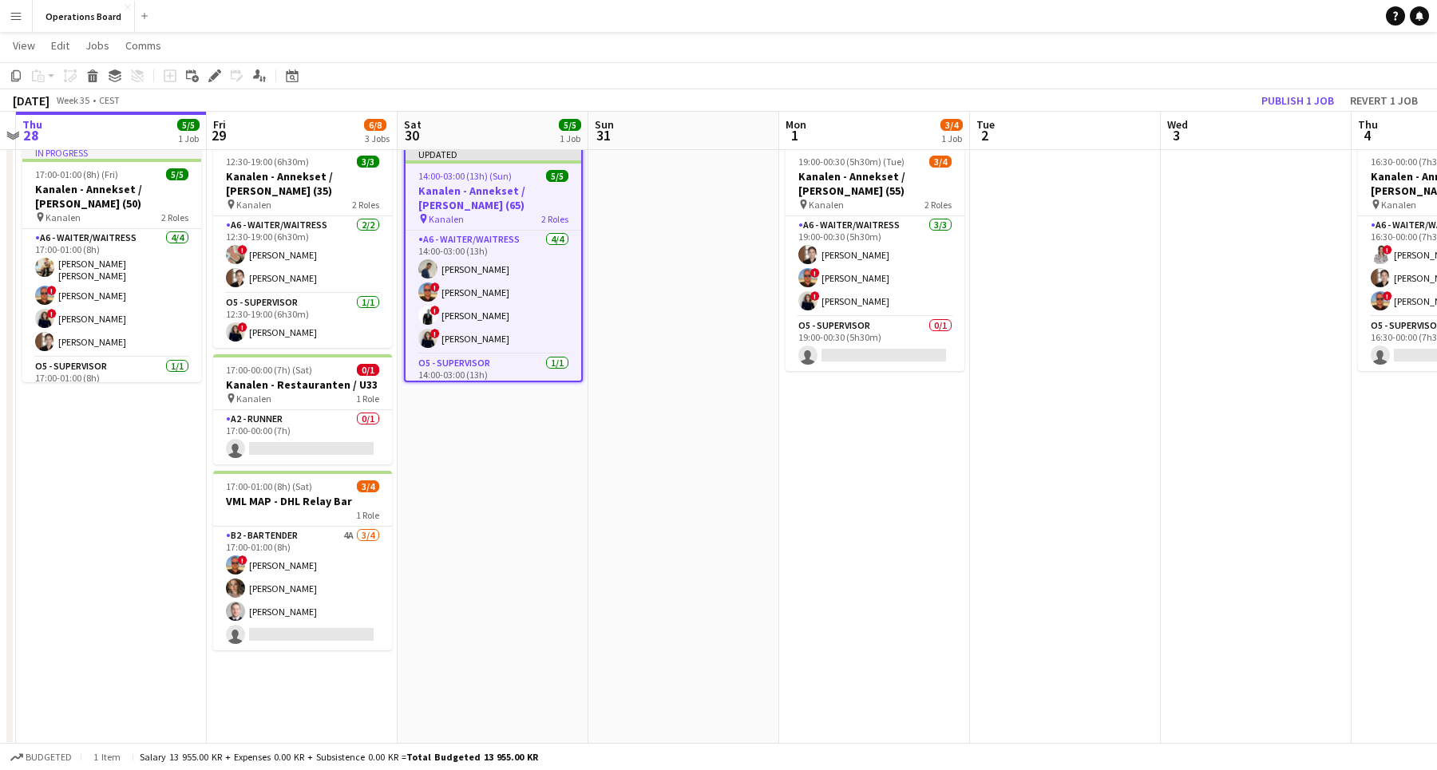
click at [1217, 45] on app-page-menu "View Day view expanded Day view collapsed Month view Date picker Jump to [DATE]…" at bounding box center [718, 47] width 1437 height 30
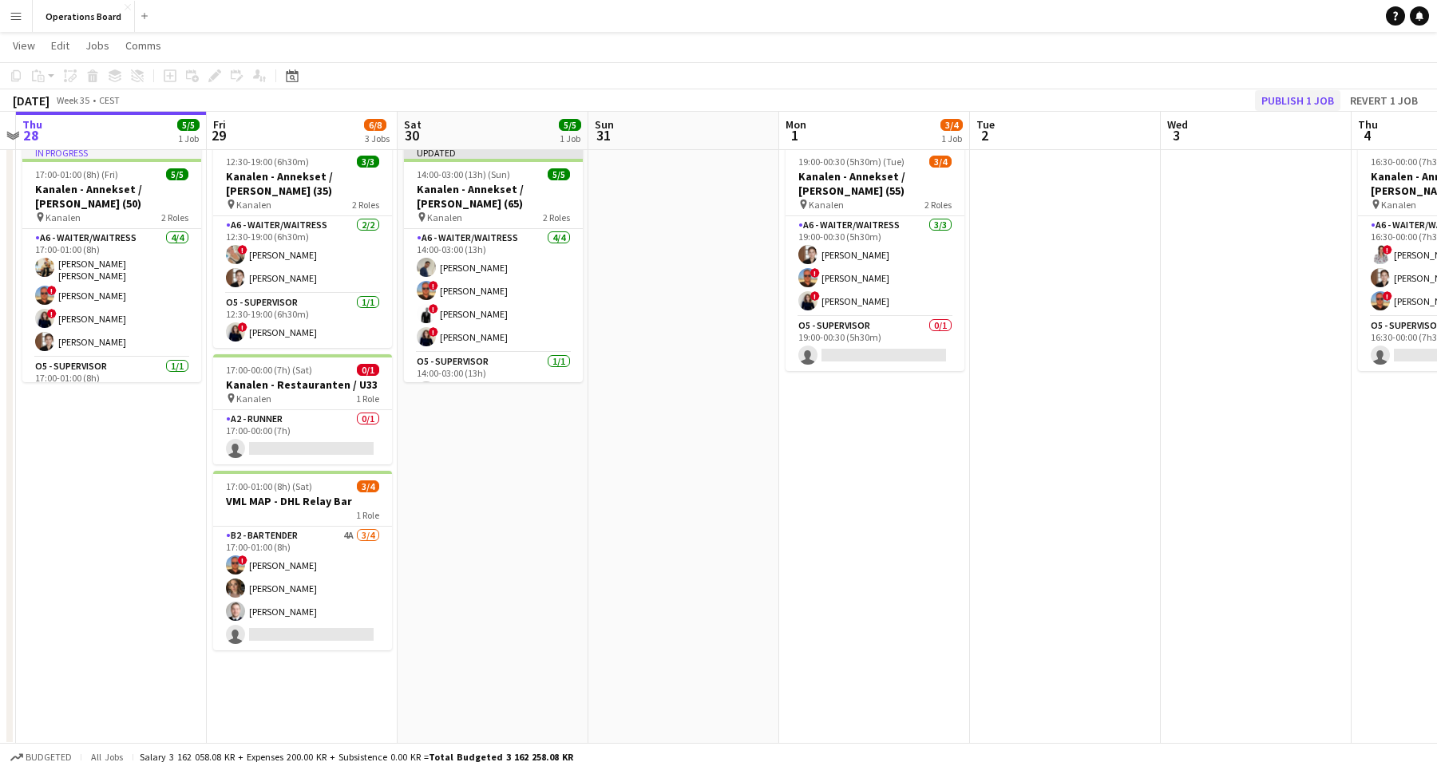
click at [1293, 99] on button "Publish 1 job" at bounding box center [1297, 100] width 85 height 21
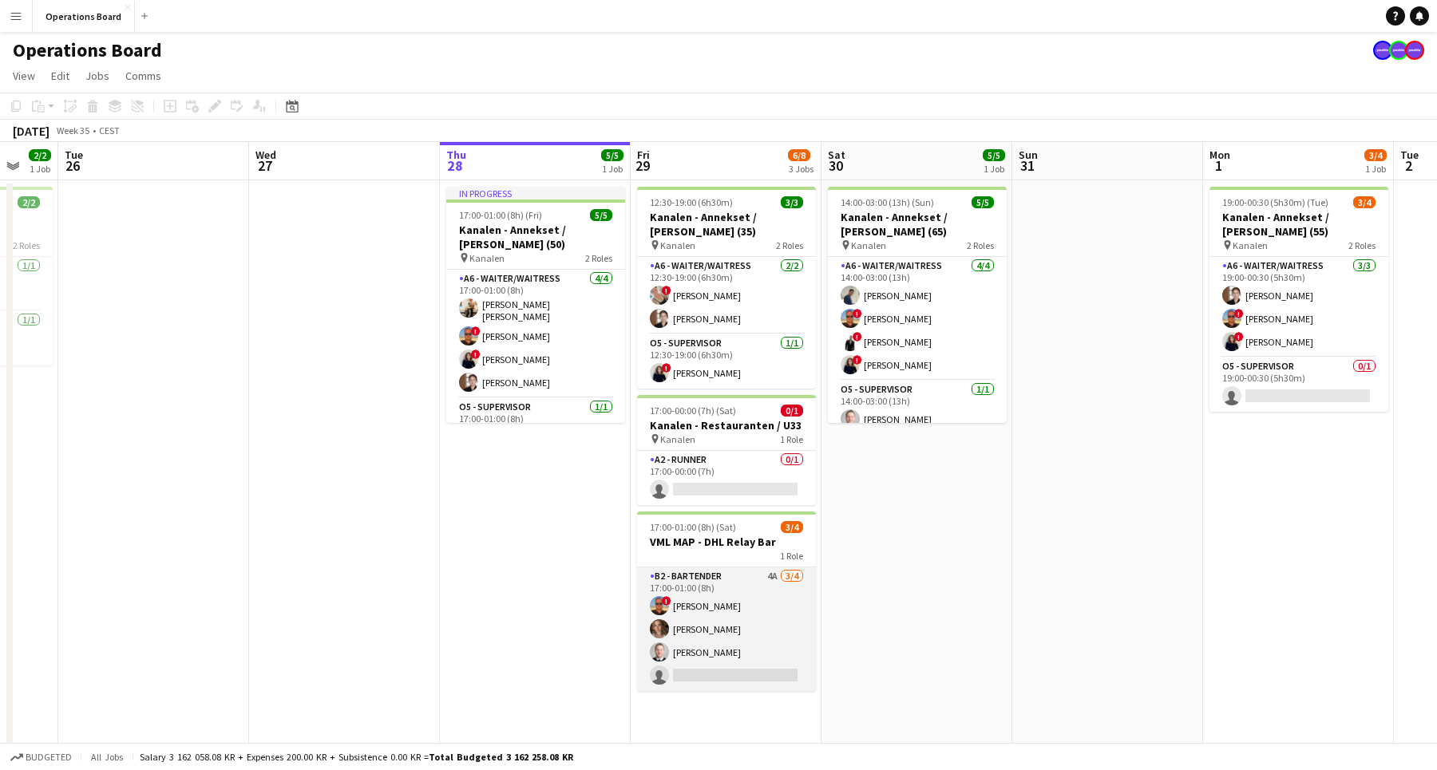
scroll to position [0, 504]
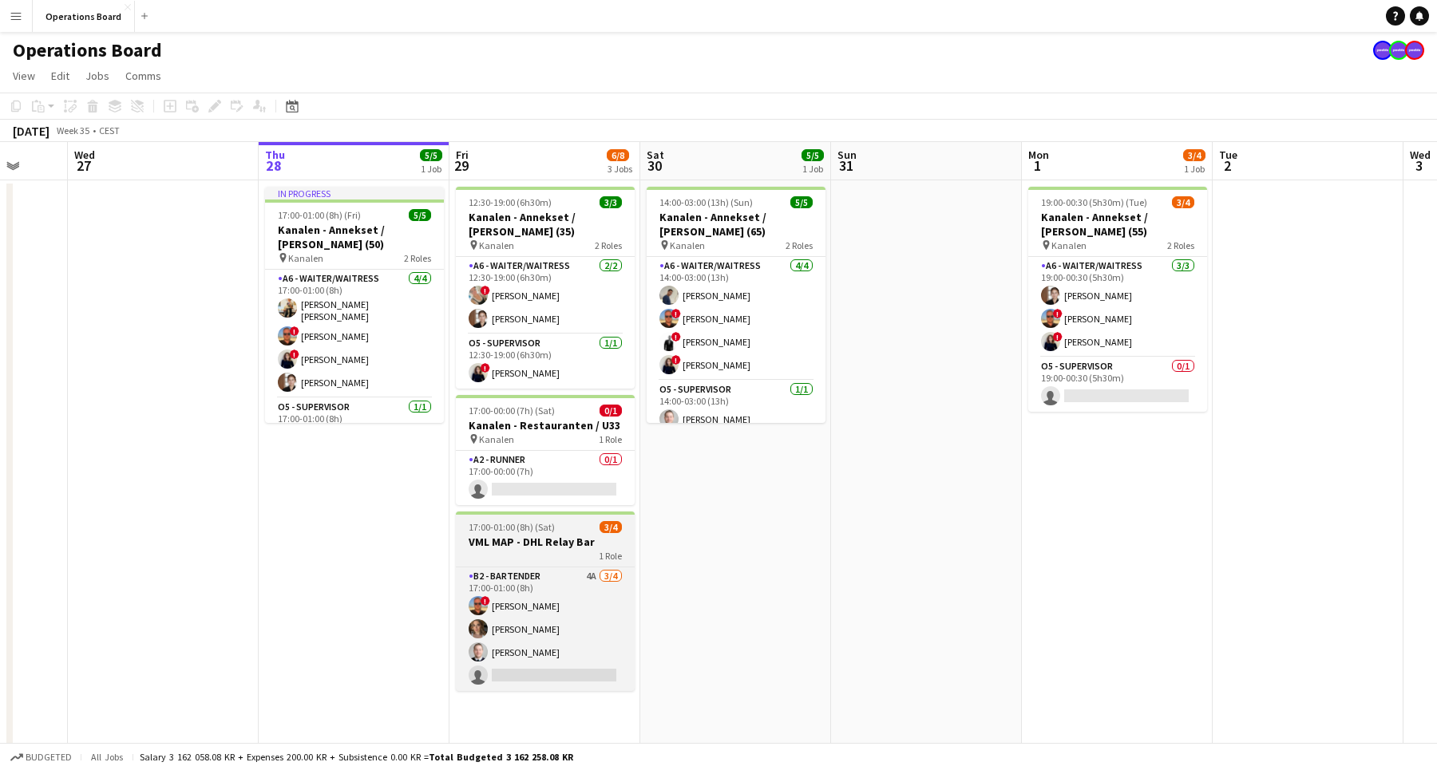
click at [540, 566] on app-job-card "17:00-01:00 (8h) (Sat) 3/4 VML MAP - DHL Relay Bar 1 Role B2 - BARTENDER 4A [DA…" at bounding box center [545, 602] width 179 height 180
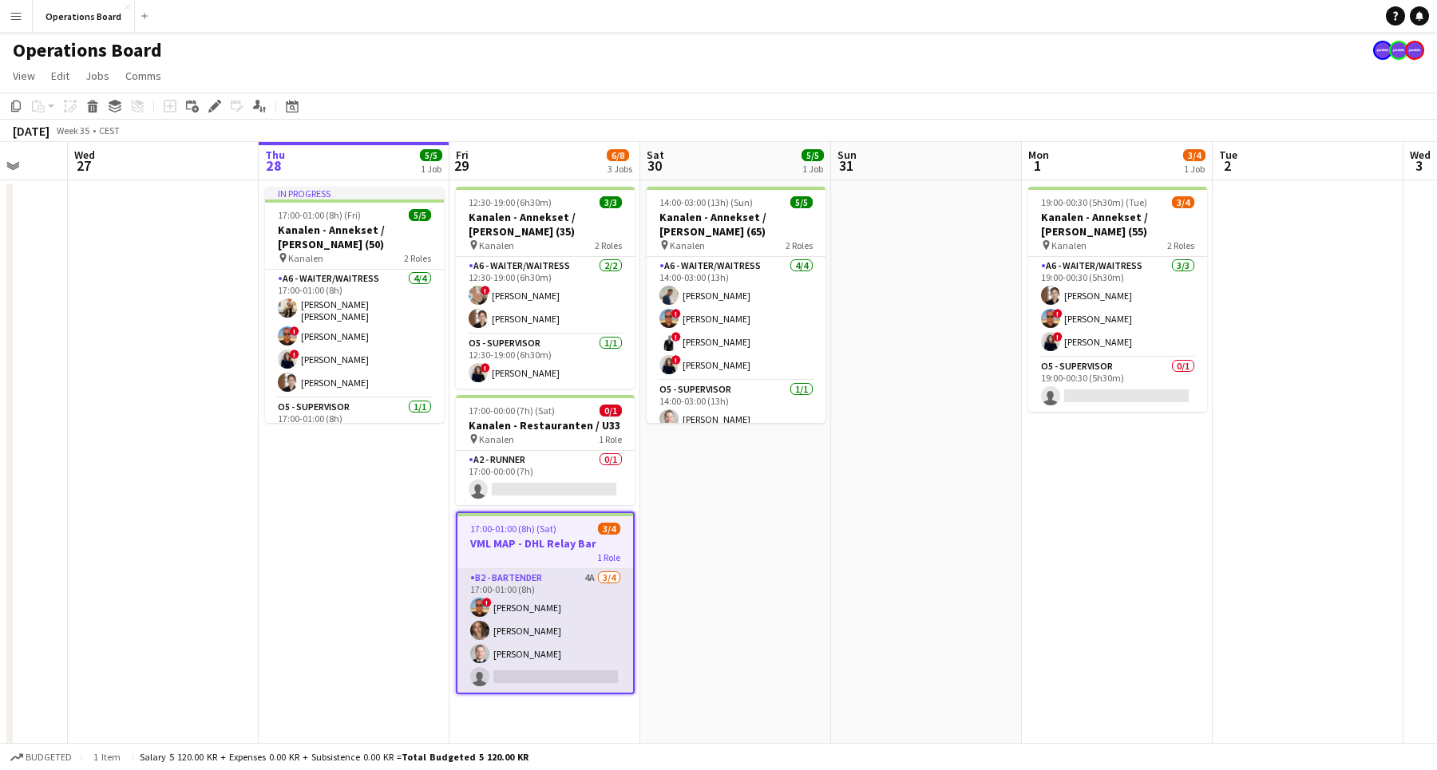
click at [562, 571] on app-card-role "B2 - BARTENDER 4A [DATE] 17:00-01:00 (8h) ! [PERSON_NAME] [PERSON_NAME] [PERSON…" at bounding box center [545, 631] width 176 height 124
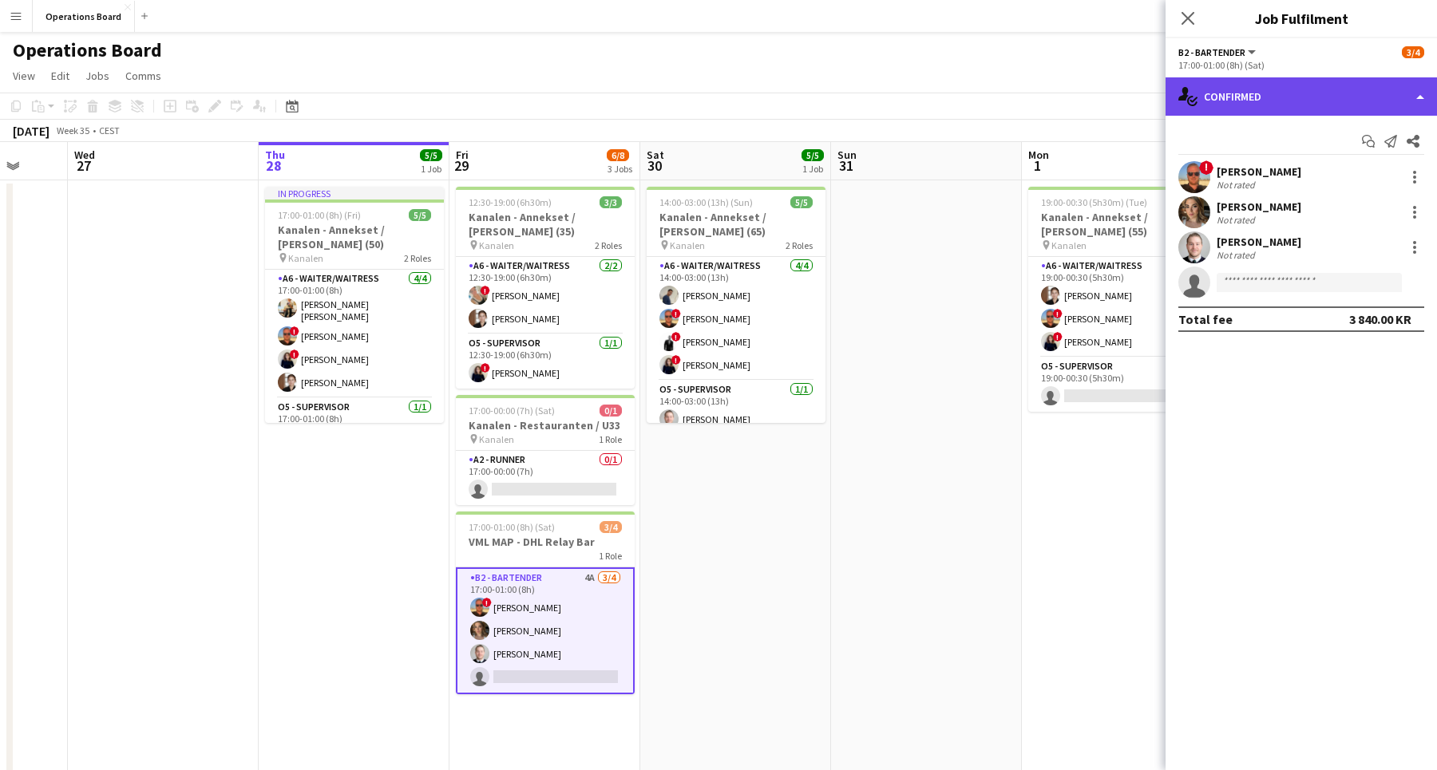
click at [1229, 88] on div "single-neutral-actions-check-2 Confirmed" at bounding box center [1300, 96] width 271 height 38
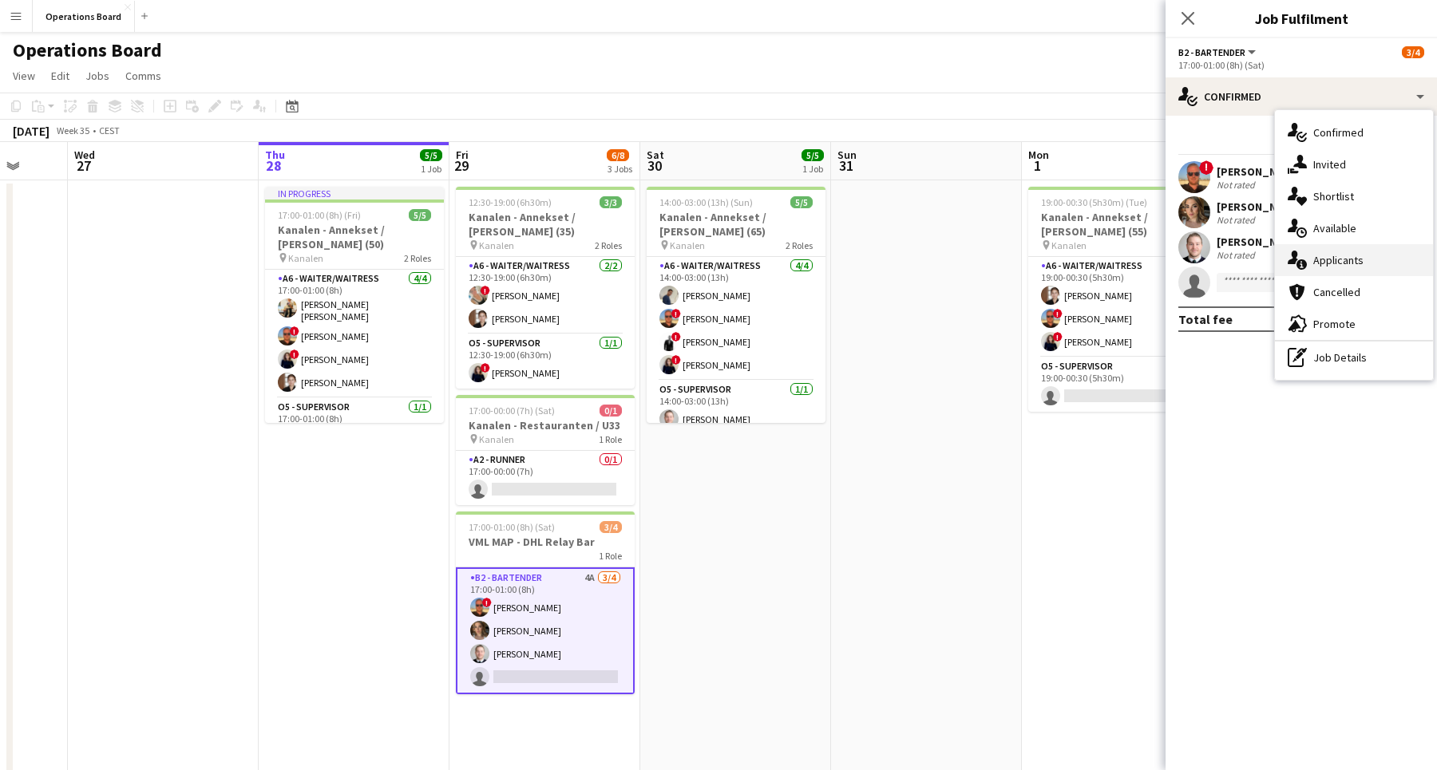
click at [1357, 268] on div "single-neutral-actions-information Applicants" at bounding box center [1354, 260] width 158 height 32
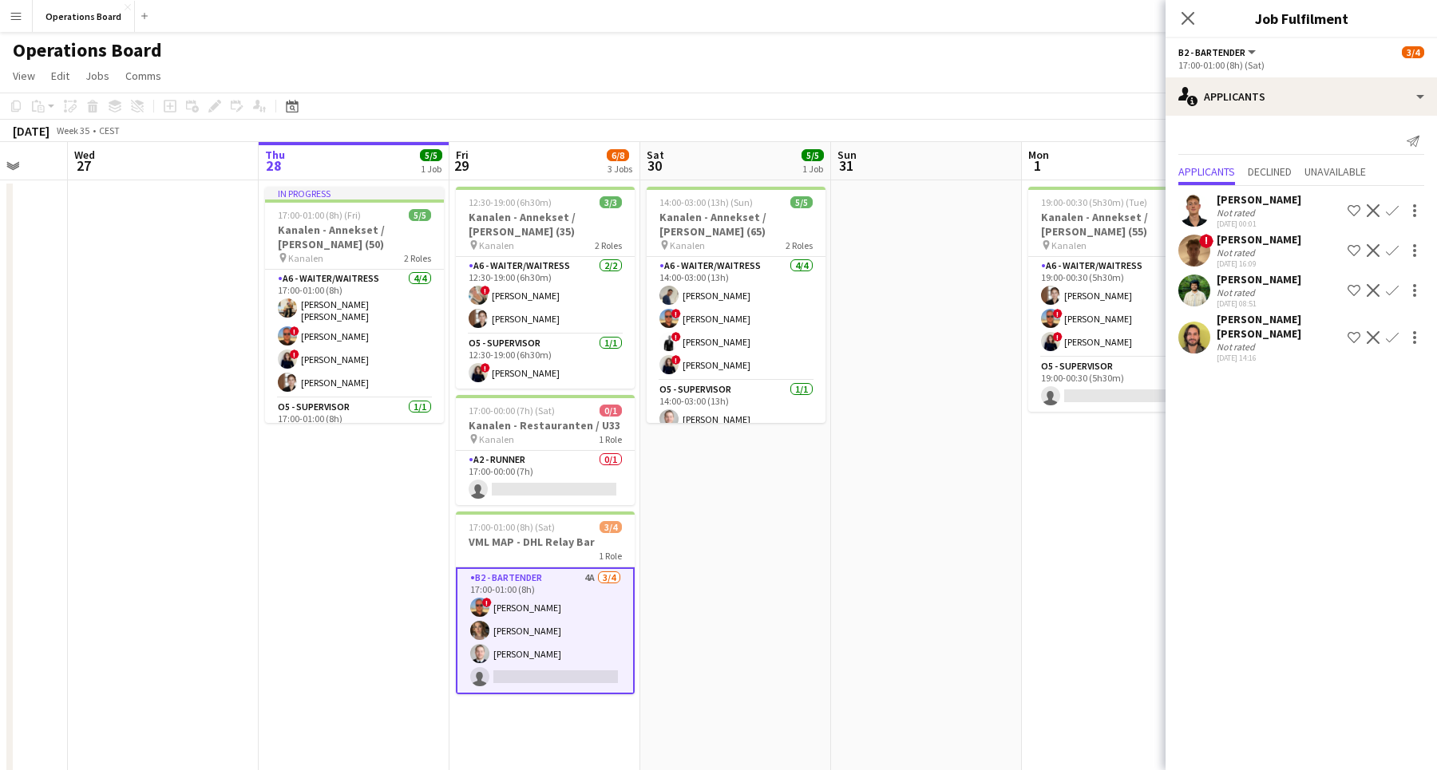
click at [1298, 256] on div "! [PERSON_NAME] Not rated [DATE] 16:09 Shortlist crew Decline Confirm" at bounding box center [1300, 250] width 271 height 37
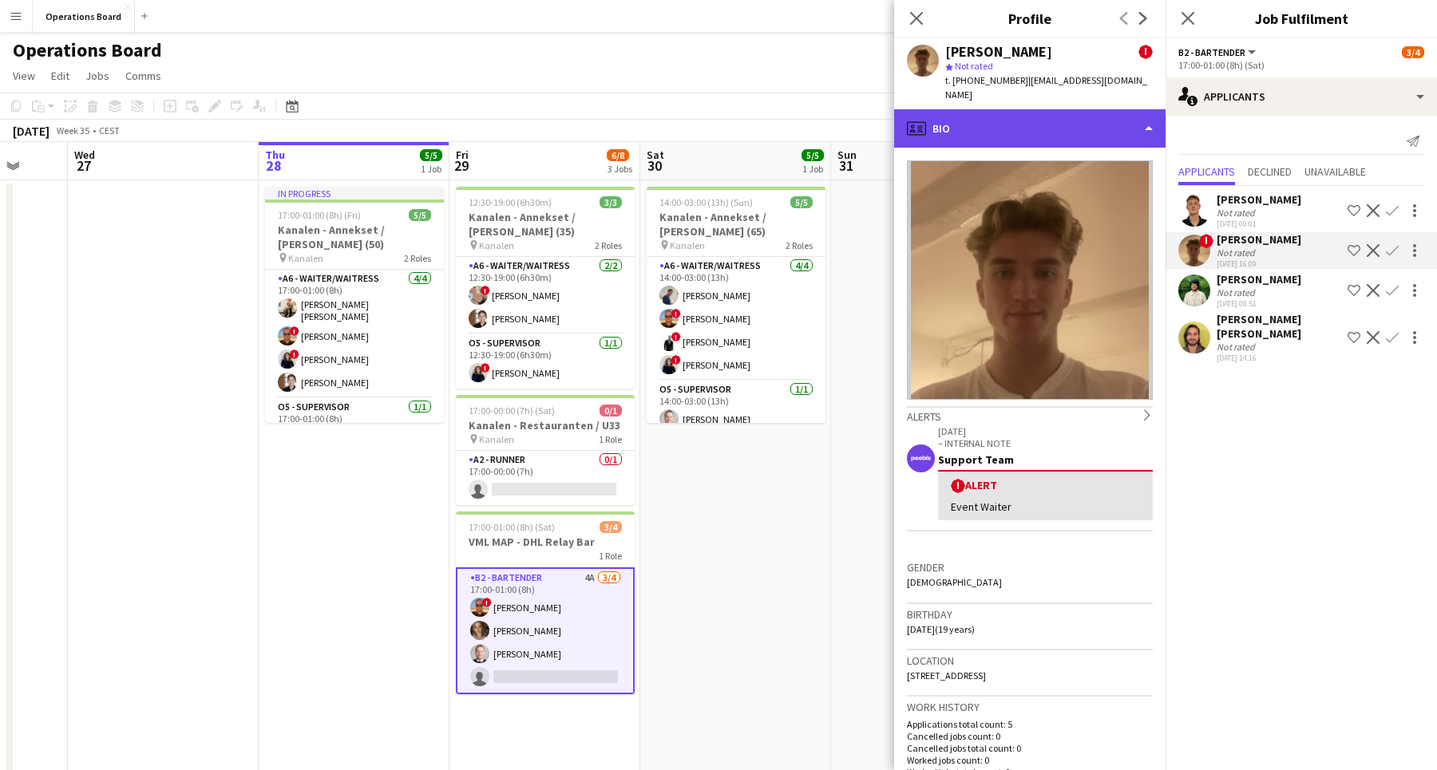
click at [1065, 110] on div "profile Bio" at bounding box center [1029, 128] width 271 height 38
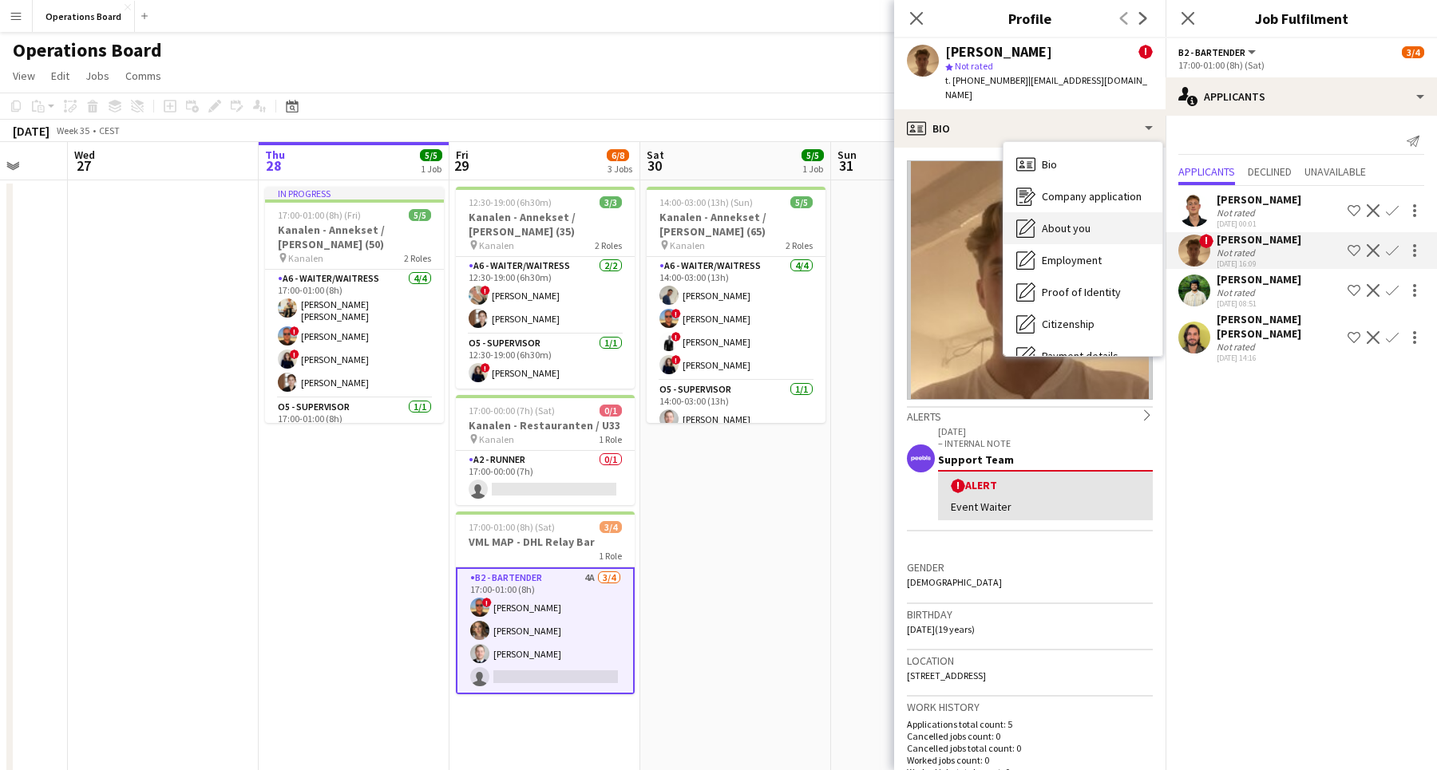
click at [1058, 227] on span "About you" at bounding box center [1065, 228] width 49 height 14
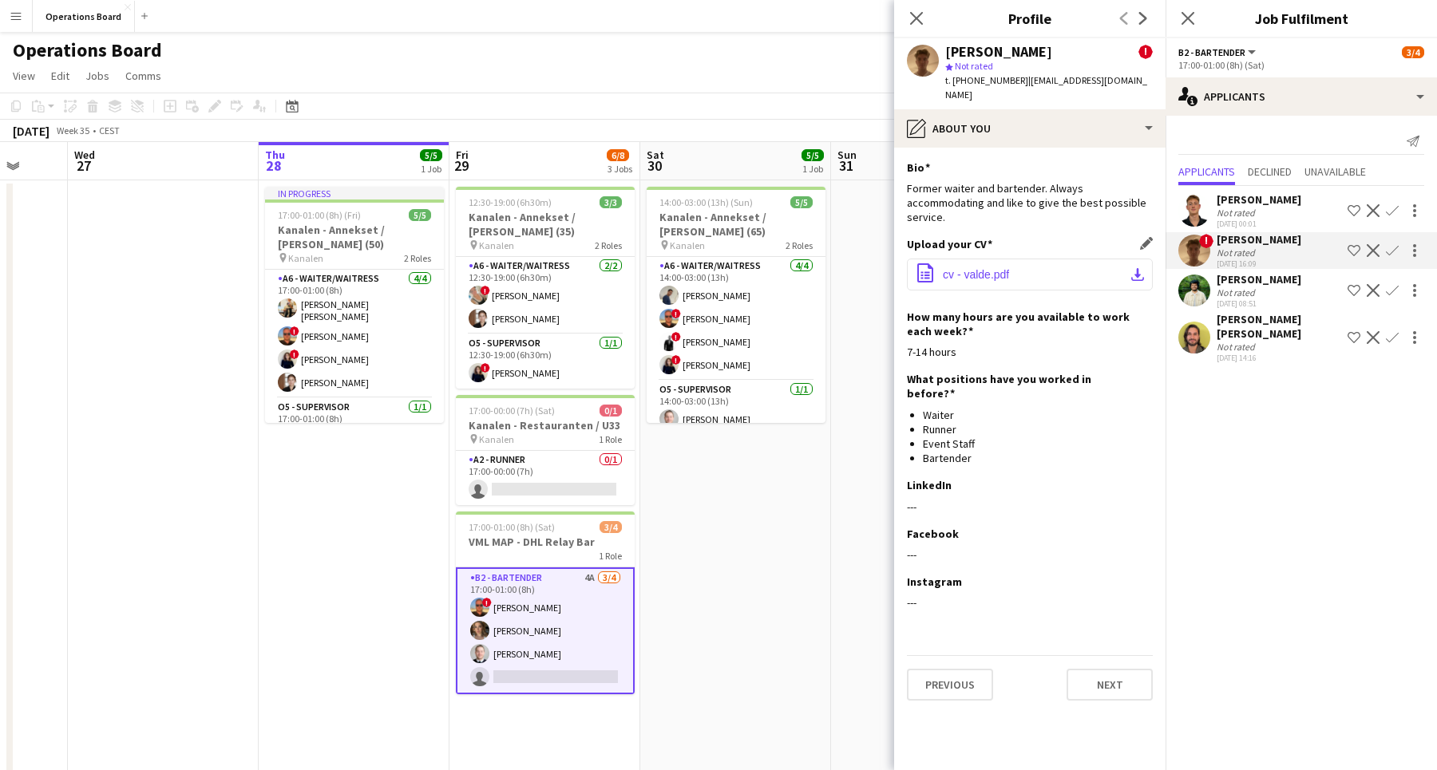
click at [1003, 272] on span "cv - valde.pdf" at bounding box center [976, 274] width 66 height 13
click at [1395, 250] on app-icon "Confirm" at bounding box center [1391, 250] width 13 height 13
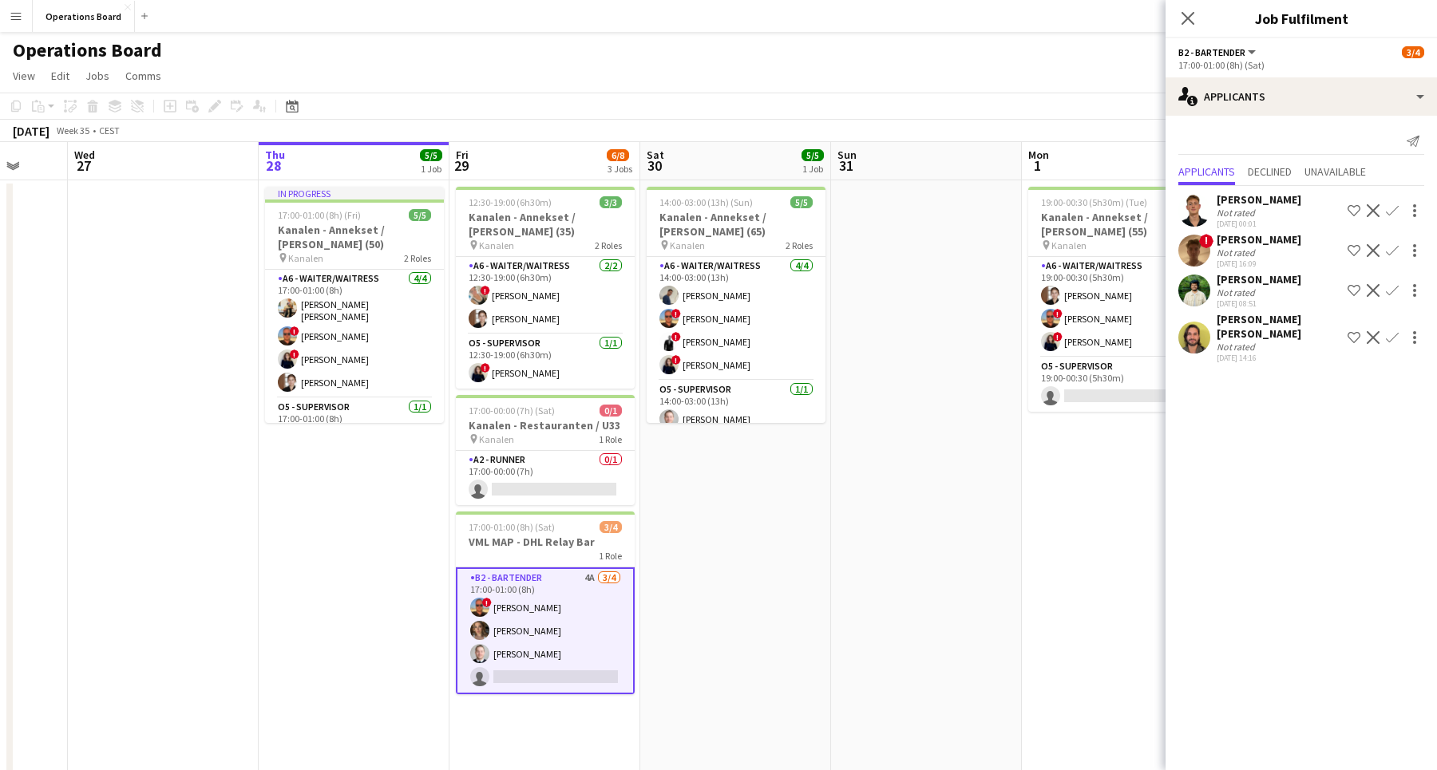
click at [1390, 249] on app-icon "Confirm" at bounding box center [1391, 250] width 13 height 13
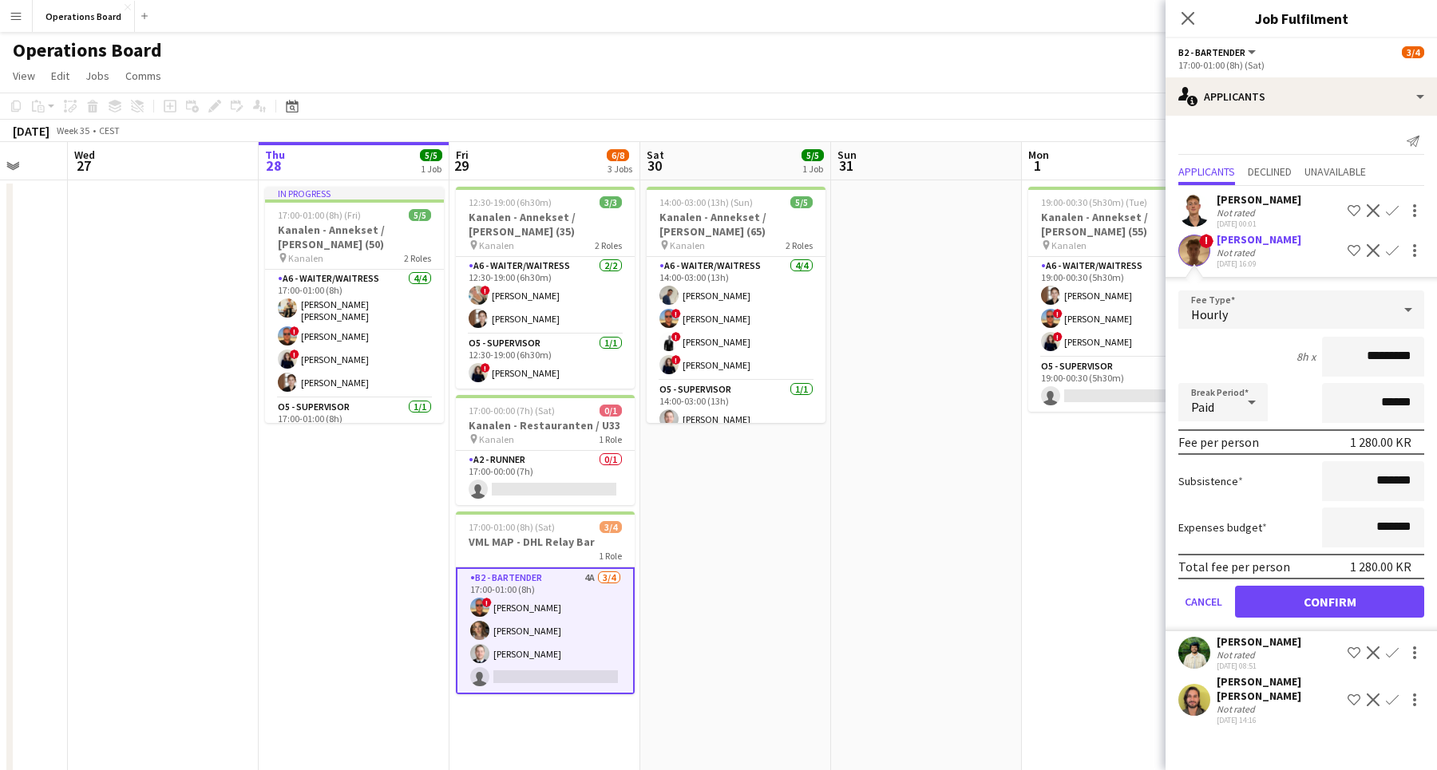
drag, startPoint x: 1250, startPoint y: 619, endPoint x: 1250, endPoint y: 608, distance: 10.4
click at [1250, 619] on form "Fee Type Hourly 8h x ********* Break Period Paid ****** Fee per person 1 280.00…" at bounding box center [1300, 460] width 271 height 341
click at [1247, 585] on form "Fee Type Hourly 8h x ********* Break Period Paid ****** Fee per person 1 280.00…" at bounding box center [1300, 460] width 271 height 341
click at [1322, 600] on button "Confirm" at bounding box center [1329, 602] width 189 height 32
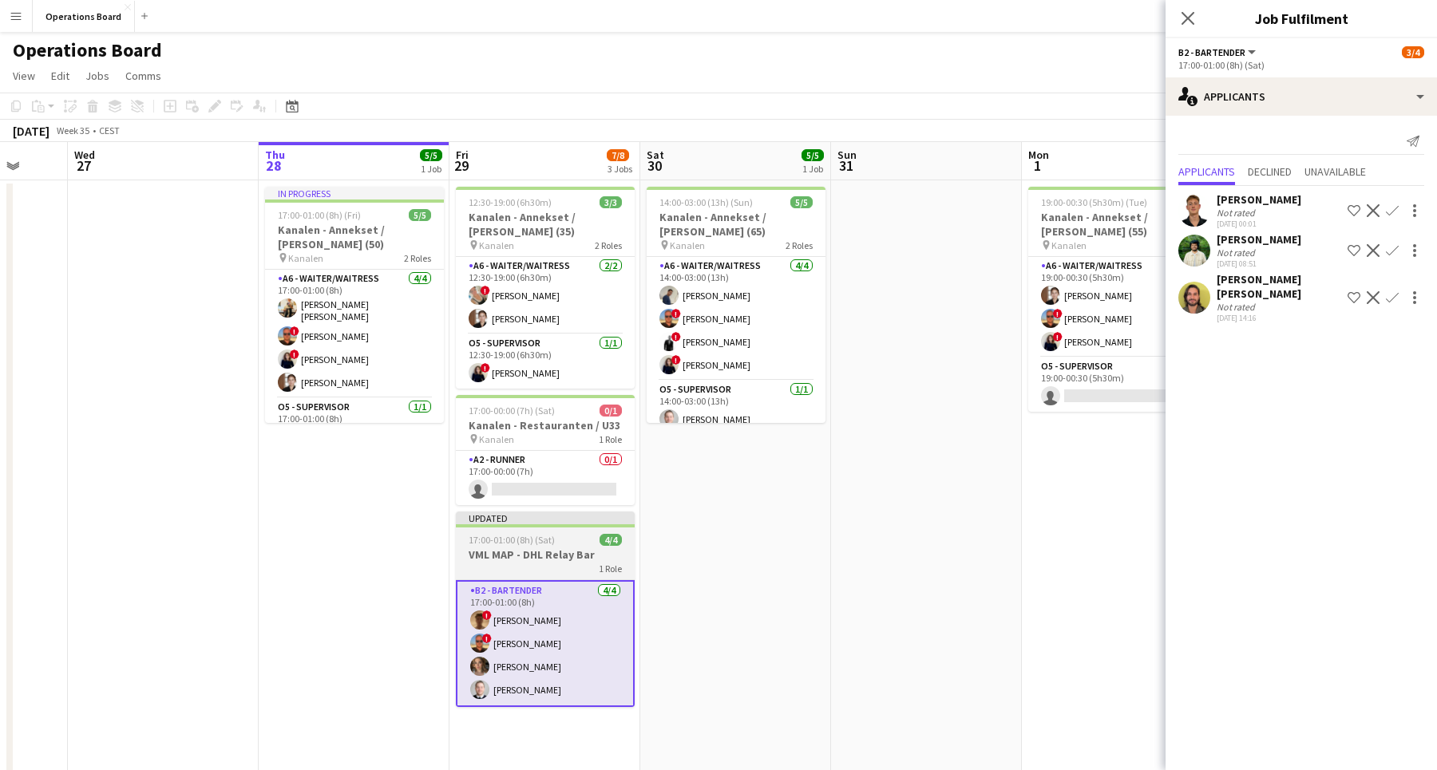
click at [567, 573] on div "1 Role" at bounding box center [545, 568] width 179 height 13
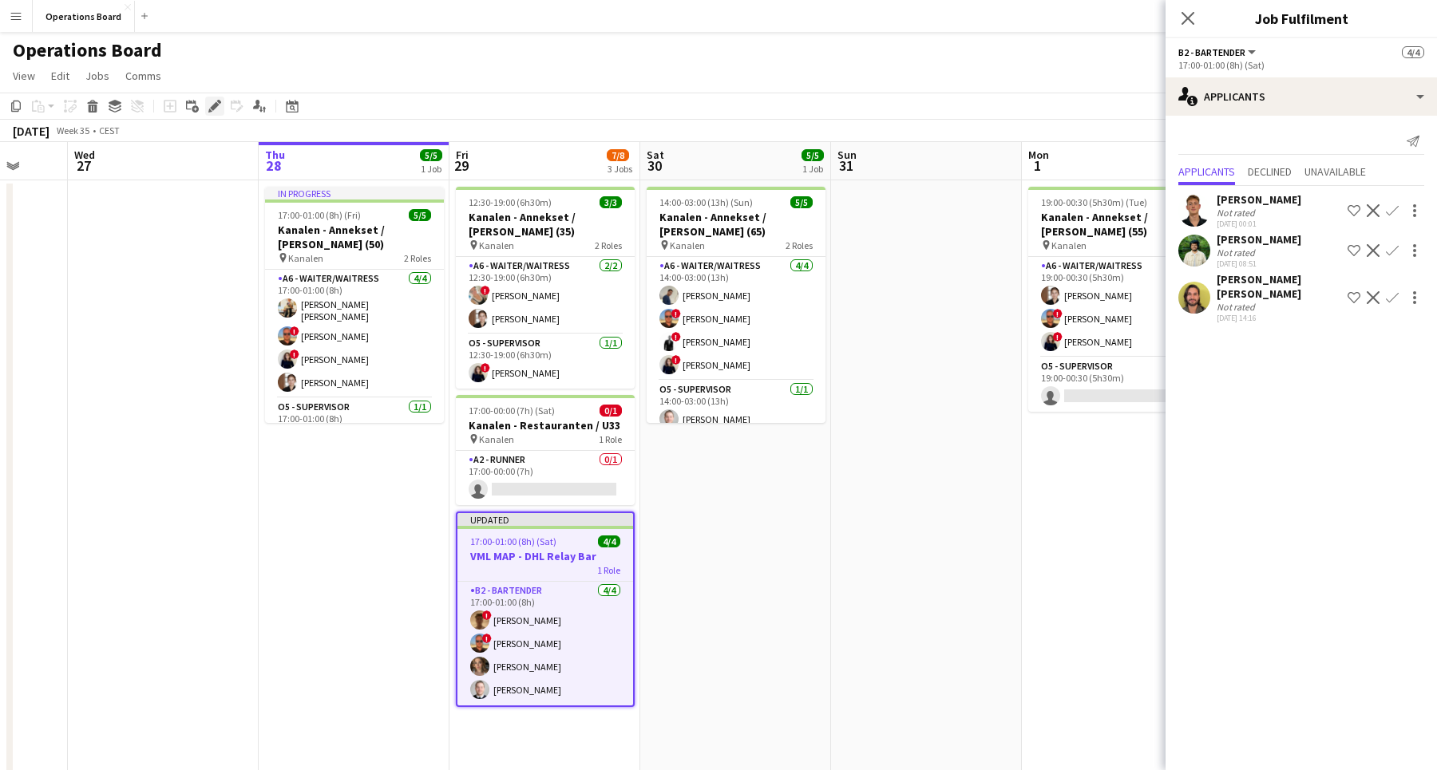
click at [218, 100] on icon "Edit" at bounding box center [214, 106] width 13 height 13
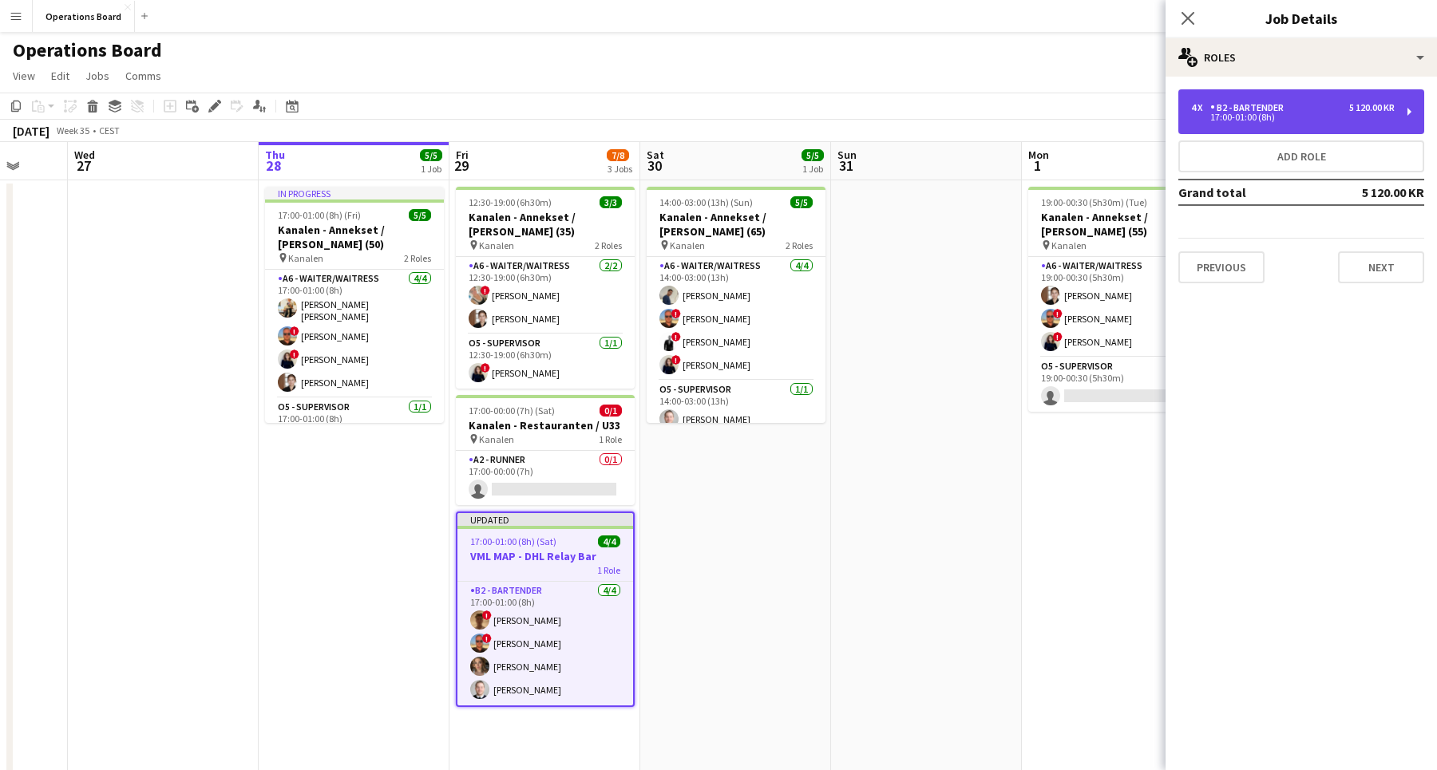
click at [1225, 101] on div "4 x B2 - BARTENDER 5 120.00 KR 17:00-01:00 (8h)" at bounding box center [1301, 111] width 246 height 45
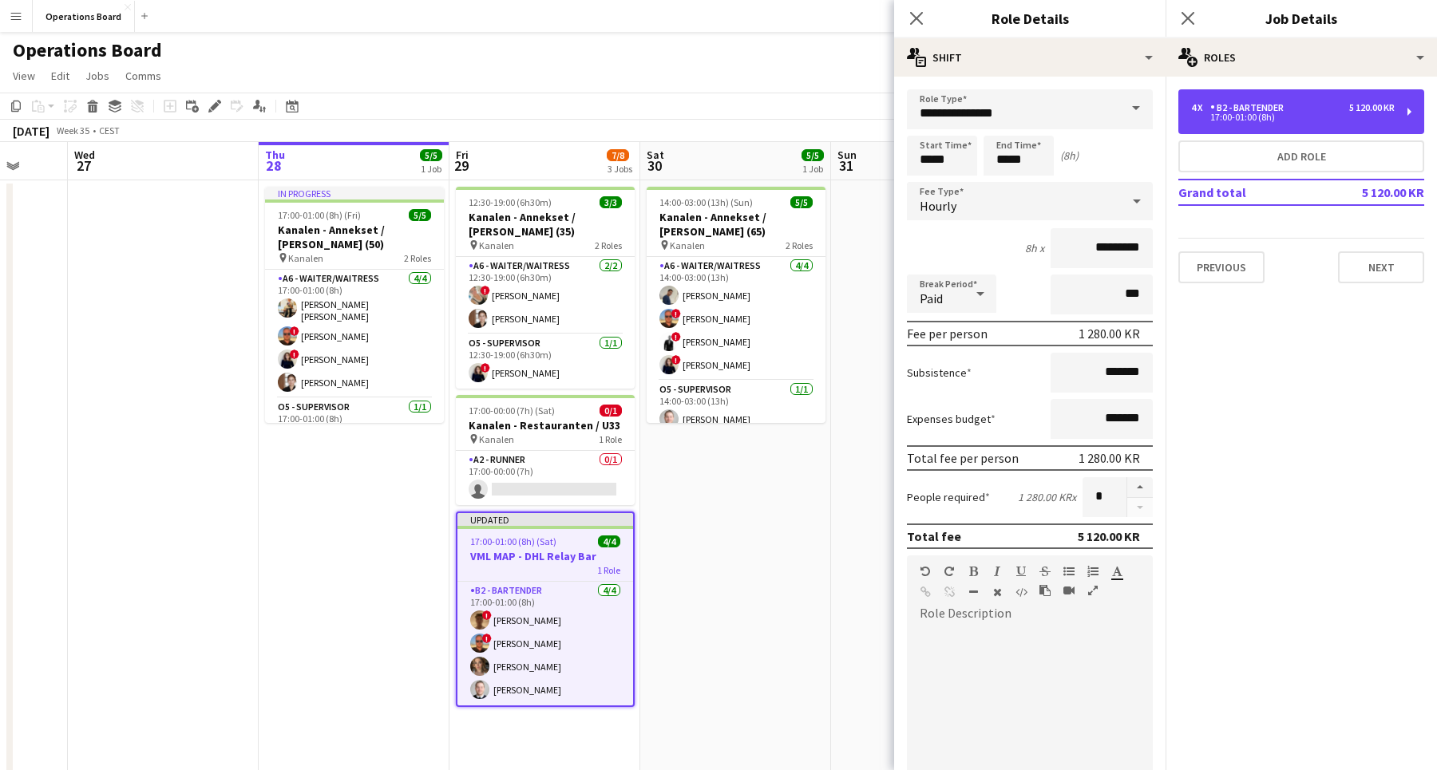
scroll to position [0, 0]
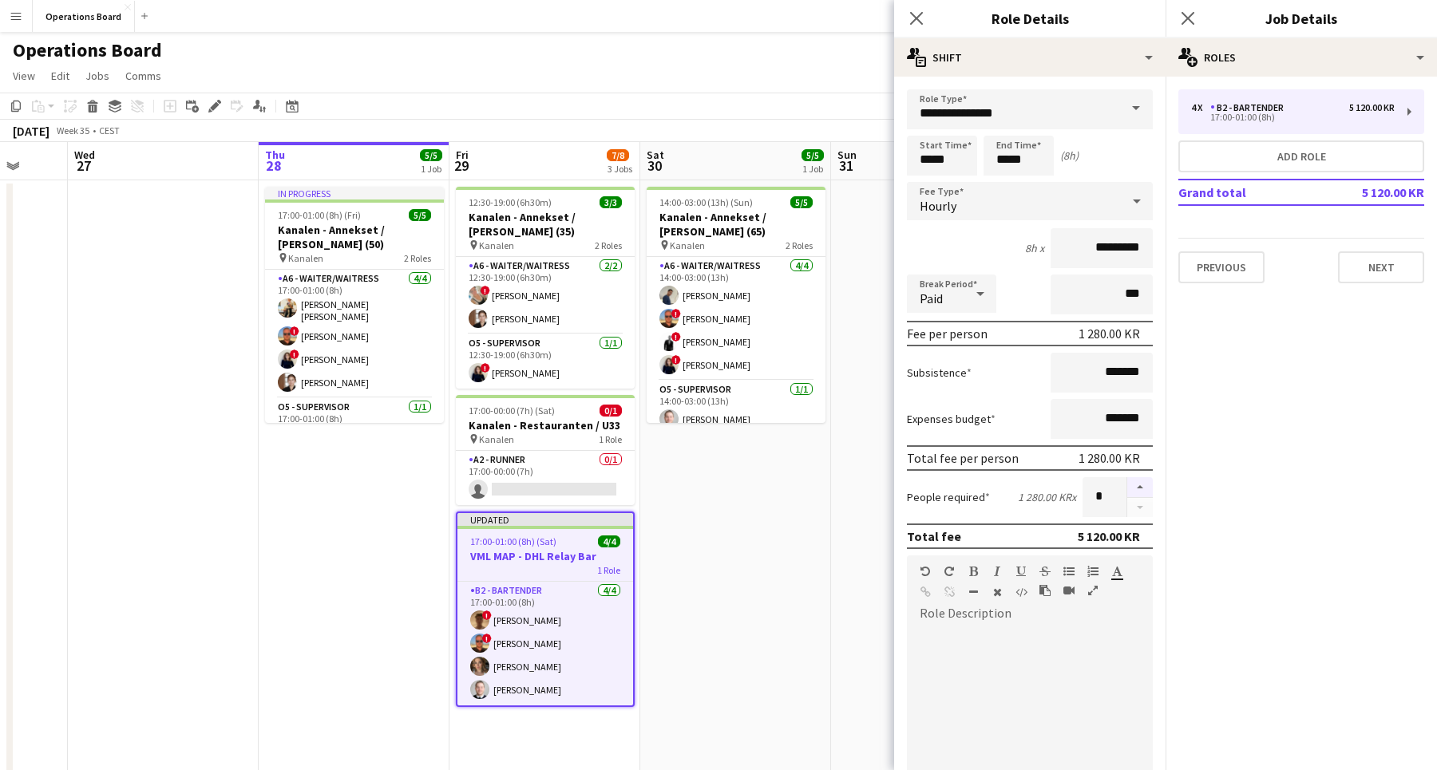
click at [1139, 492] on button "button" at bounding box center [1140, 487] width 26 height 21
type input "*"
click at [1180, 18] on app-icon "Close pop-in" at bounding box center [1187, 18] width 23 height 23
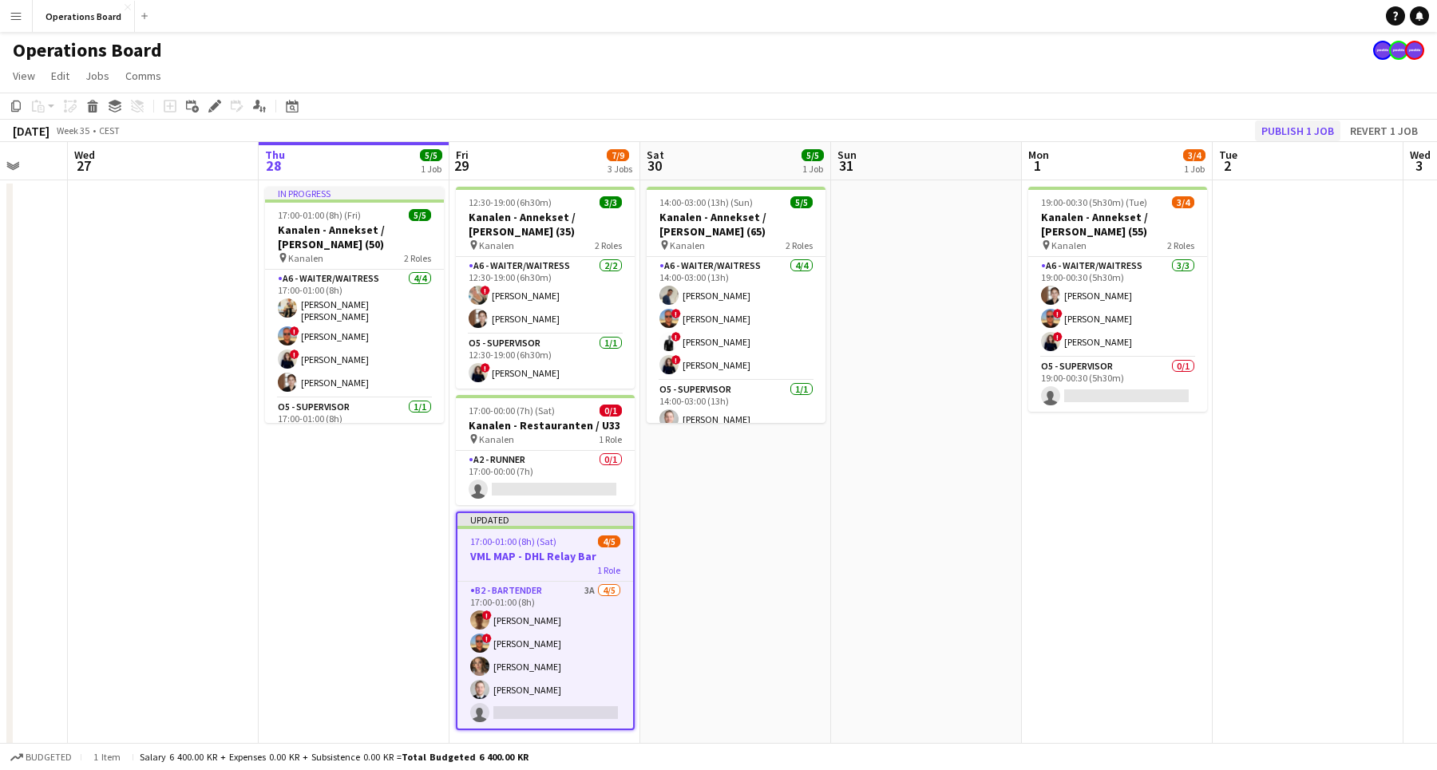
click at [1296, 134] on button "Publish 1 job" at bounding box center [1297, 131] width 85 height 21
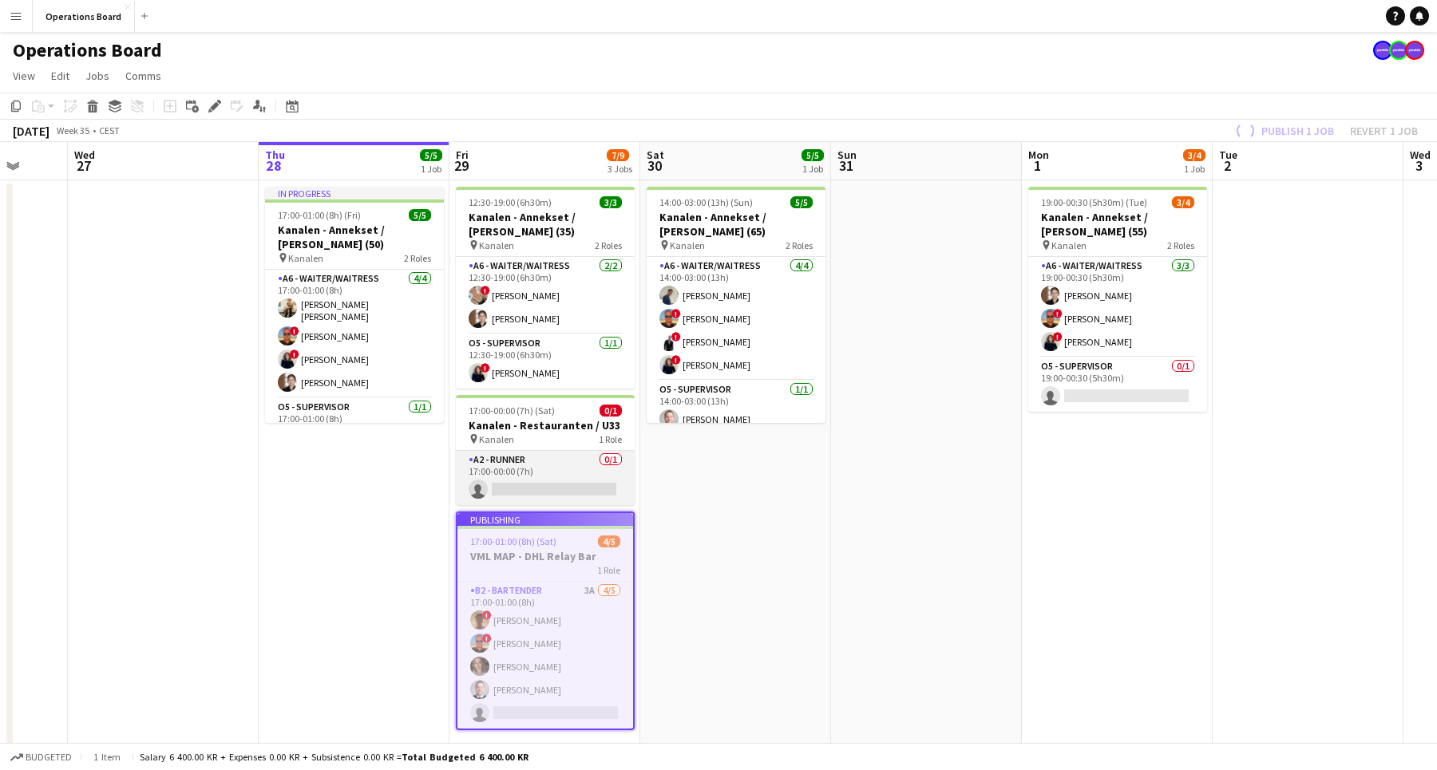
click at [571, 477] on app-card-role "A2 - RUNNER 0/1 17:00-00:00 (7h) single-neutral-actions" at bounding box center [545, 478] width 179 height 54
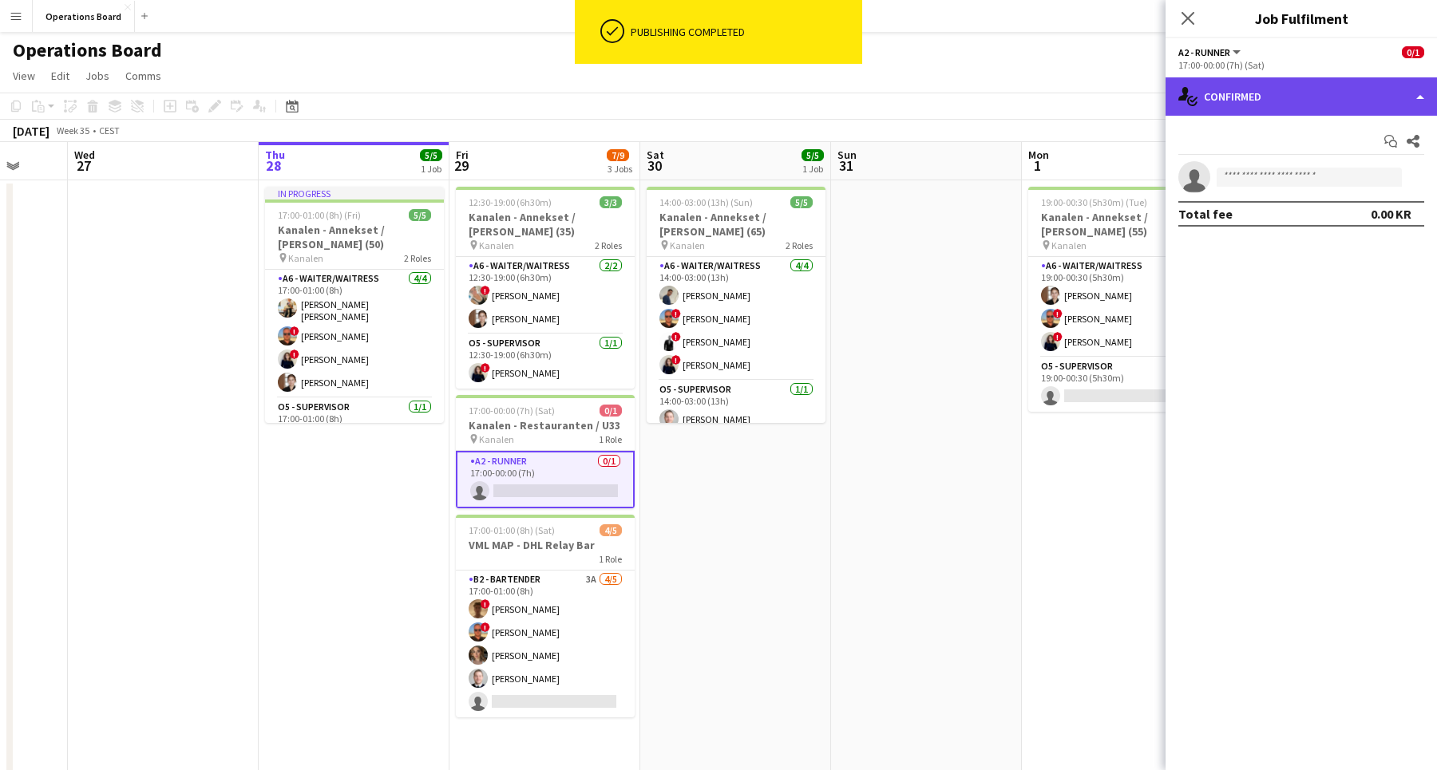
click at [1256, 101] on div "single-neutral-actions-check-2 Confirmed" at bounding box center [1300, 96] width 271 height 38
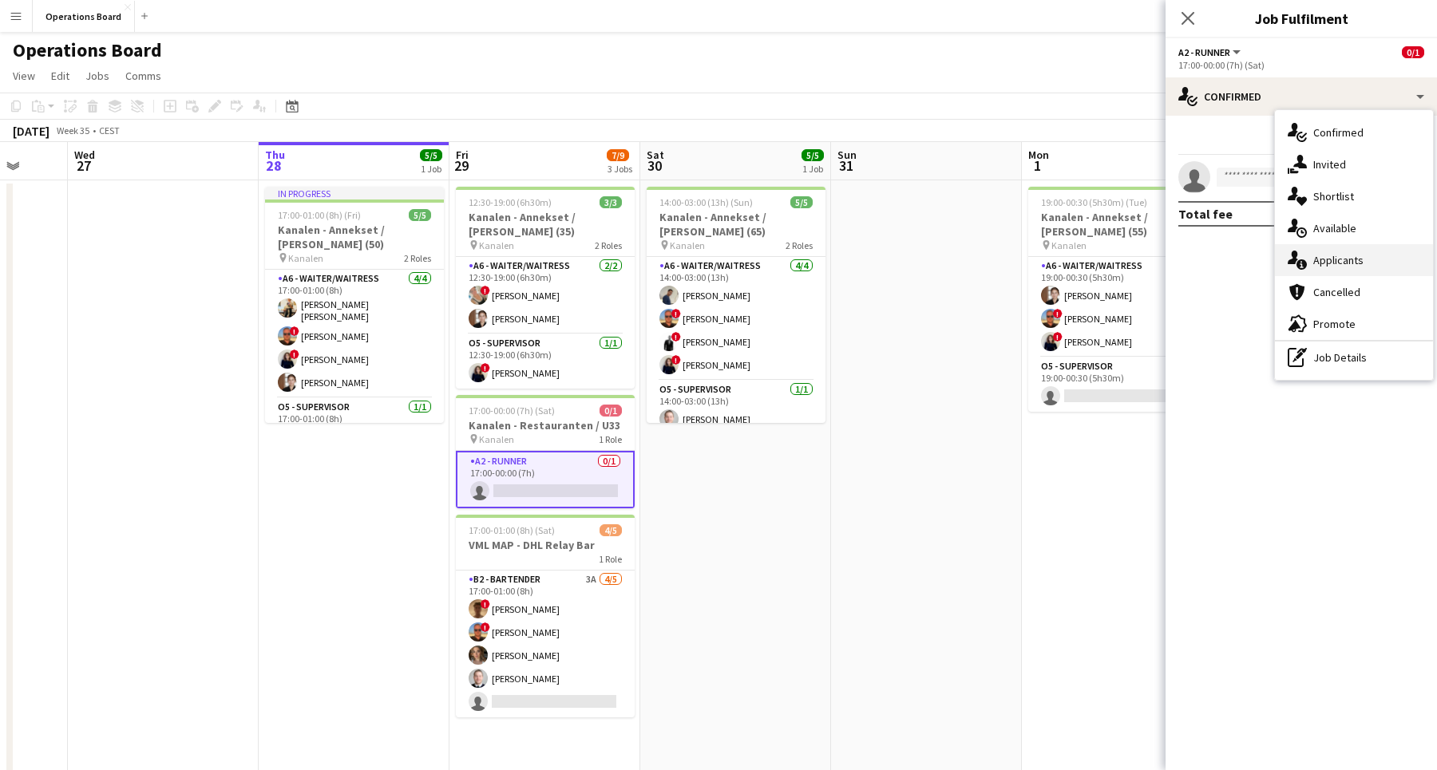
click at [1366, 258] on div "single-neutral-actions-information Applicants" at bounding box center [1354, 260] width 158 height 32
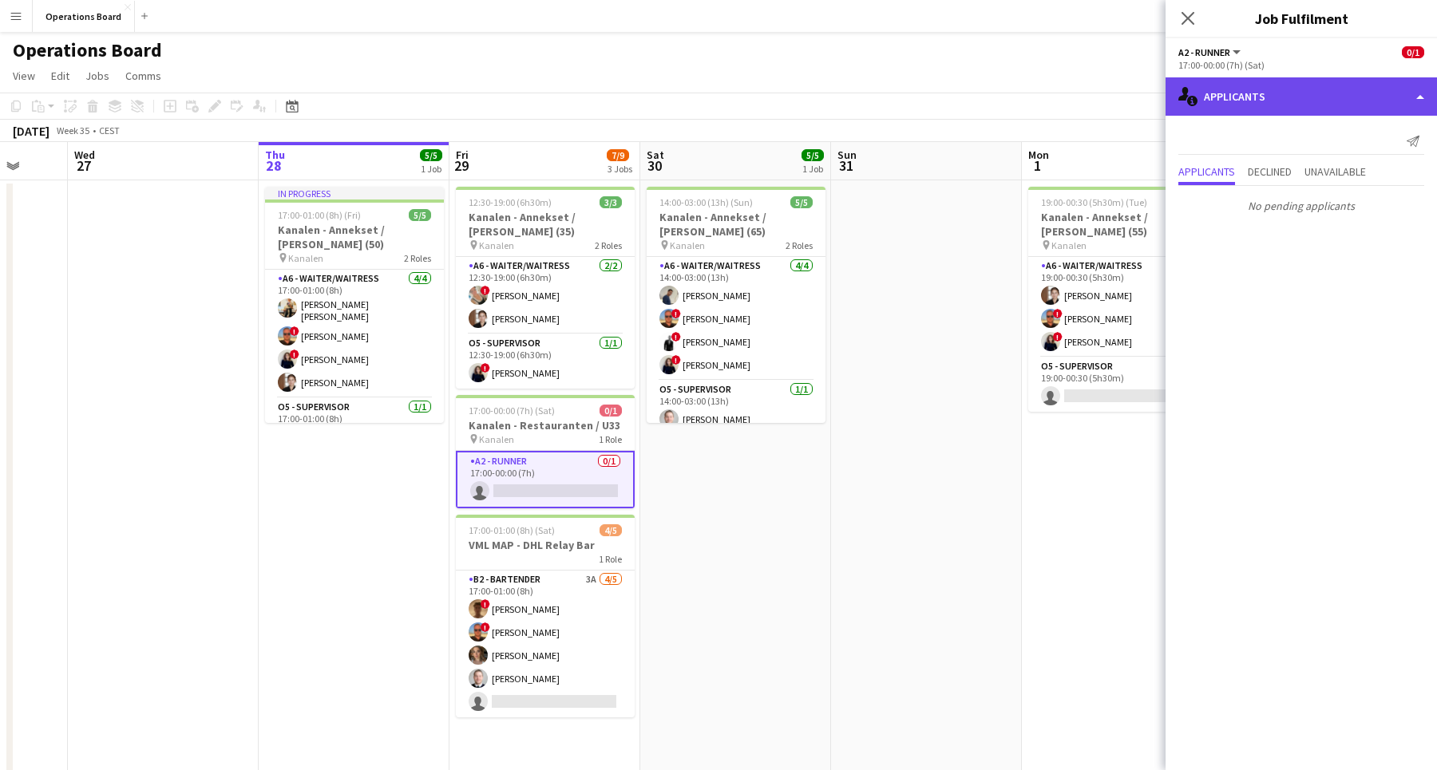
click at [1321, 96] on div "single-neutral-actions-information Applicants" at bounding box center [1300, 96] width 271 height 38
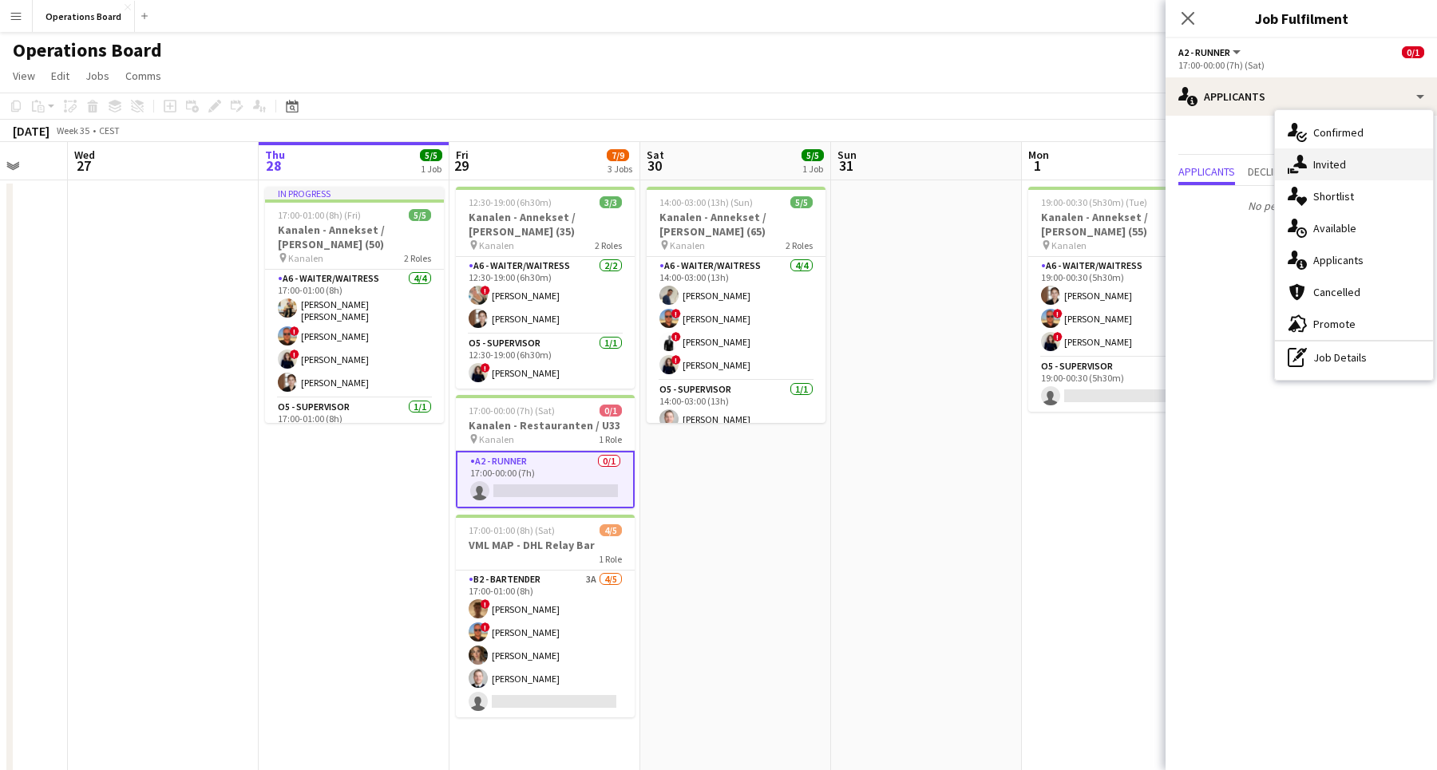
click at [1357, 171] on div "single-neutral-actions-share-1 Invited" at bounding box center [1354, 164] width 158 height 32
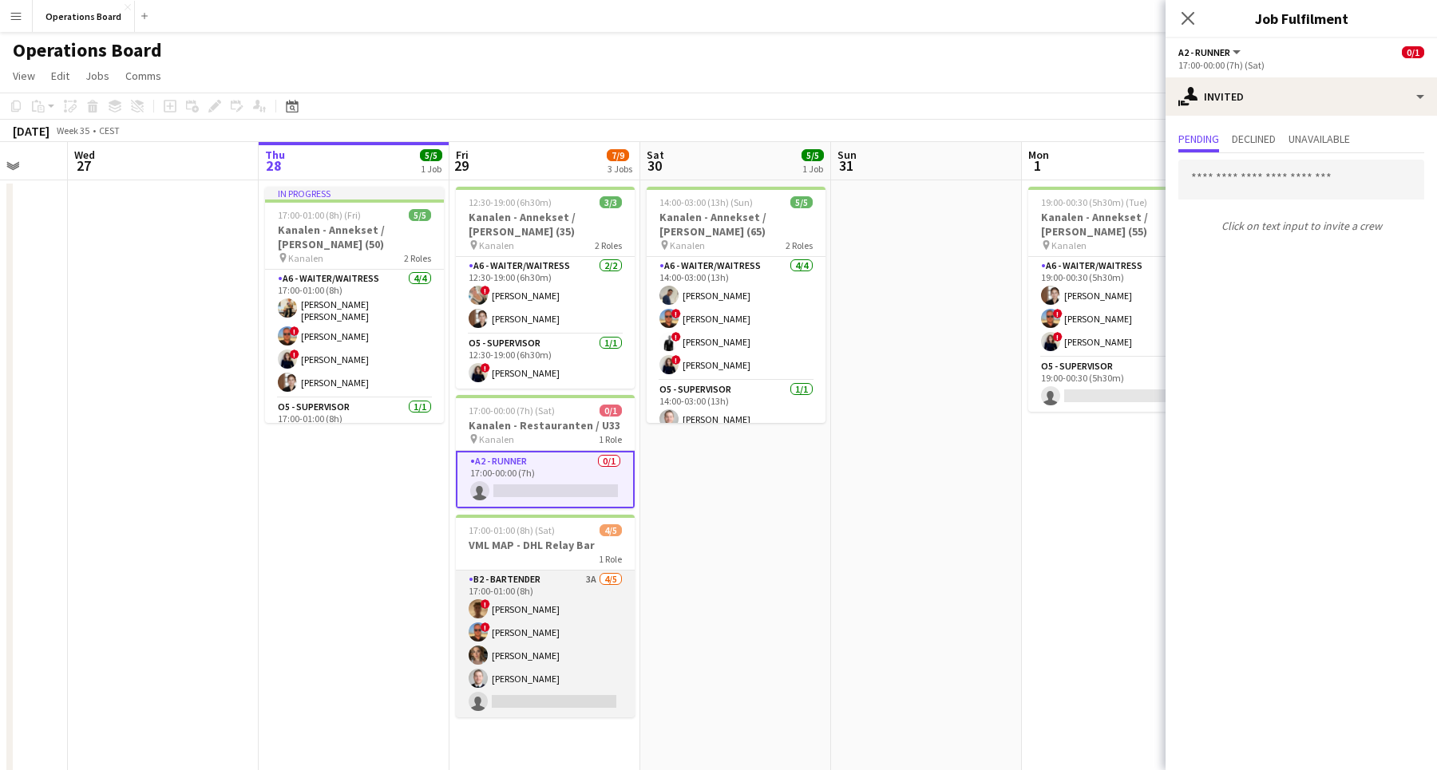
click at [549, 673] on app-card-role "B2 - BARTENDER 3A [DATE] 17:00-01:00 (8h) ! [PERSON_NAME] ! [PERSON_NAME] [PERS…" at bounding box center [545, 644] width 179 height 147
